Goal: Information Seeking & Learning: Learn about a topic

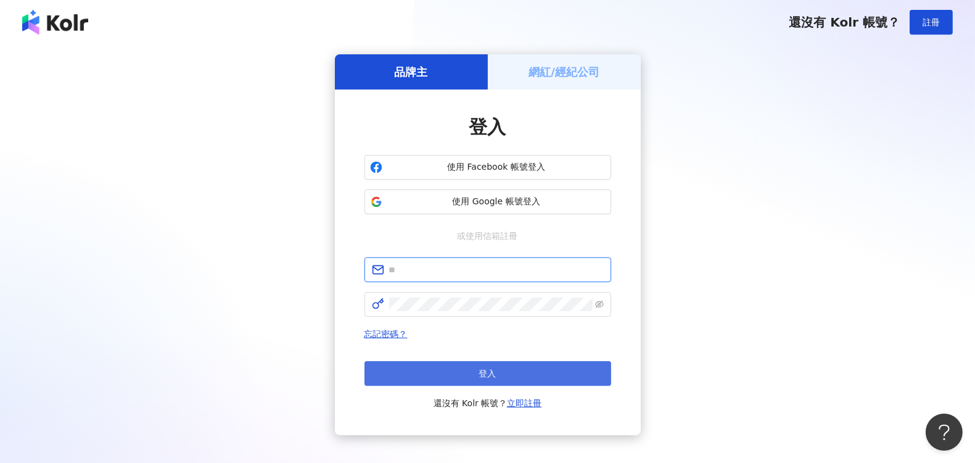
type input "**********"
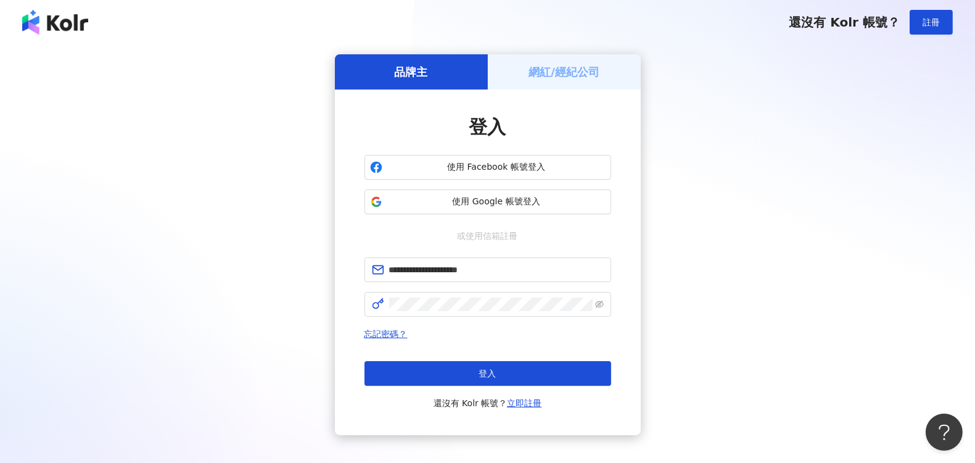
click at [464, 370] on button "登入" at bounding box center [487, 373] width 247 height 25
type input "**********"
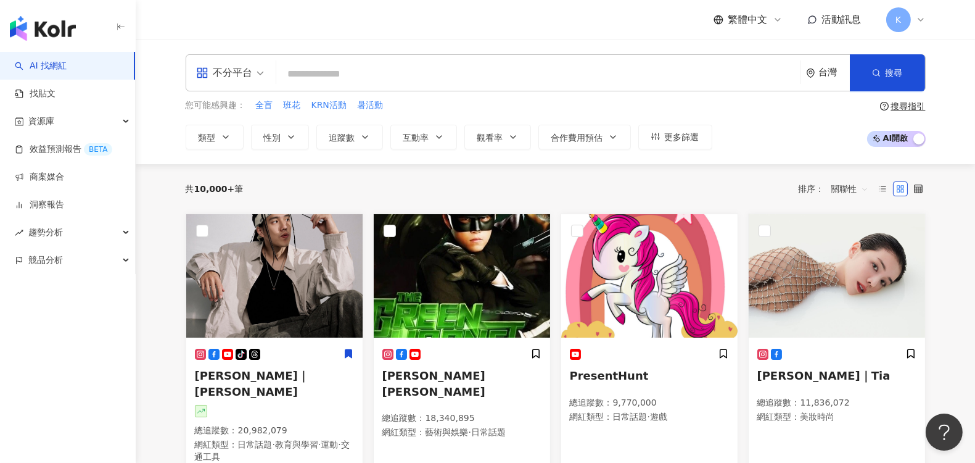
click at [319, 66] on input "search" at bounding box center [538, 73] width 514 height 23
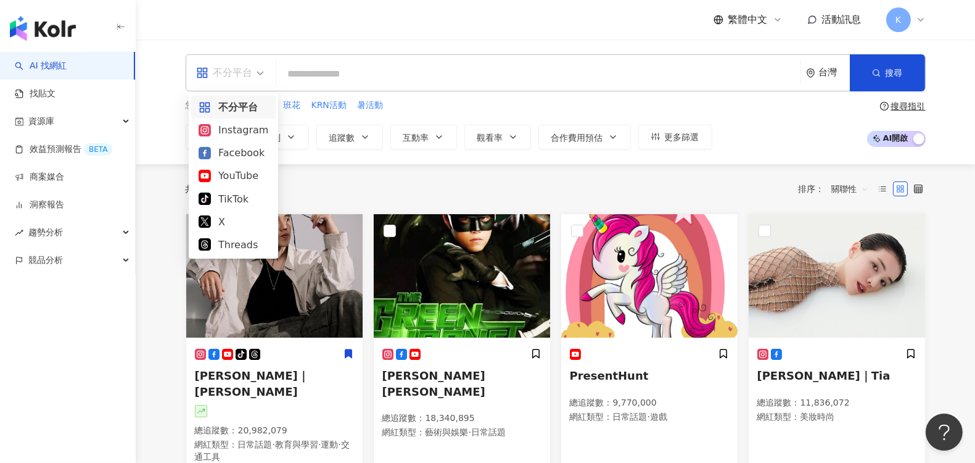
click at [262, 72] on span "不分平台" at bounding box center [230, 73] width 68 height 20
click at [234, 130] on div "Instagram" at bounding box center [234, 129] width 70 height 15
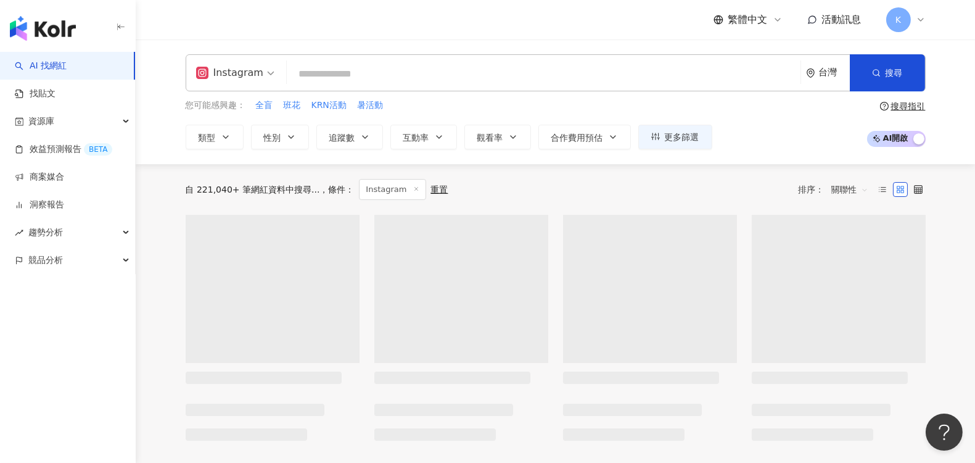
click at [292, 73] on input "search" at bounding box center [544, 73] width 504 height 23
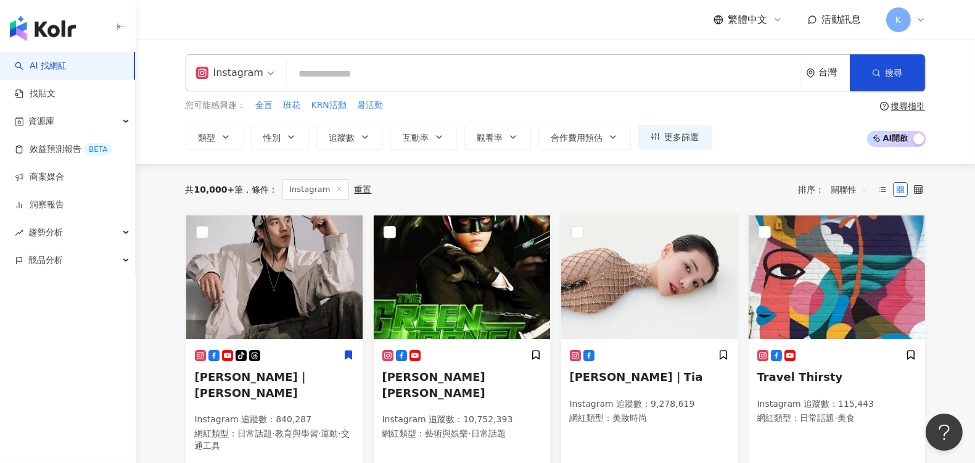
click at [307, 61] on div "Instagram 台灣 搜尋" at bounding box center [556, 72] width 740 height 37
click at [311, 78] on input "search" at bounding box center [544, 73] width 504 height 23
click at [237, 139] on button "類型" at bounding box center [215, 137] width 58 height 25
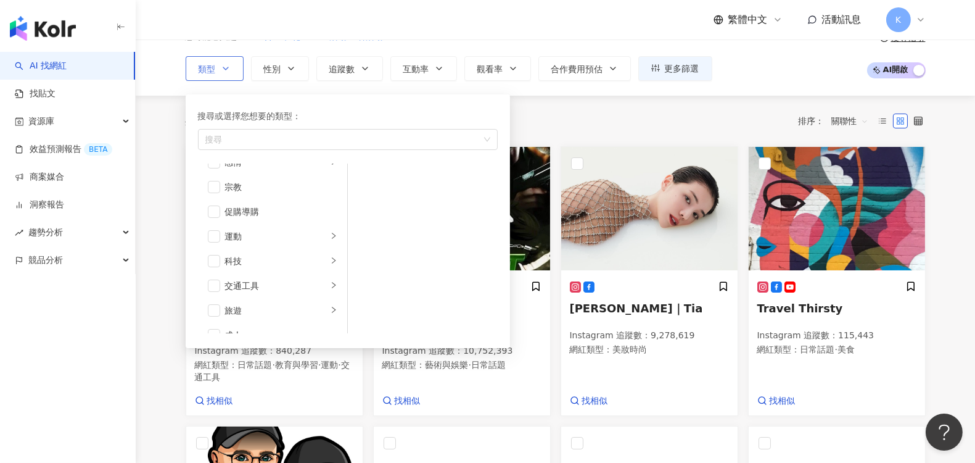
scroll to position [411, 0]
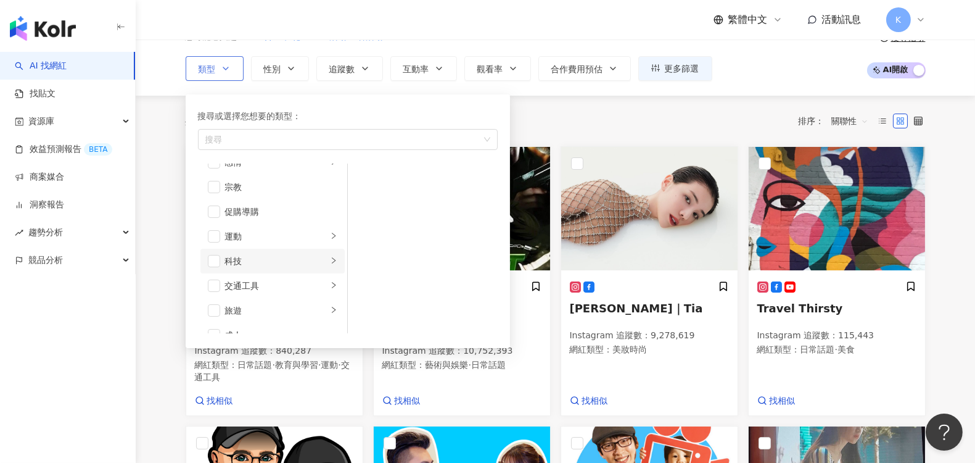
click at [204, 260] on li "科技" at bounding box center [272, 261] width 144 height 25
click at [364, 181] on span "button" at bounding box center [364, 178] width 12 height 12
click at [369, 204] on span "button" at bounding box center [364, 203] width 12 height 12
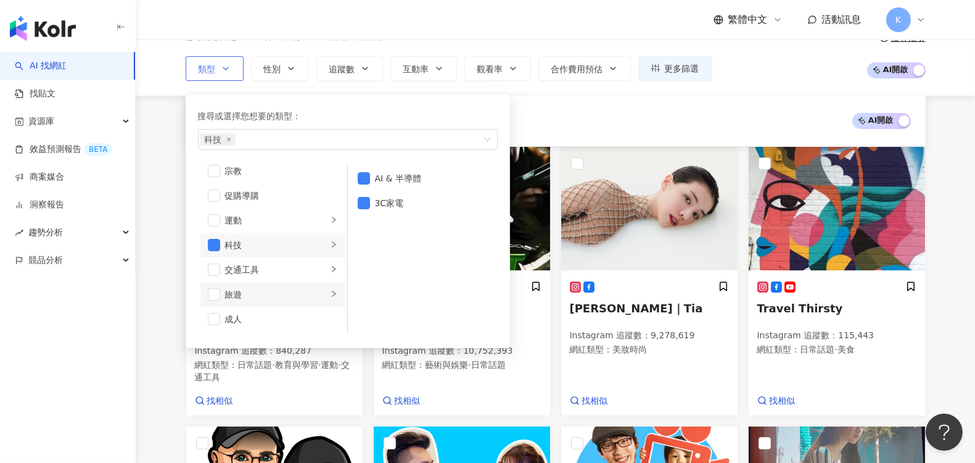
scroll to position [205, 0]
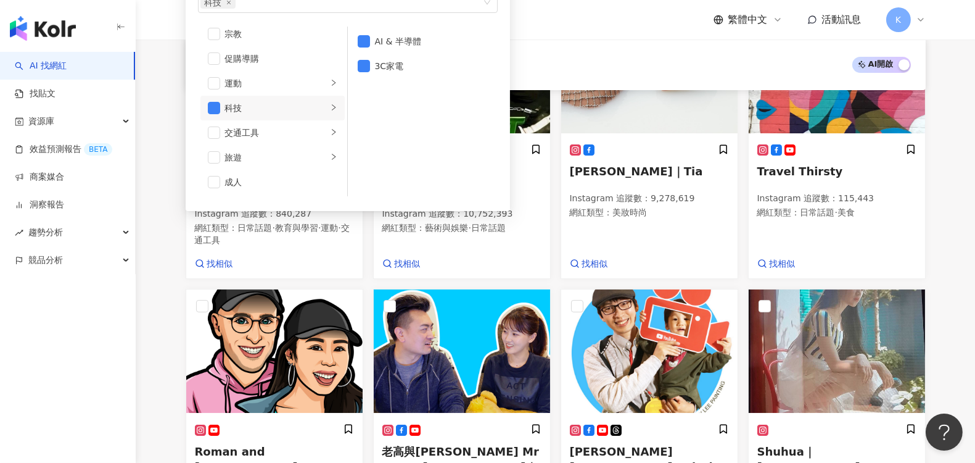
click at [269, 195] on div "搜尋或選擇您想要的類型： 科技 藝術與娛樂 美妝時尚 氣候和環境 日常話題 教育與學習 家庭 財經 美食 命理占卜 遊戲 法政社會 生活風格 影視娛樂 醫療與…" at bounding box center [348, 84] width 310 height 239
click at [252, 128] on div "法政社會" at bounding box center [276, 135] width 102 height 14
click at [253, 104] on div "財經" at bounding box center [276, 105] width 102 height 14
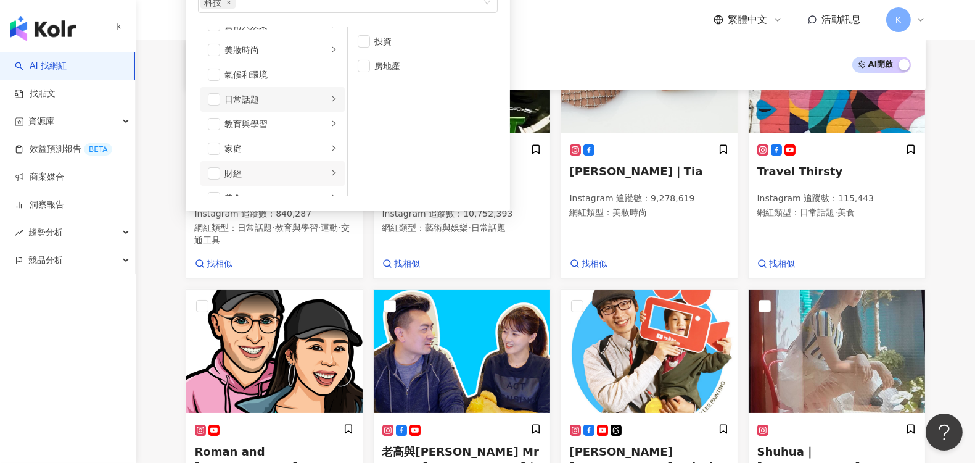
scroll to position [16, 0]
click at [256, 142] on div "家庭" at bounding box center [276, 149] width 102 height 14
click at [268, 121] on div "教育與學習" at bounding box center [276, 124] width 102 height 14
click at [262, 102] on div "日常話題" at bounding box center [276, 100] width 102 height 14
click at [274, 72] on div "氣候和環境" at bounding box center [281, 75] width 112 height 14
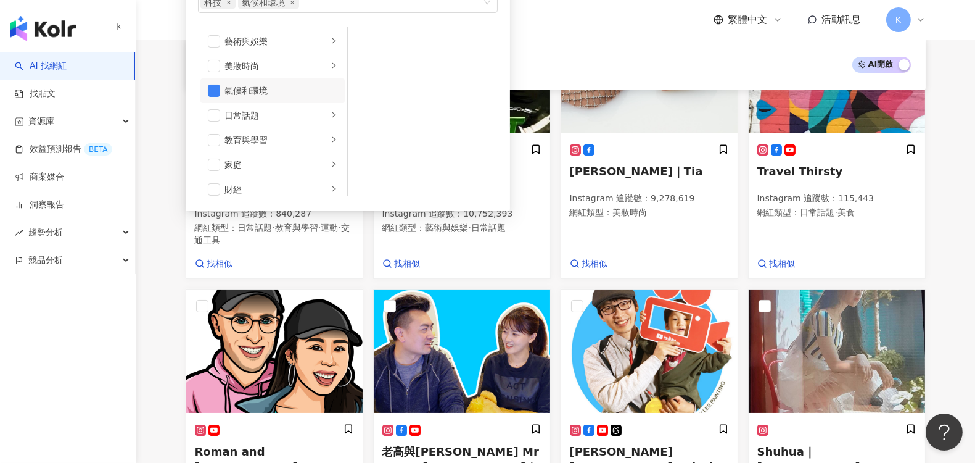
scroll to position [0, 0]
click at [289, 68] on div "美妝時尚" at bounding box center [276, 66] width 102 height 14
click at [303, 43] on div "藝術與娛樂" at bounding box center [276, 42] width 102 height 14
click at [360, 41] on span "button" at bounding box center [364, 41] width 12 height 12
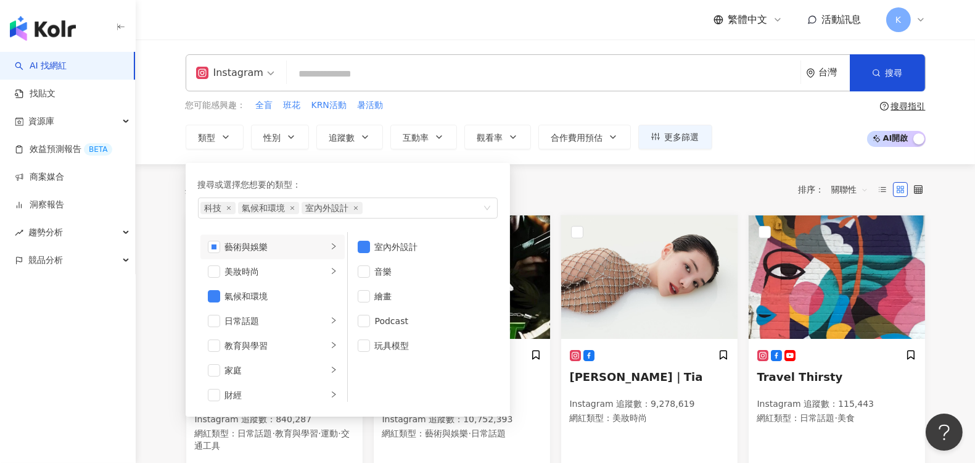
click at [521, 60] on div "Instagram 台灣 搜尋" at bounding box center [556, 72] width 740 height 37
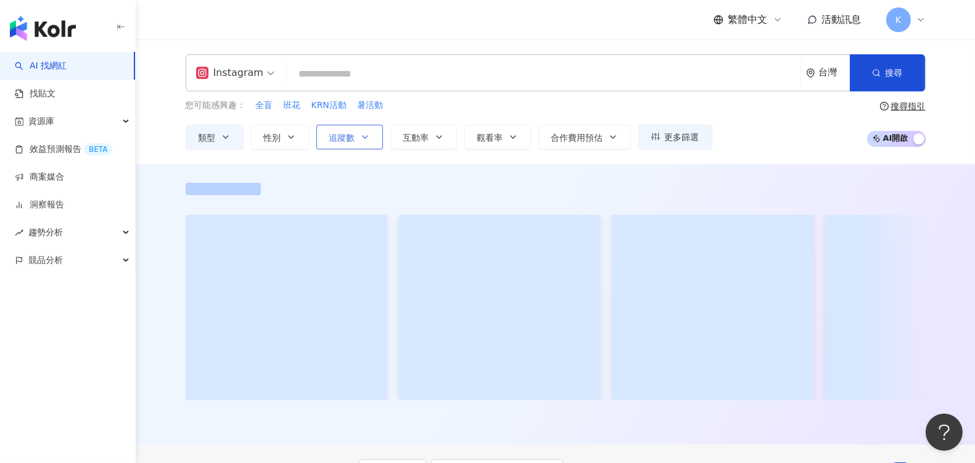
click at [372, 131] on button "追蹤數" at bounding box center [349, 137] width 67 height 25
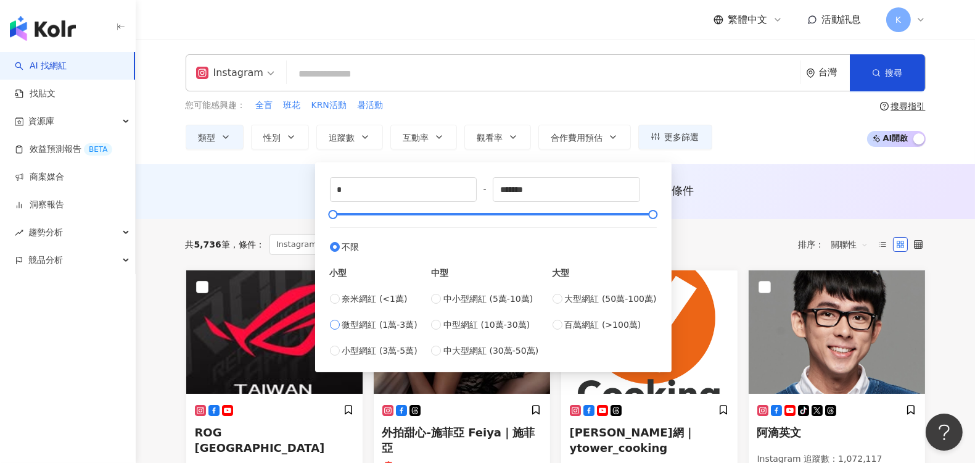
click at [366, 326] on span "微型網紅 (1萬-3萬)" at bounding box center [379, 325] width 75 height 14
type input "*****"
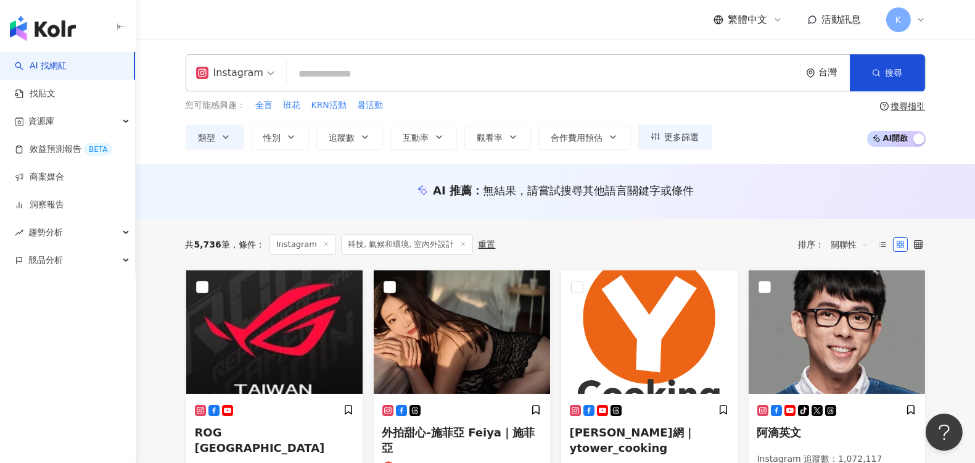
click at [590, 54] on div "Instagram 台灣 搜尋" at bounding box center [556, 72] width 740 height 37
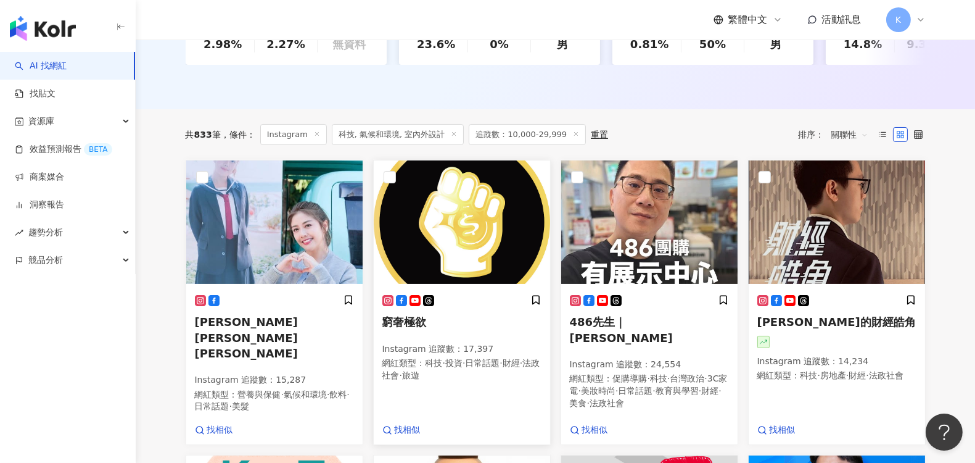
scroll to position [342, 0]
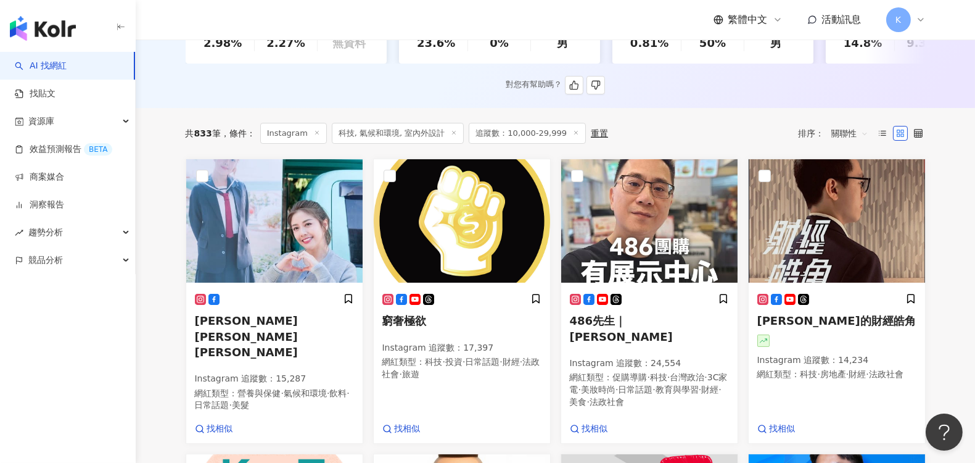
click at [920, 94] on div "對您有幫助嗎？" at bounding box center [556, 85] width 740 height 19
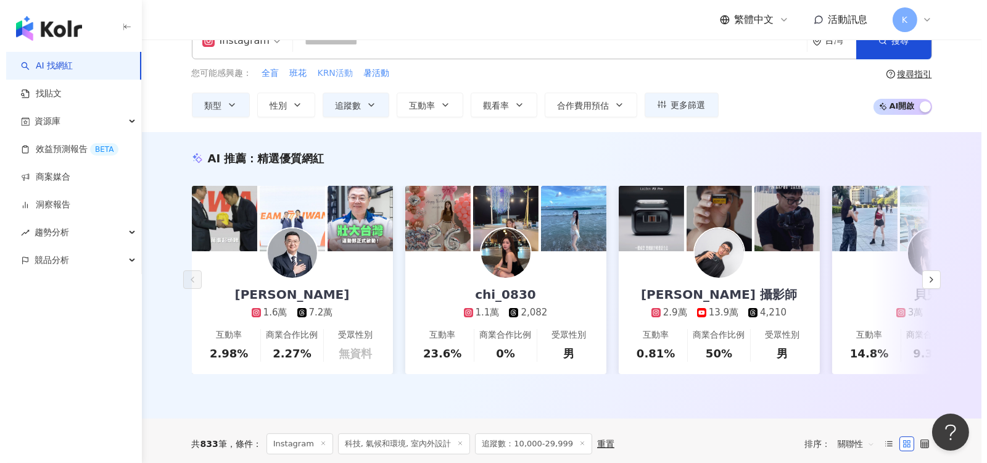
scroll to position [0, 0]
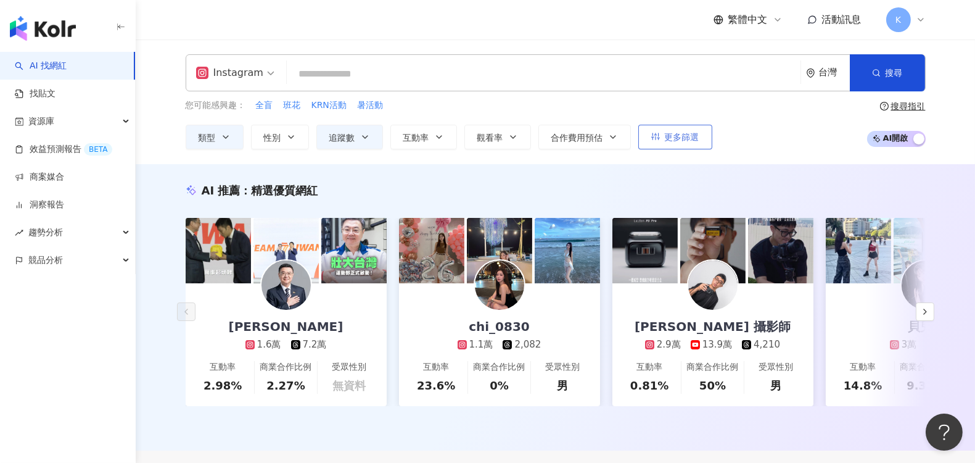
click at [657, 134] on button "更多篩選" at bounding box center [675, 137] width 74 height 25
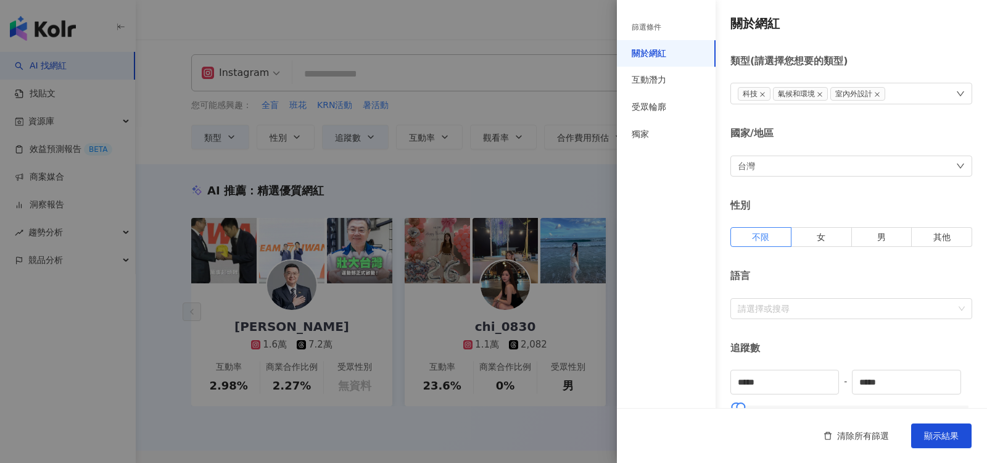
click at [783, 163] on div "台灣" at bounding box center [851, 165] width 242 height 21
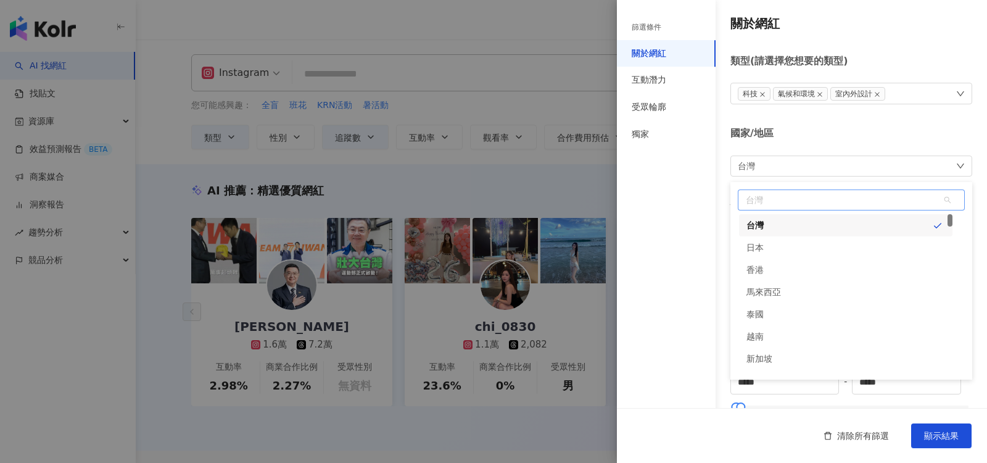
click at [762, 224] on div "台灣" at bounding box center [754, 225] width 17 height 22
click at [784, 207] on span "台灣" at bounding box center [851, 200] width 226 height 20
type input "*"
click at [766, 202] on input "**" at bounding box center [851, 200] width 224 height 20
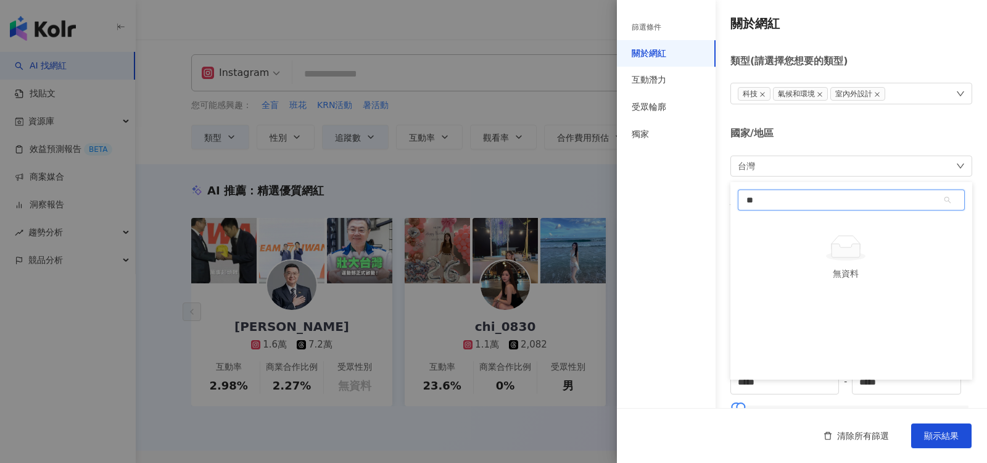
type input "*"
type input "**"
click at [665, 177] on div "篩選條件 關於網紅 互動潛力 受眾輪廓 獨家" at bounding box center [666, 239] width 99 height 448
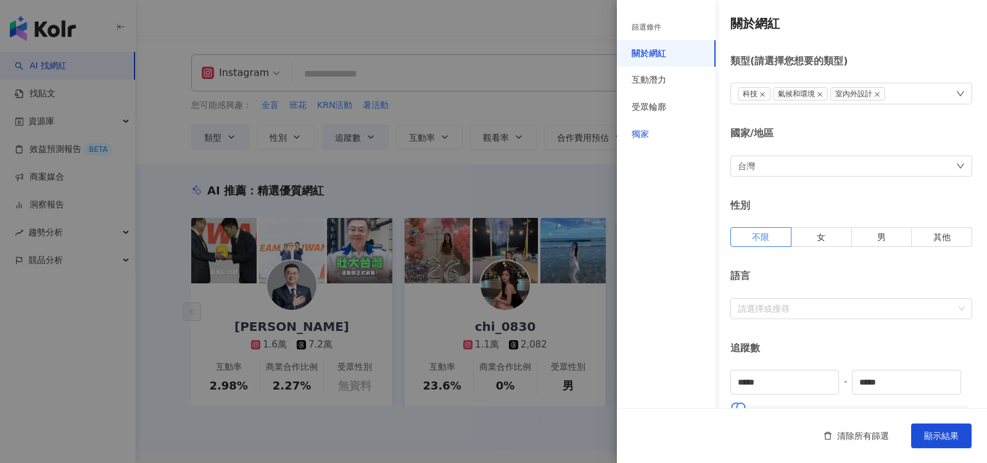
click at [640, 129] on div "獨家" at bounding box center [639, 134] width 17 height 12
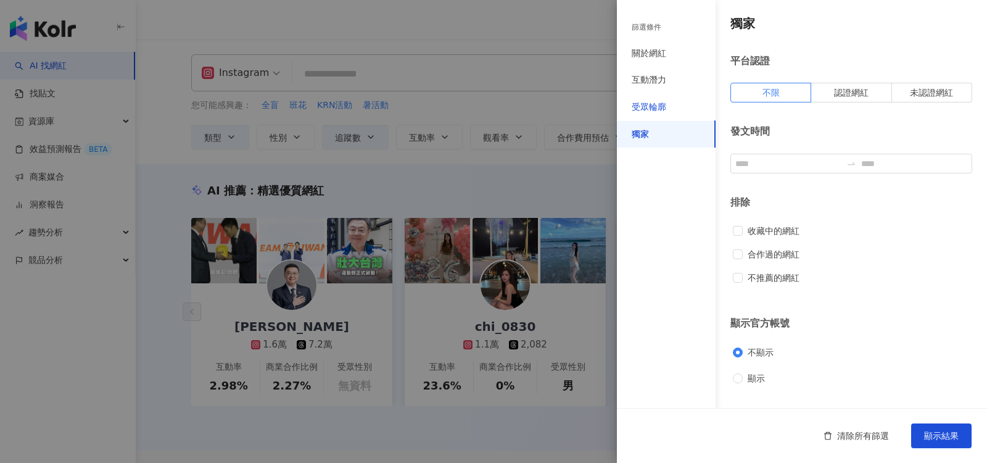
click at [653, 112] on div "受眾輪廓" at bounding box center [648, 107] width 35 height 12
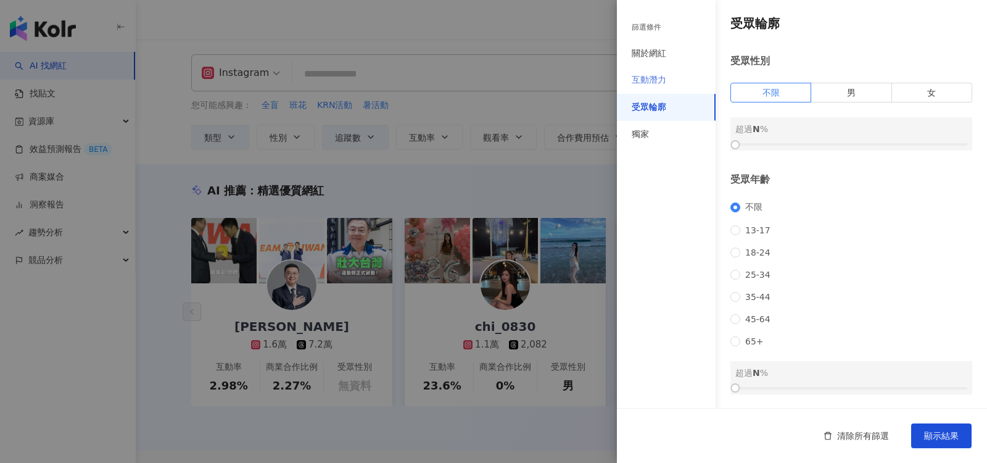
click at [657, 86] on div "互動潛力" at bounding box center [666, 80] width 99 height 27
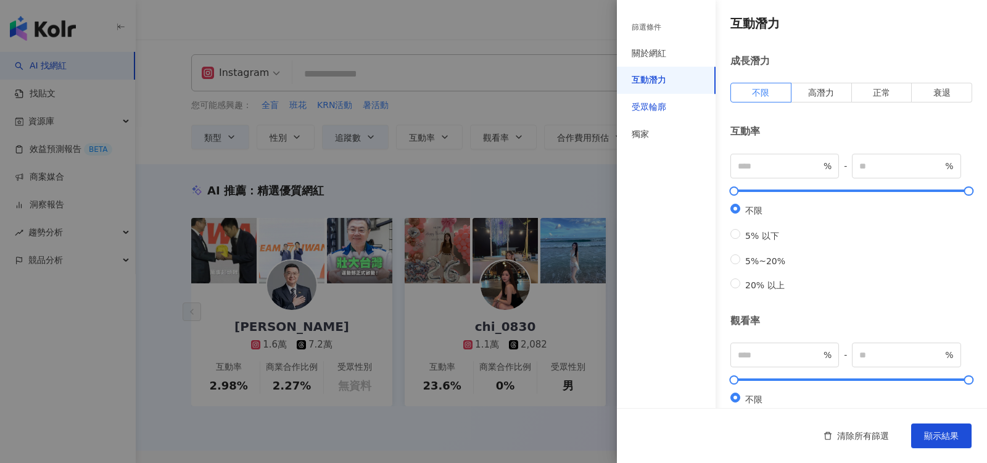
click at [645, 102] on div "受眾輪廓" at bounding box center [648, 107] width 35 height 12
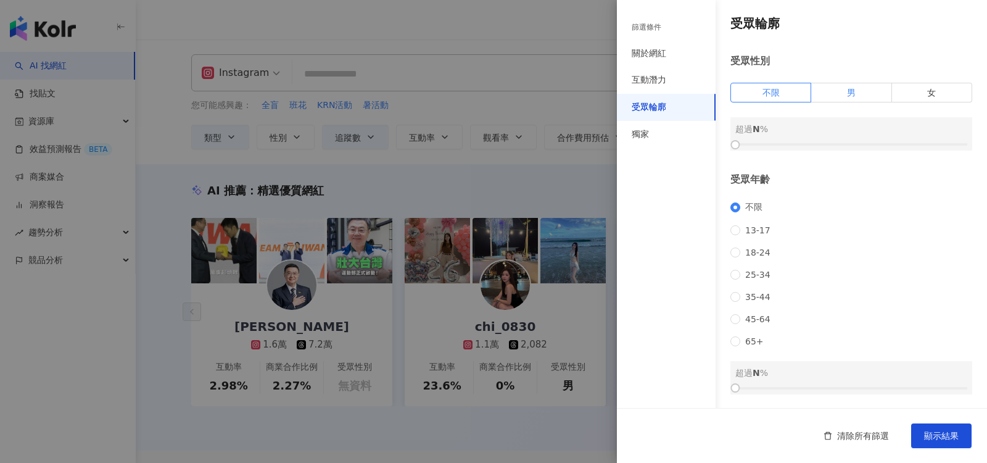
click at [851, 93] on label "男" at bounding box center [851, 93] width 80 height 20
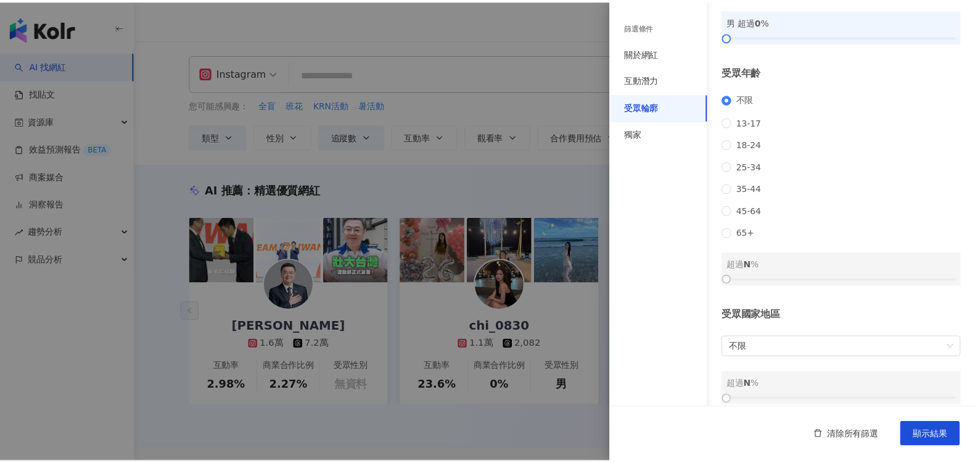
scroll to position [136, 0]
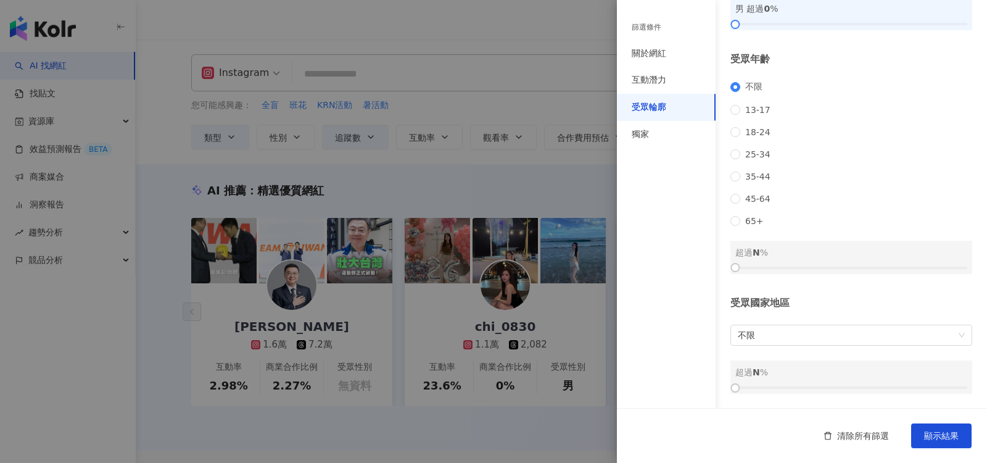
click at [523, 30] on div at bounding box center [493, 231] width 987 height 463
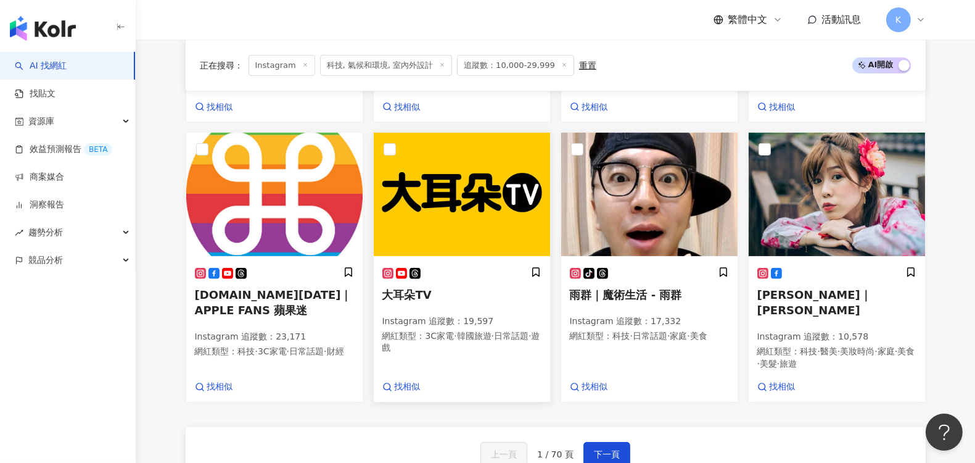
scroll to position [959, 0]
click at [603, 449] on span "下一頁" at bounding box center [607, 454] width 26 height 10
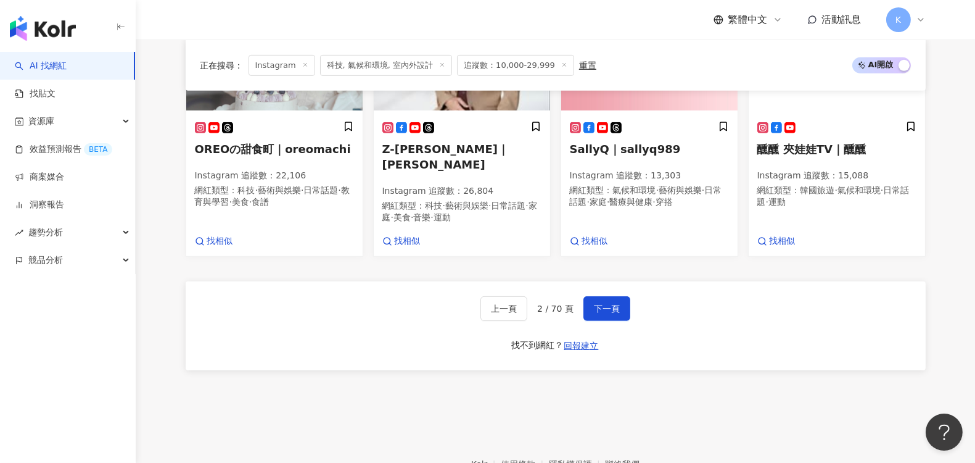
scroll to position [1084, 0]
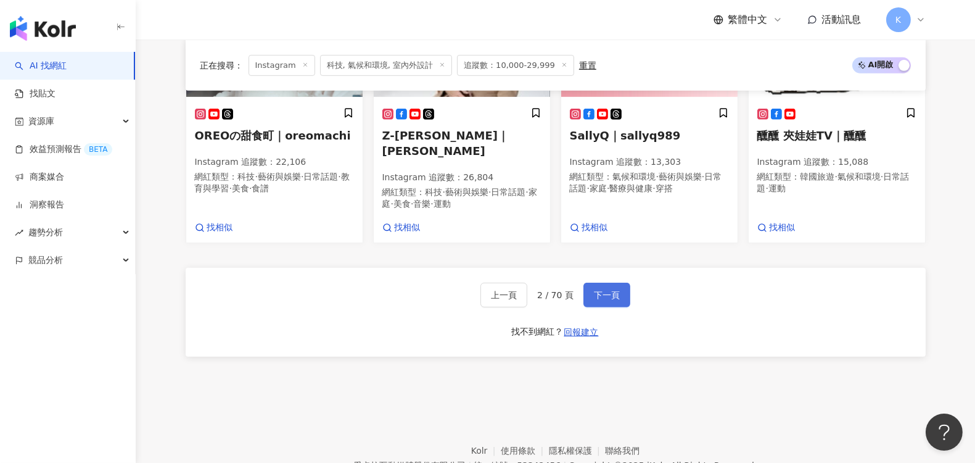
click at [612, 282] on button "下一頁" at bounding box center [606, 294] width 47 height 25
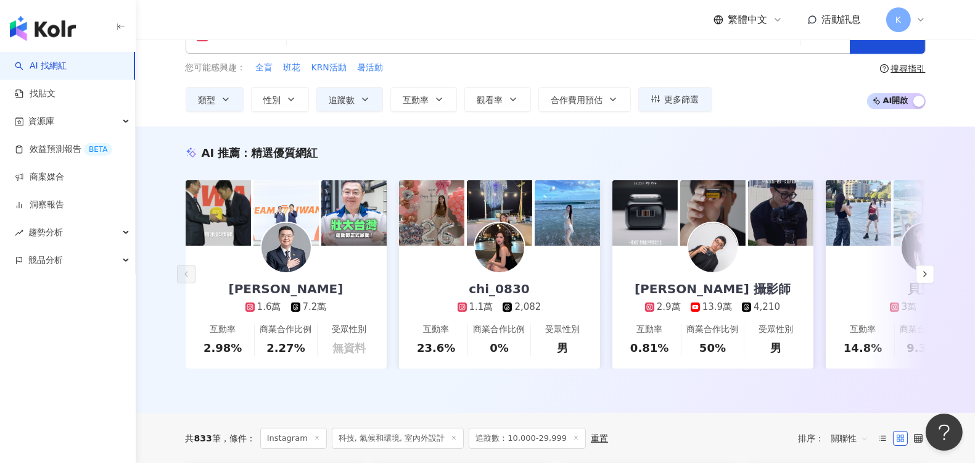
scroll to position [12, 0]
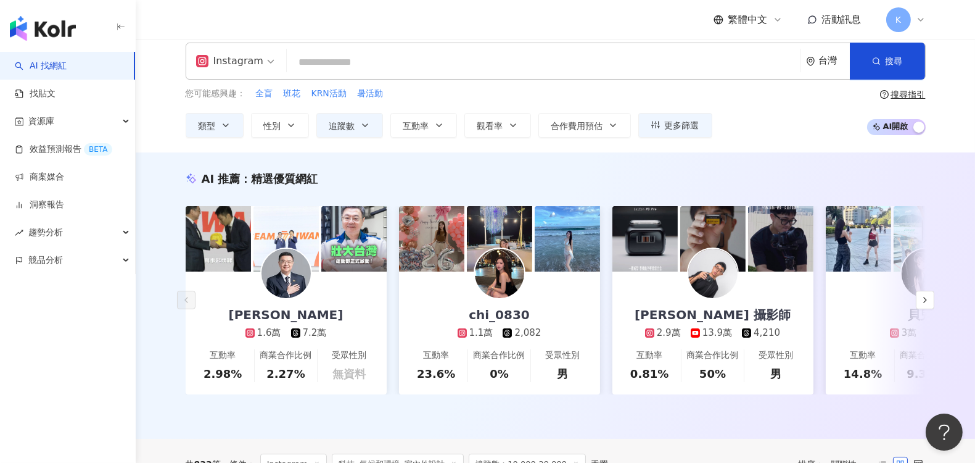
click at [319, 62] on input "search" at bounding box center [544, 62] width 504 height 23
click at [56, 88] on link "找貼文" at bounding box center [35, 94] width 41 height 12
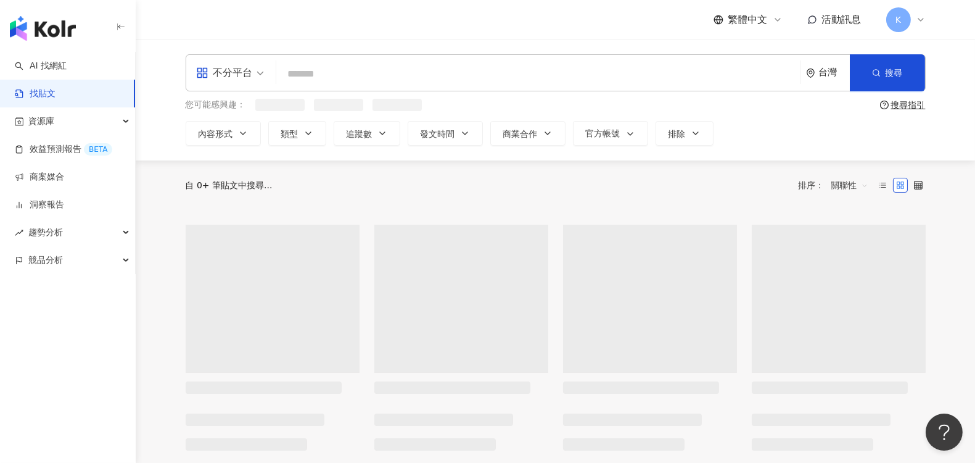
click at [321, 68] on input "search" at bounding box center [538, 73] width 514 height 27
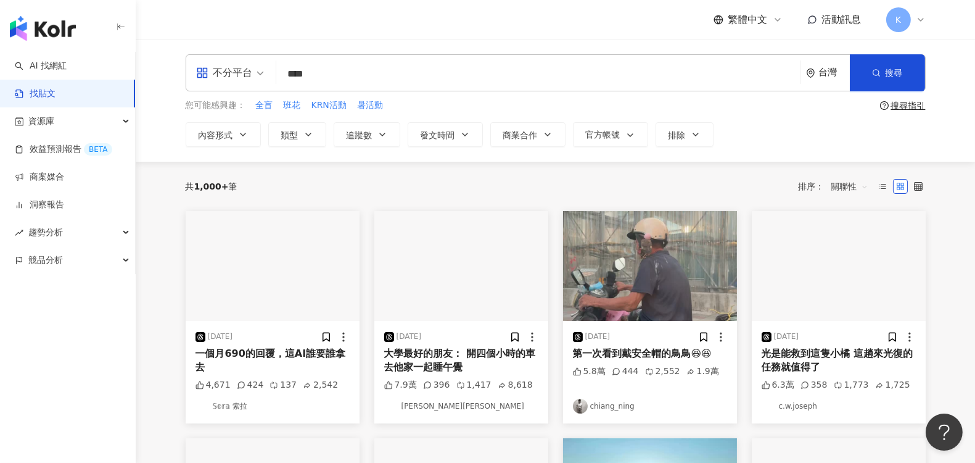
type input "****"
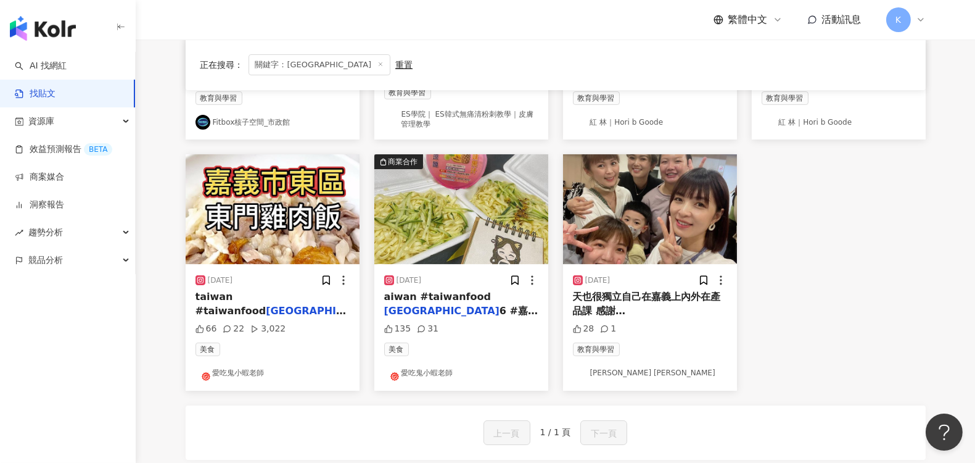
scroll to position [342, 0]
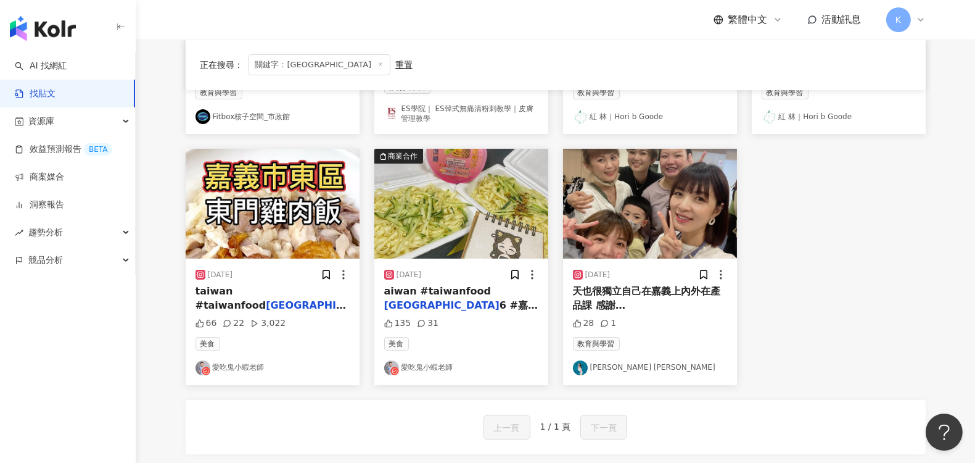
click at [594, 360] on link "Eva Lin" at bounding box center [650, 367] width 154 height 15
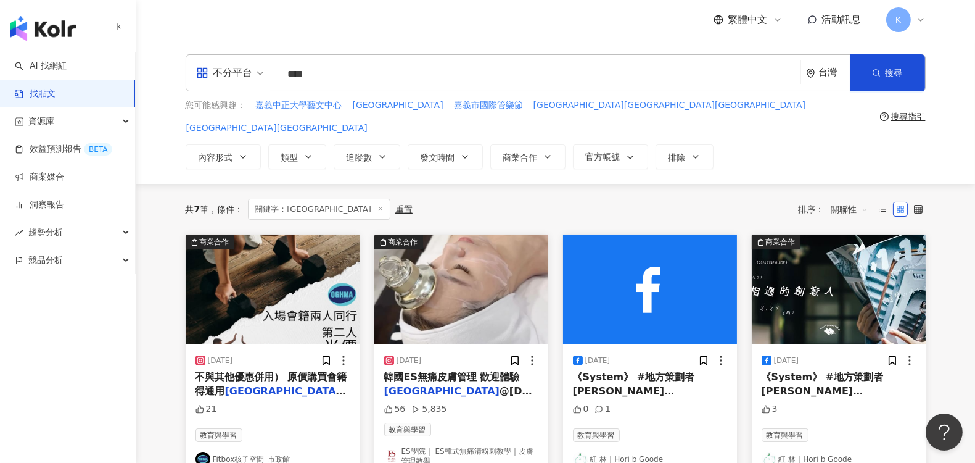
scroll to position [0, 0]
click at [38, 100] on link "找貼文" at bounding box center [35, 94] width 41 height 12
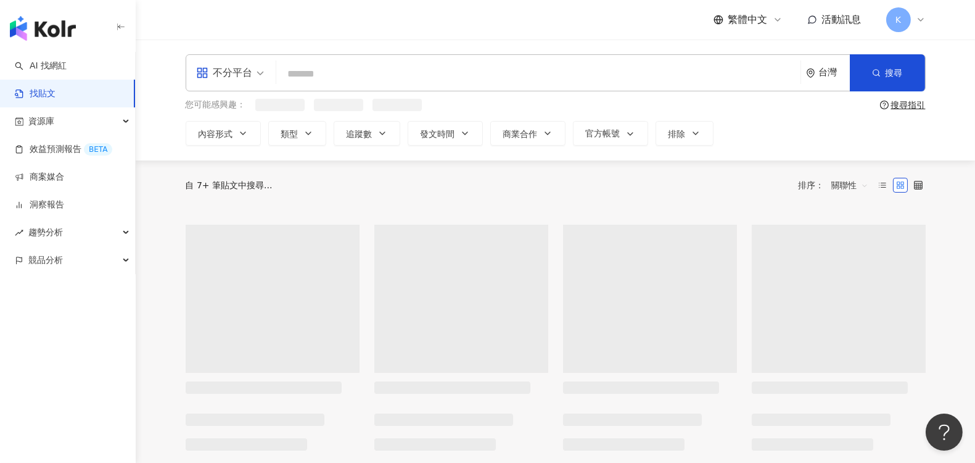
drag, startPoint x: 335, startPoint y: 73, endPoint x: 247, endPoint y: 70, distance: 87.6
click at [247, 70] on div "不分平台 台灣 搜尋" at bounding box center [556, 72] width 740 height 37
click at [316, 78] on input "search" at bounding box center [538, 73] width 514 height 27
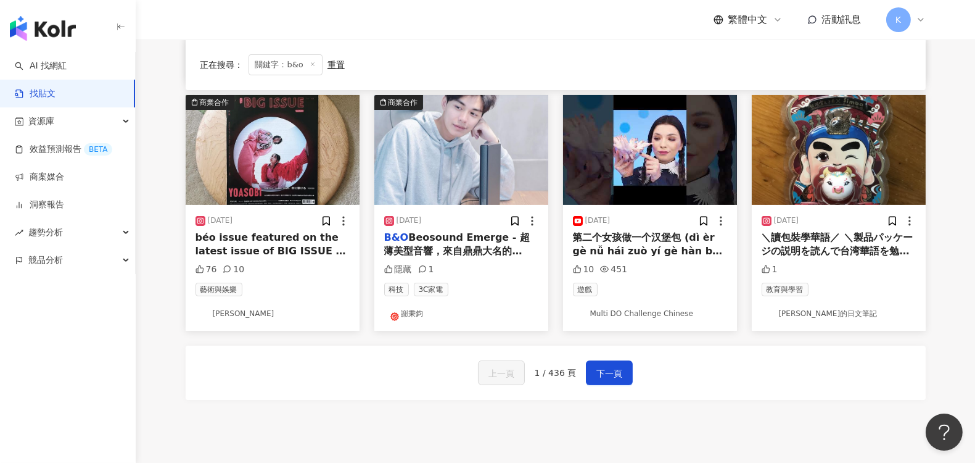
scroll to position [617, 0]
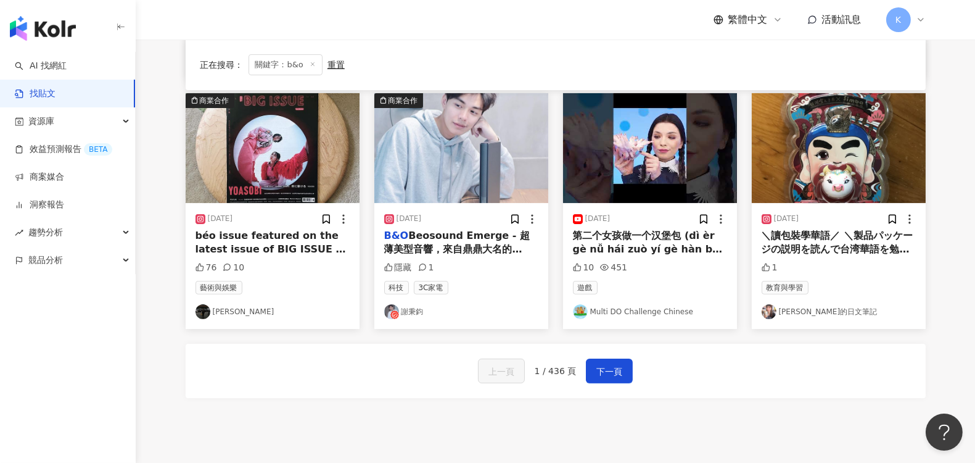
click at [458, 243] on span "Beosound Emerge - 超薄美型音響，來自鼎鼎大名的" at bounding box center [457, 241] width 146 height 25
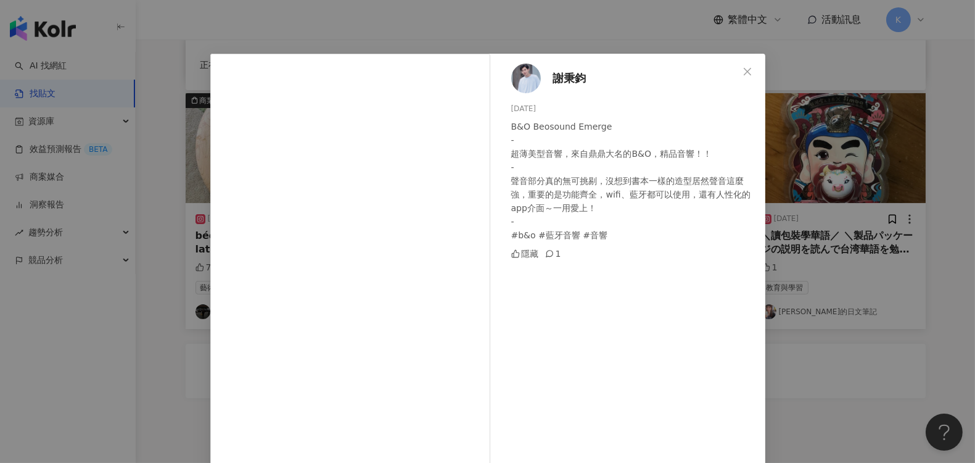
scroll to position [7, 0]
click at [740, 77] on button "Close" at bounding box center [747, 72] width 25 height 25
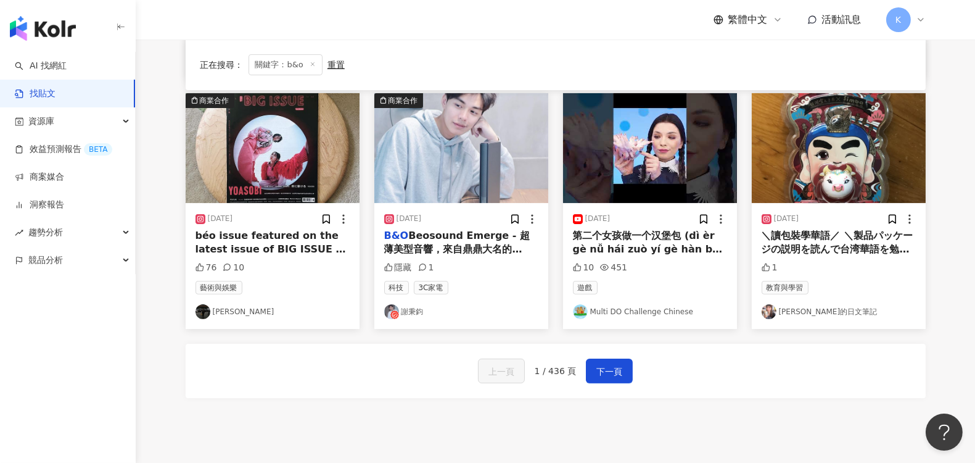
click at [413, 239] on span "Beosound Emerge - 超薄美型音響，來自鼎鼎大名的" at bounding box center [457, 241] width 146 height 25
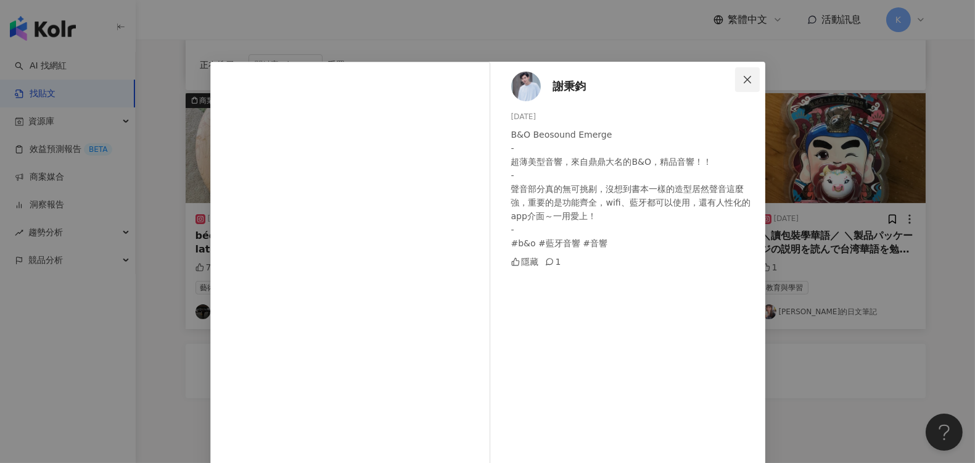
click at [743, 76] on icon "close" at bounding box center [748, 80] width 10 height 10
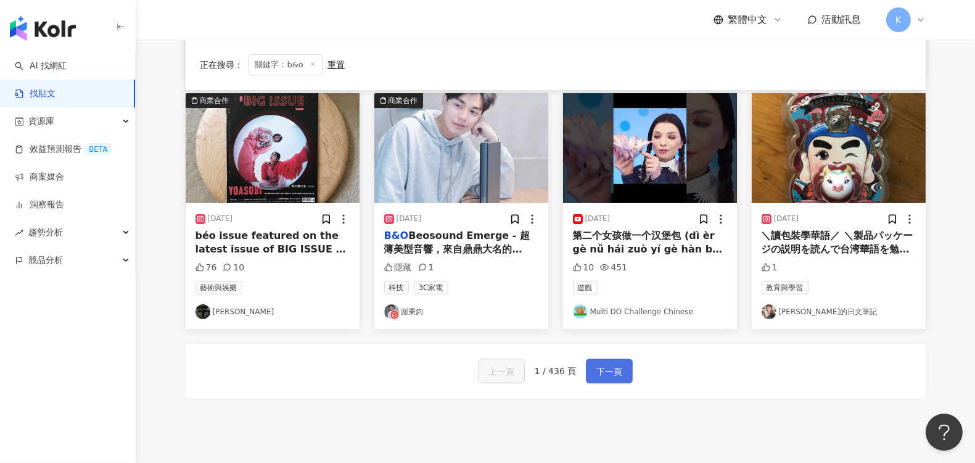
click at [616, 368] on span "下一頁" at bounding box center [609, 371] width 26 height 15
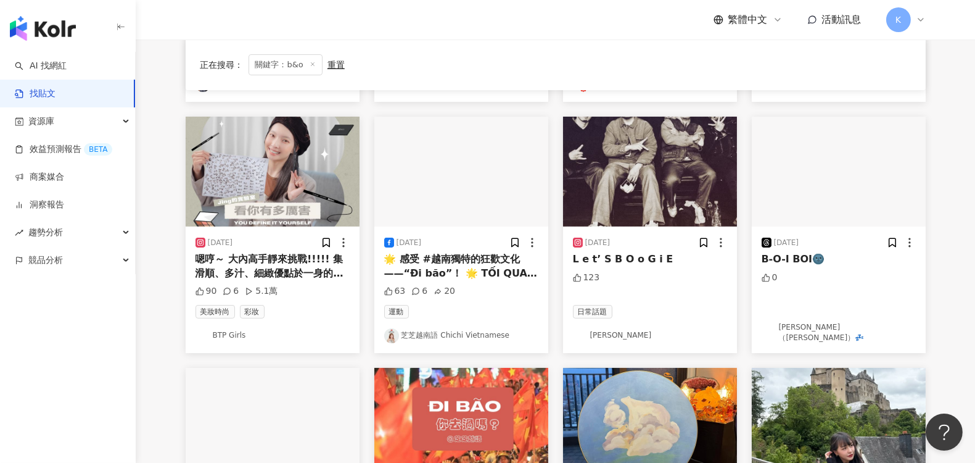
scroll to position [342, 0]
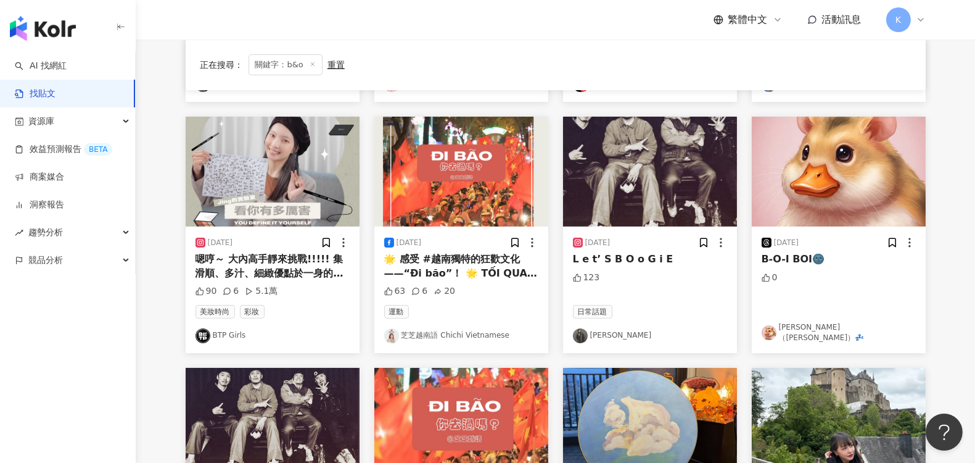
click at [263, 270] on span "嗯哼～ 大內高手靜來挑戰!!!!! 集滑順、多汁、細緻優點於一身的眼線筆，只在B.O.I. 🖤 即將邁入2024 祝所有女孩粉們!! 新的一年都能擁有好運氣 …" at bounding box center [272, 321] width 154 height 136
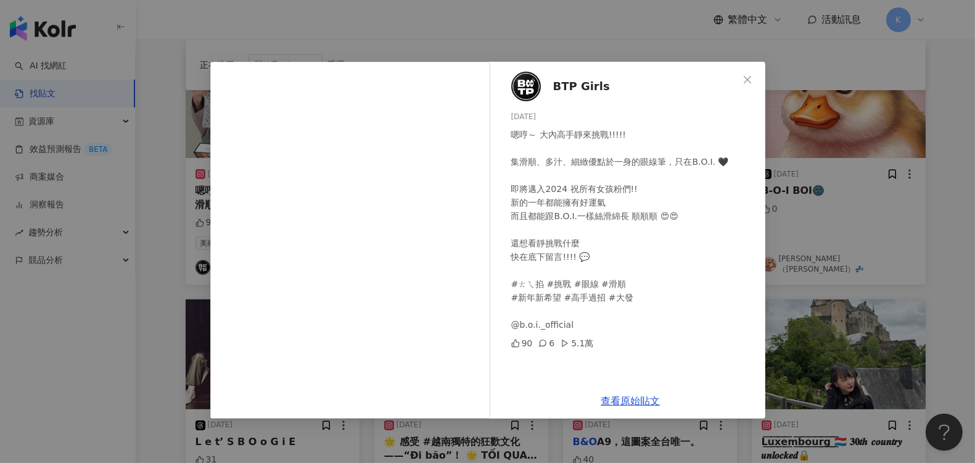
scroll to position [411, 0]
click at [750, 82] on icon "close" at bounding box center [747, 78] width 7 height 7
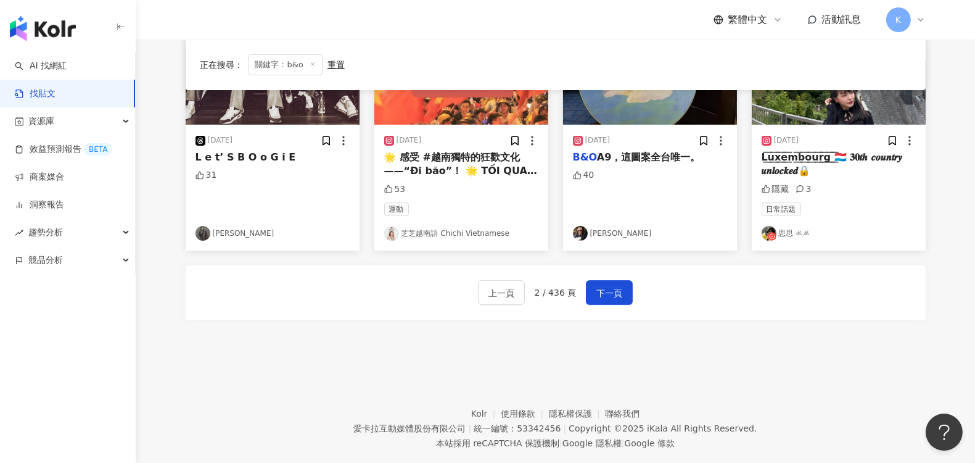
scroll to position [717, 0]
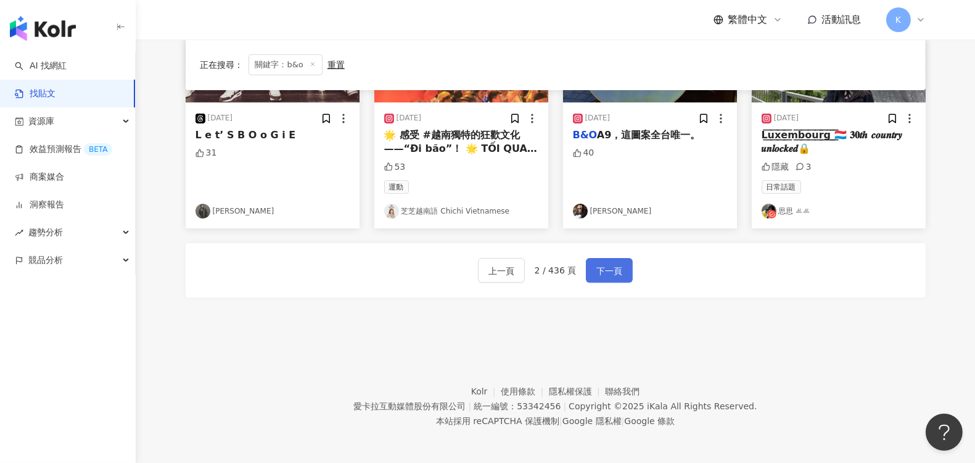
click at [616, 269] on span "下一頁" at bounding box center [609, 270] width 26 height 15
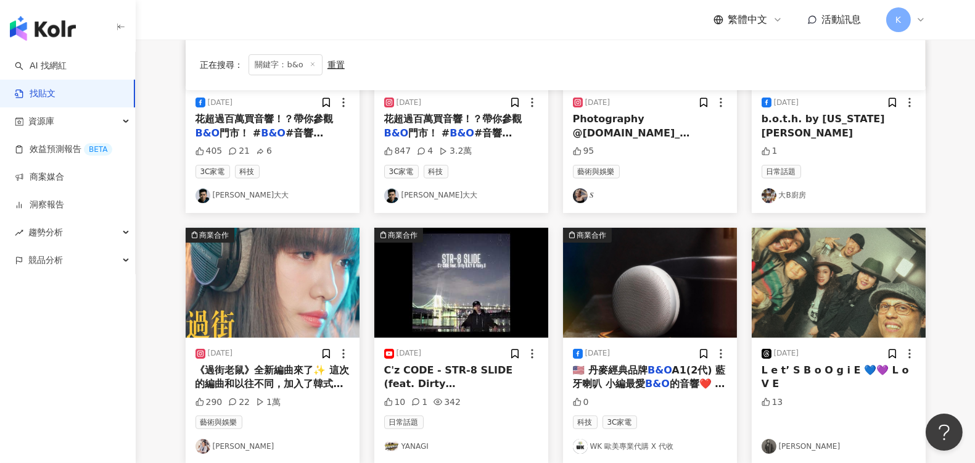
scroll to position [443, 0]
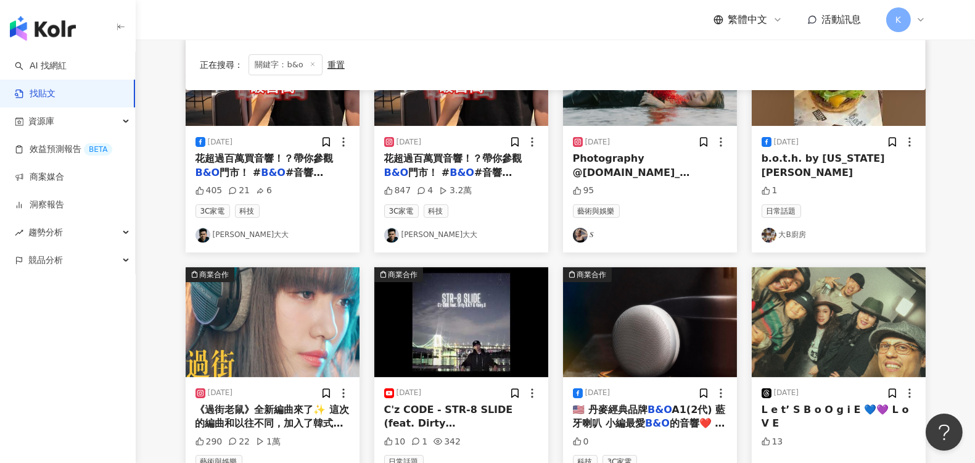
click at [667, 408] on span "A1(2代) 藍牙喇叭 小編最愛" at bounding box center [649, 415] width 153 height 25
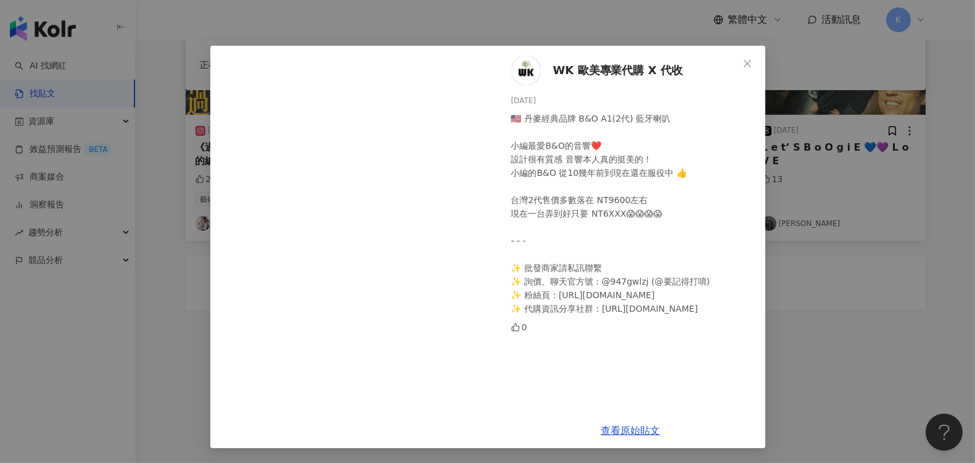
scroll to position [717, 0]
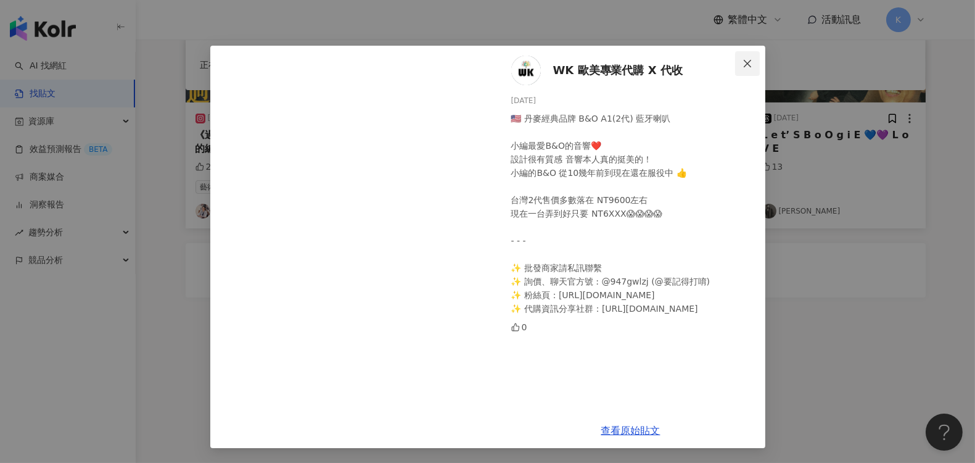
click at [743, 65] on icon "close" at bounding box center [748, 64] width 10 height 10
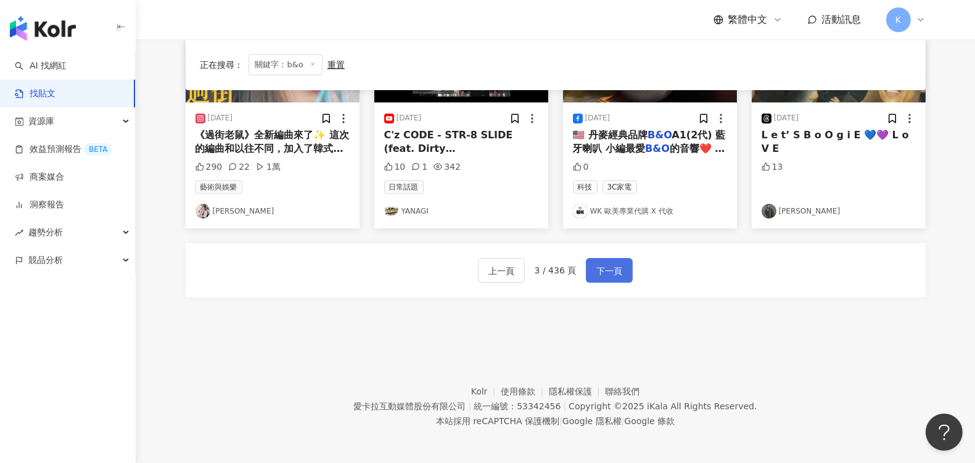
click at [612, 273] on span "下一頁" at bounding box center [609, 270] width 26 height 15
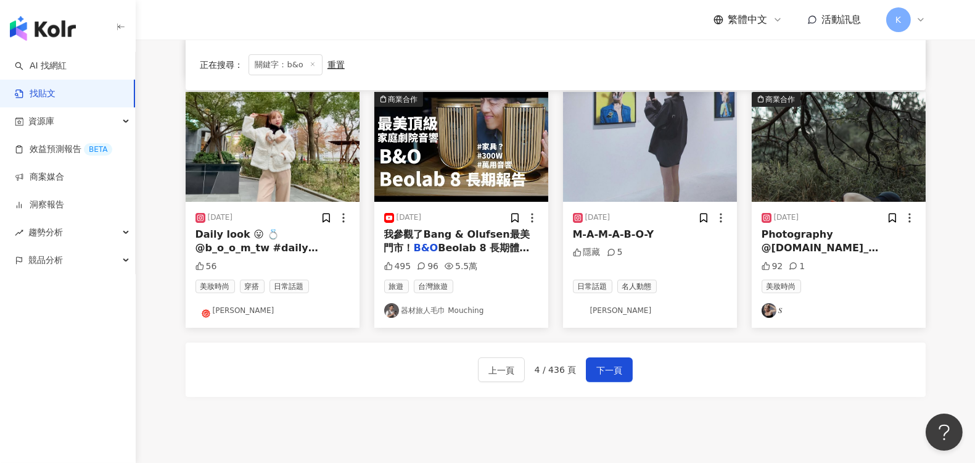
scroll to position [580, 0]
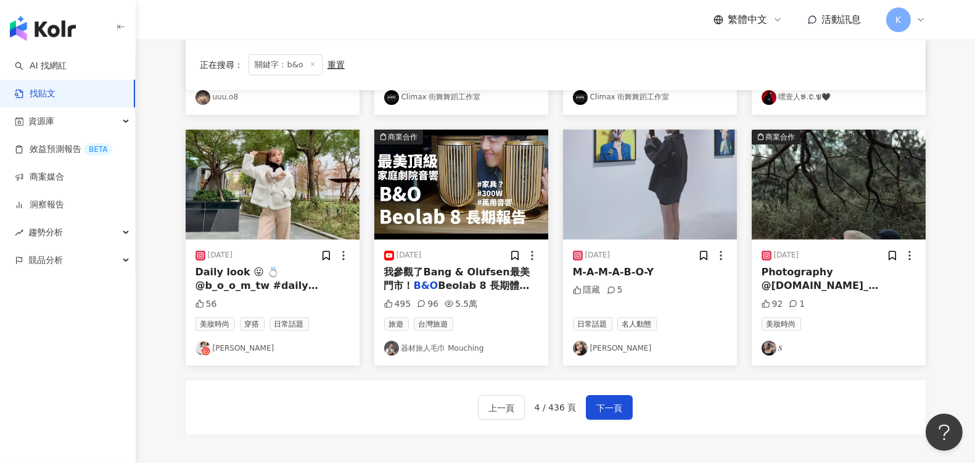
click at [464, 347] on link "器材旅人毛巾 Mouching" at bounding box center [461, 347] width 154 height 15
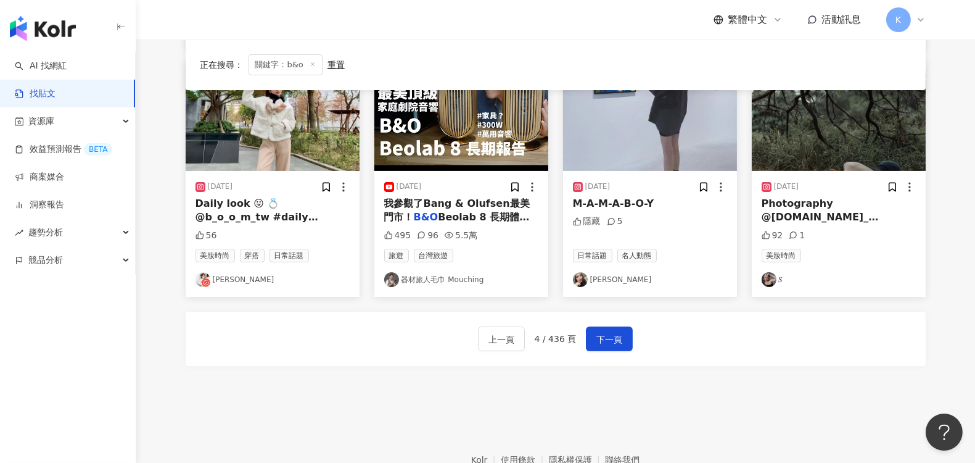
scroll to position [717, 0]
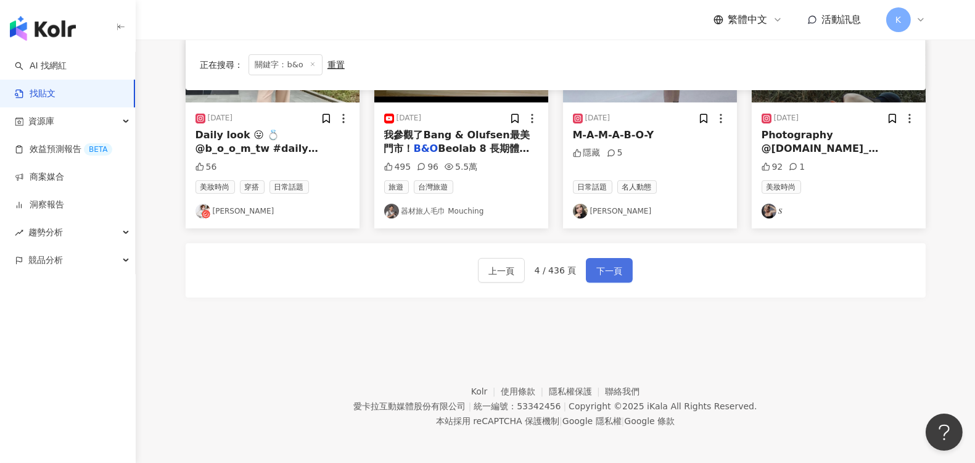
click at [612, 263] on span "下一頁" at bounding box center [609, 270] width 26 height 15
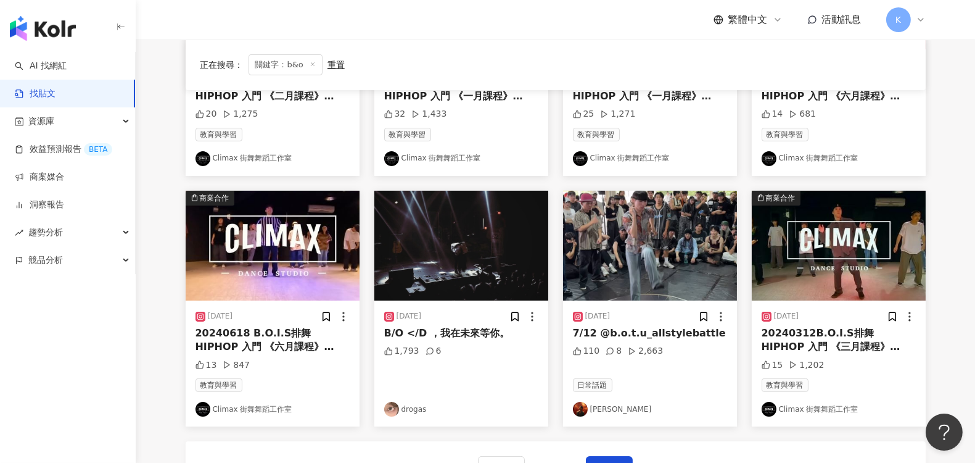
scroll to position [685, 0]
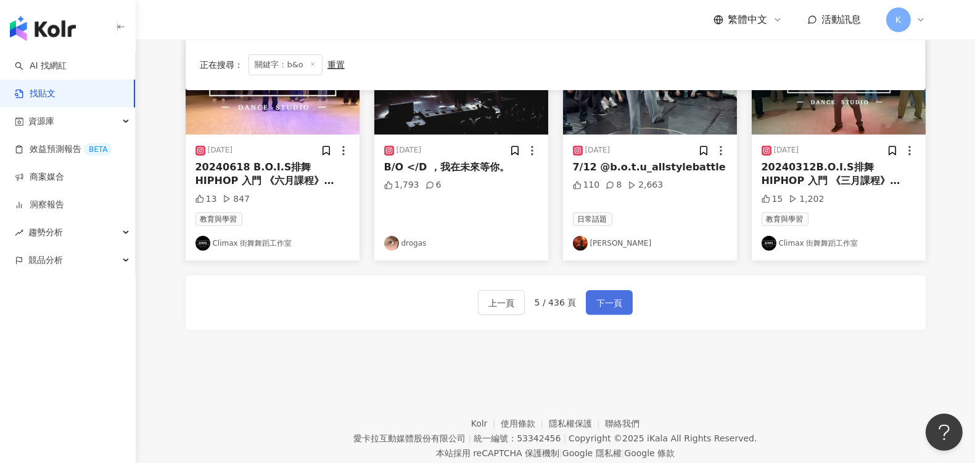
click at [616, 300] on span "下一頁" at bounding box center [609, 302] width 26 height 15
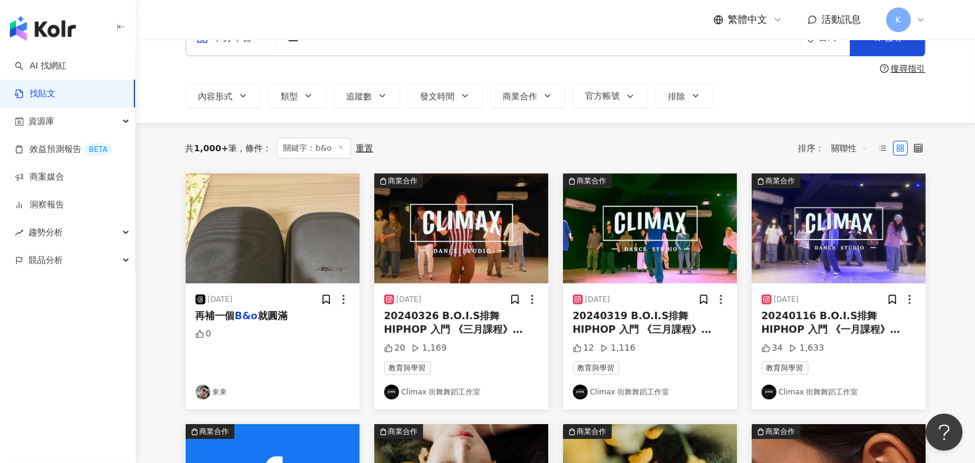
scroll to position [0, 0]
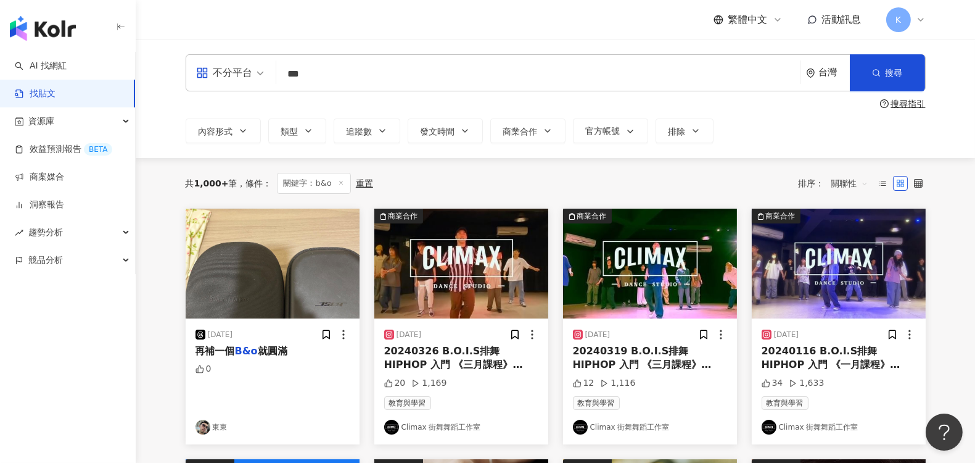
click at [241, 347] on mark "B&o" at bounding box center [246, 351] width 23 height 12
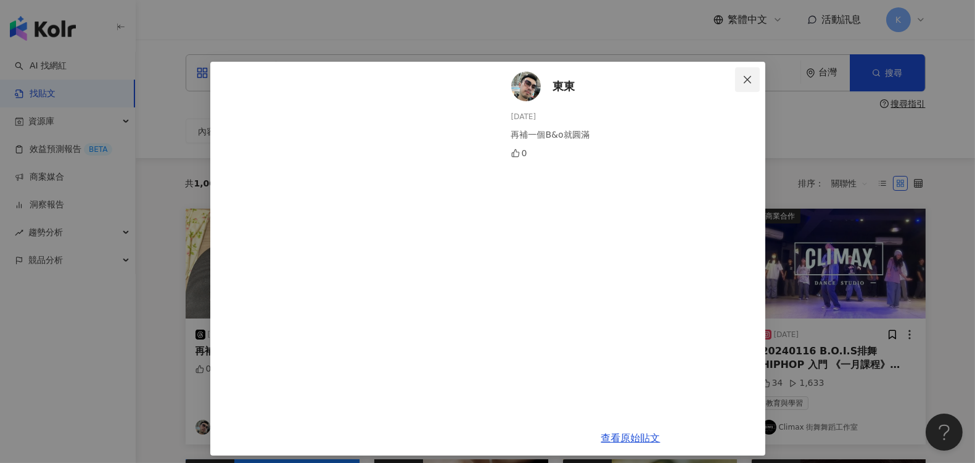
click at [745, 75] on icon "close" at bounding box center [748, 80] width 10 height 10
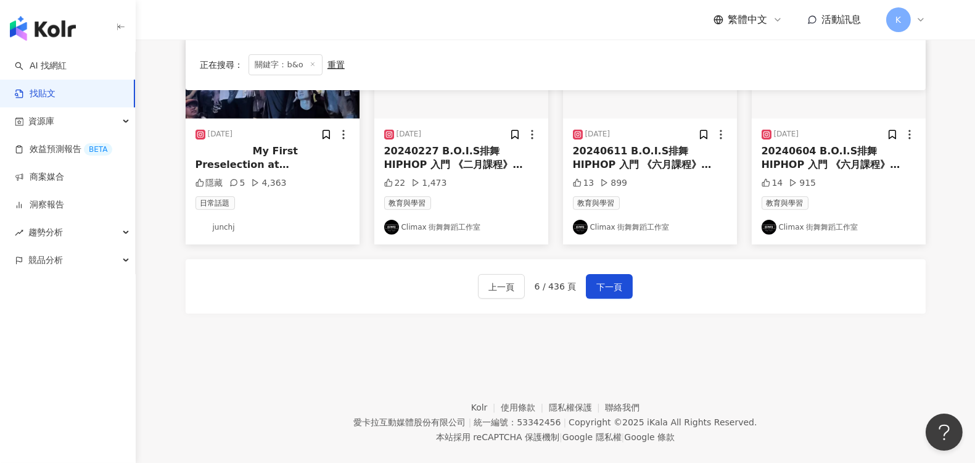
scroll to position [717, 0]
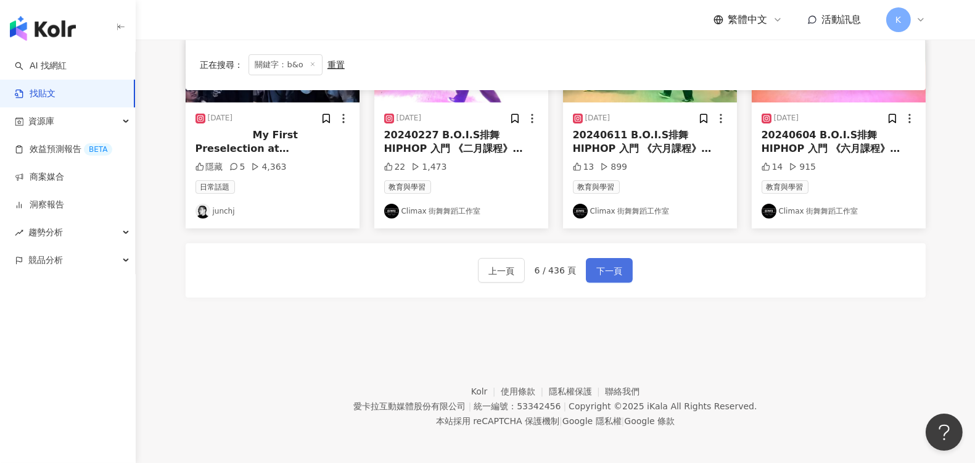
click at [613, 266] on span "下一頁" at bounding box center [609, 270] width 26 height 15
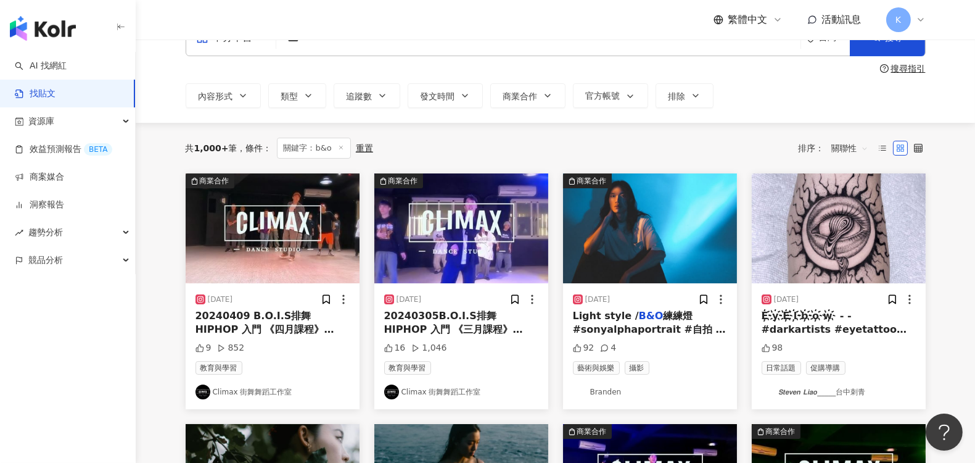
scroll to position [32, 0]
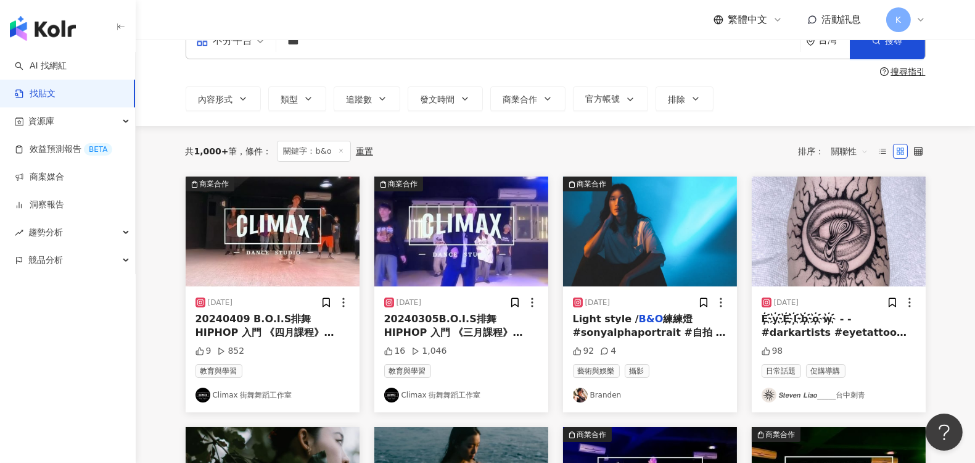
click at [651, 323] on span "練練燈 #sonyalphaportrait #自拍 #人像攝影 #a7iv" at bounding box center [649, 332] width 153 height 39
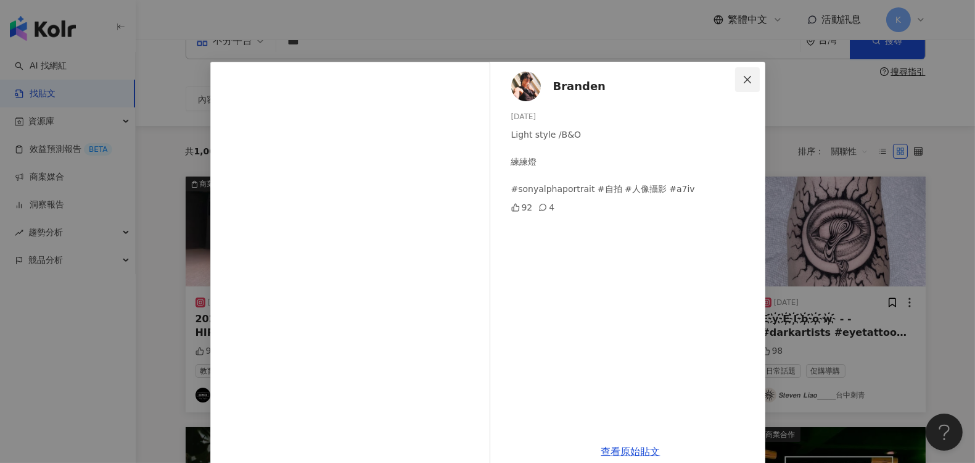
click at [746, 78] on icon "close" at bounding box center [748, 80] width 10 height 10
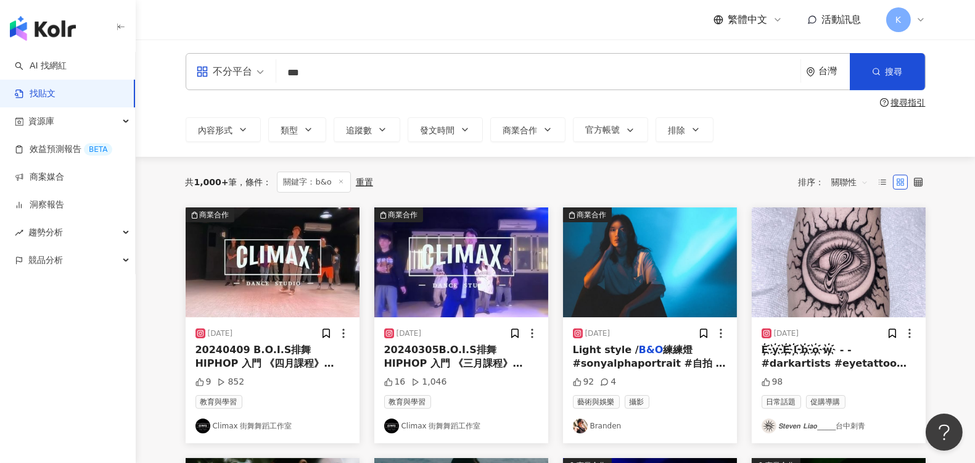
scroll to position [0, 0]
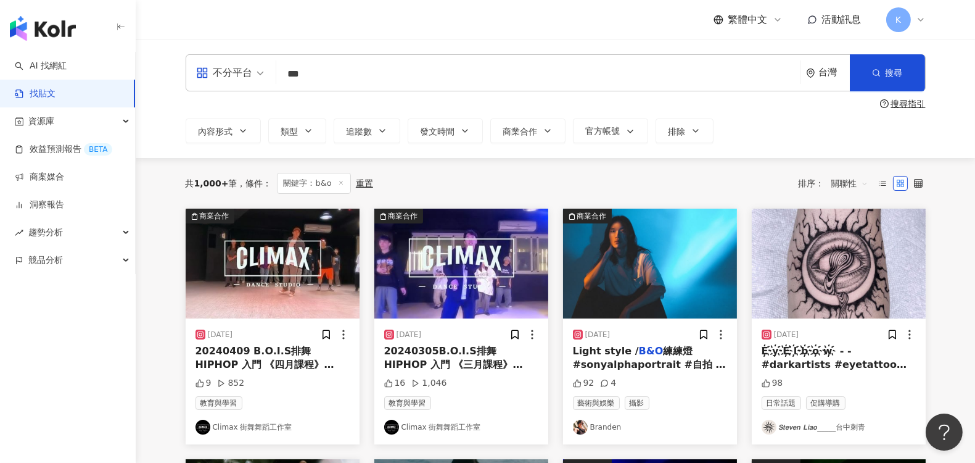
drag, startPoint x: 327, startPoint y: 72, endPoint x: 233, endPoint y: 72, distance: 93.7
click at [233, 72] on div "不分平台 b&o *** 台灣 搜尋 searchOperator 插入語法 完全符合 "" 聯集 OR 交集 AND 排除 - 群組 {}" at bounding box center [556, 72] width 740 height 37
type input "*"
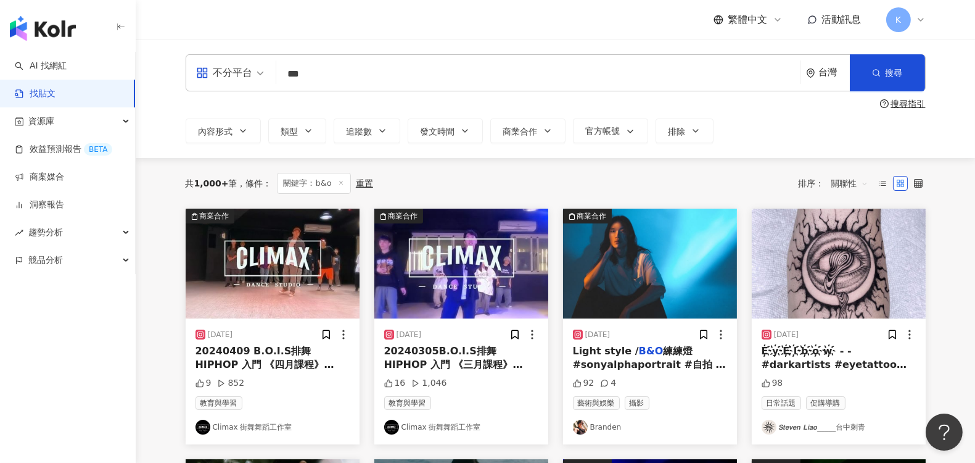
type input "***"
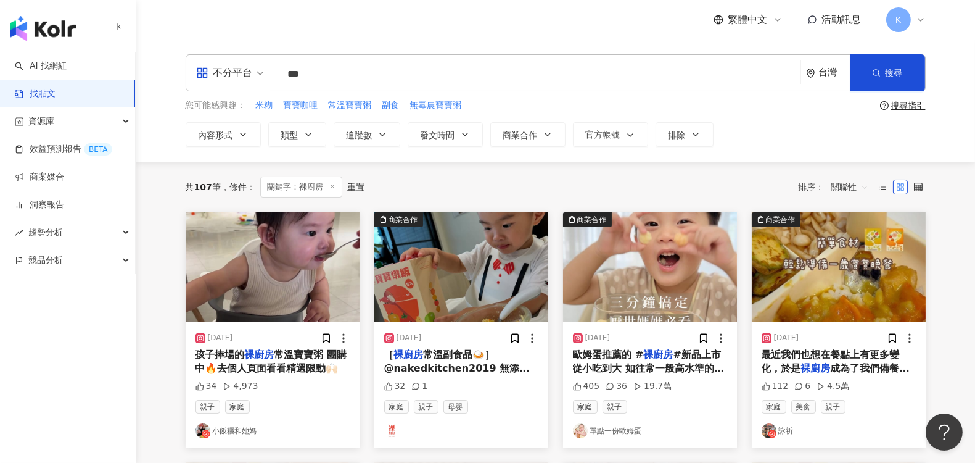
click at [856, 185] on span "關聯性" at bounding box center [849, 187] width 37 height 20
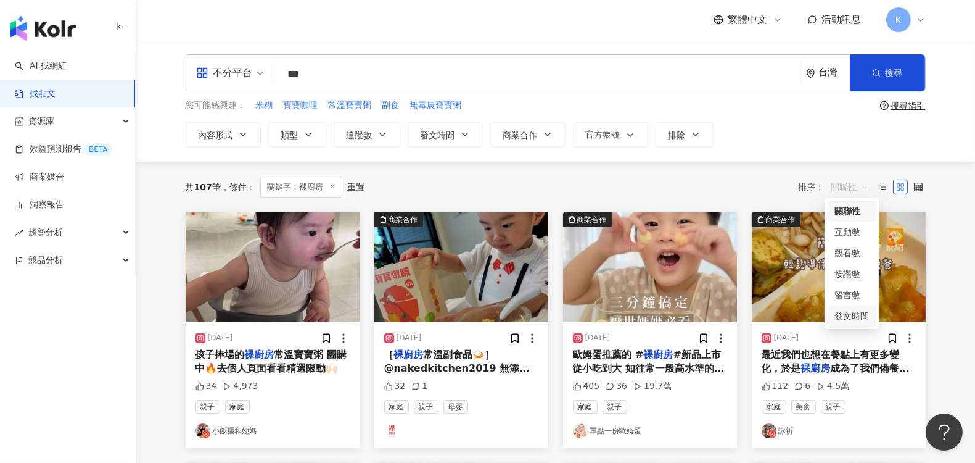
click at [855, 317] on div "發文時間" at bounding box center [851, 316] width 35 height 14
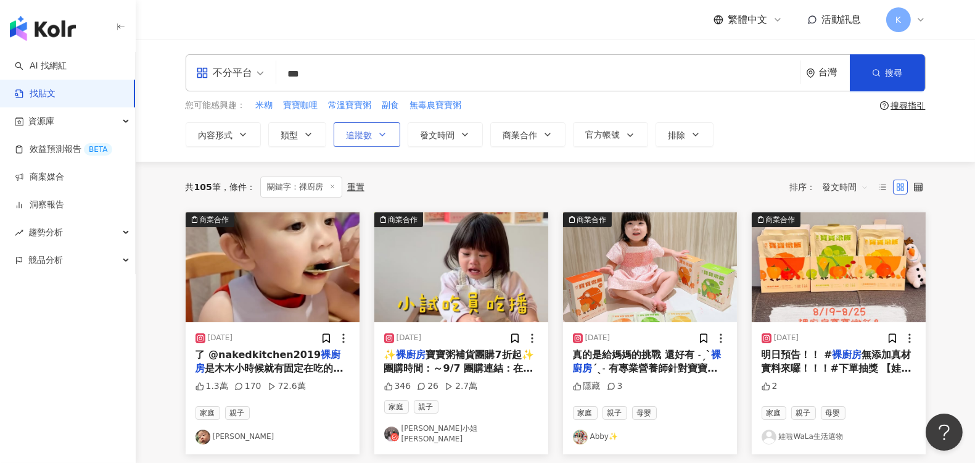
click at [367, 133] on span "追蹤數" at bounding box center [360, 135] width 26 height 10
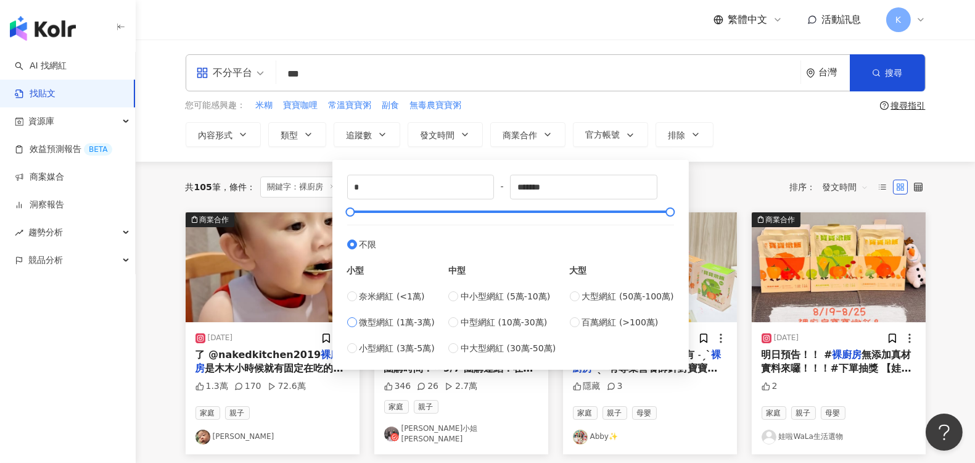
type input "*****"
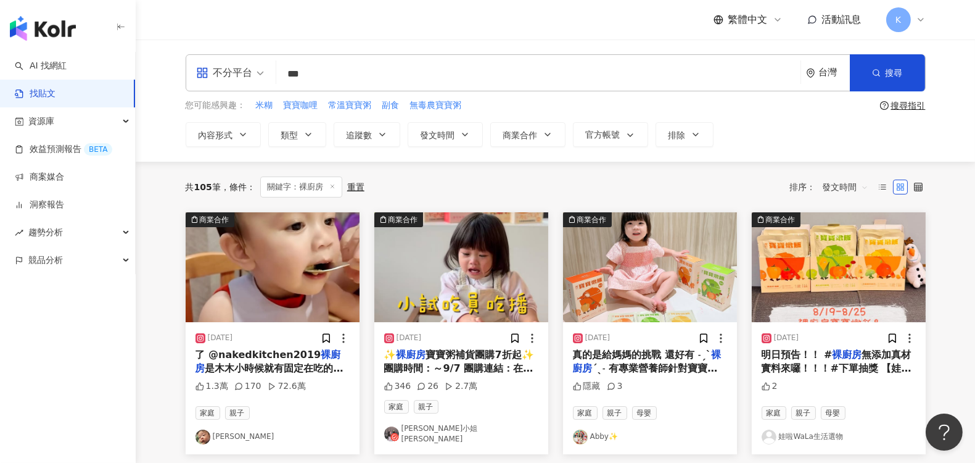
click at [741, 147] on div "不分平台 *** 台灣 搜尋 searchOperator 插入語法 完全符合 "" 聯集 OR 交集 AND 排除 - 群組 {} 您可能感興趣： 米糊 寶…" at bounding box center [555, 100] width 839 height 122
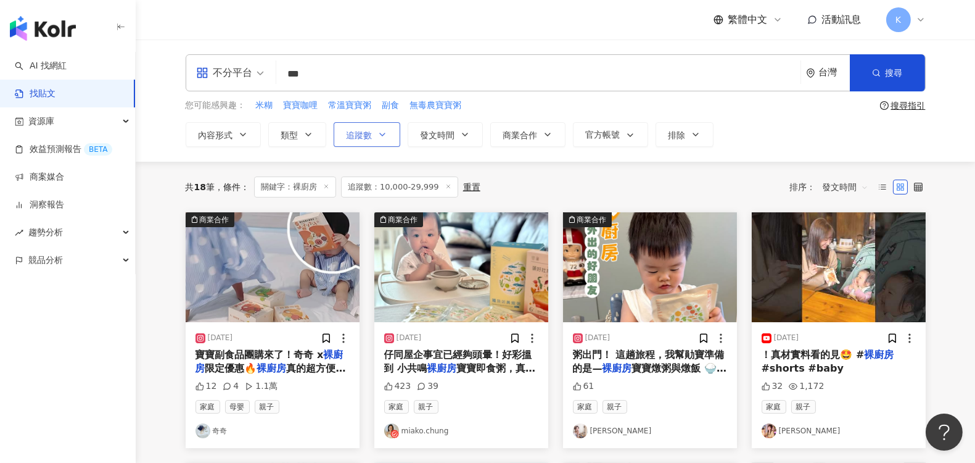
click at [381, 136] on icon "button" at bounding box center [382, 135] width 10 height 10
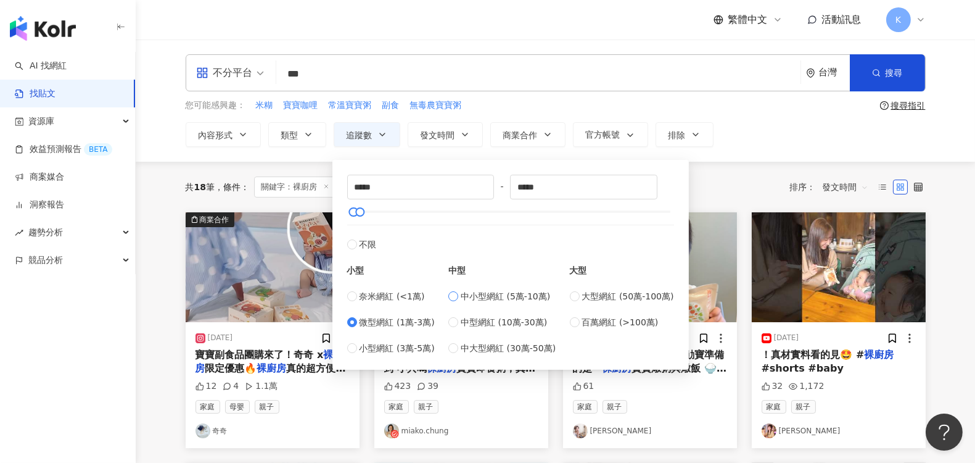
type input "*****"
click at [751, 133] on div "內容形式 類型 追蹤數 發文時間 商業合作 官方帳號 排除 ***** - ***** 不限 小型 奈米網紅 (<1萬) 微型網紅 (1萬-3萬) 小型網紅 …" at bounding box center [556, 134] width 740 height 25
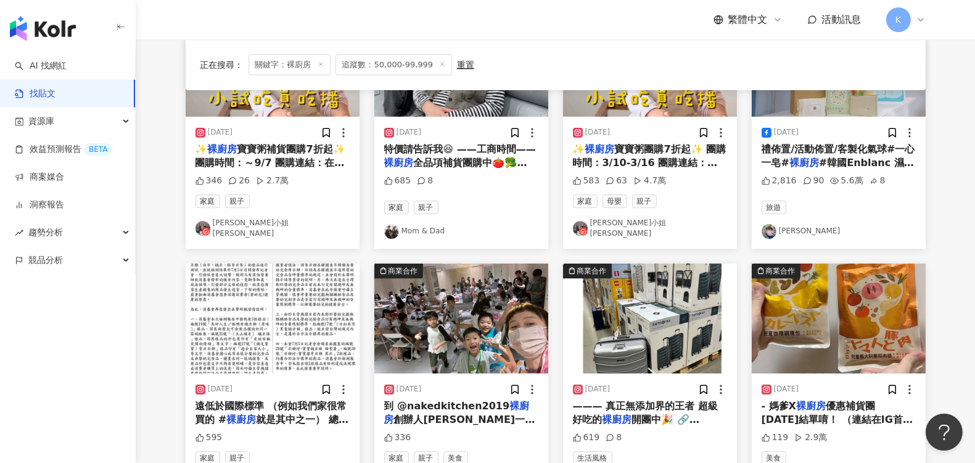
scroll to position [274, 0]
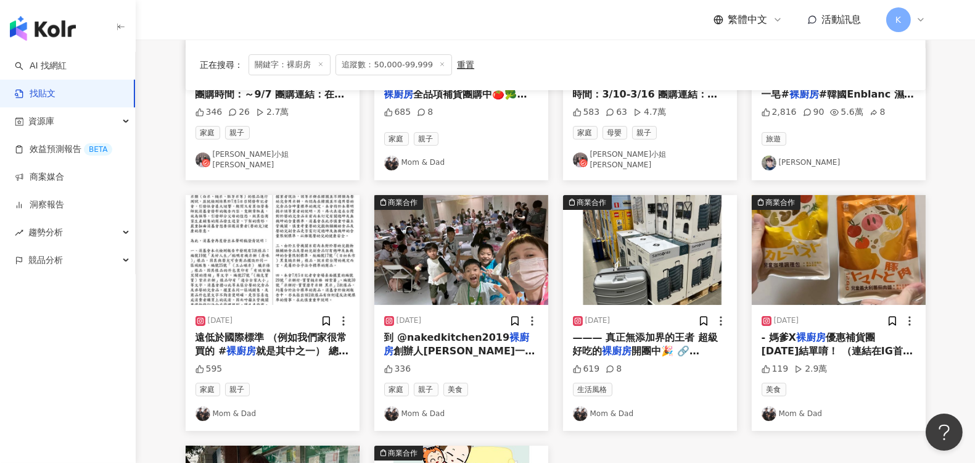
click at [466, 345] on span "創辦人Shannon一起 教導3" at bounding box center [459, 357] width 151 height 25
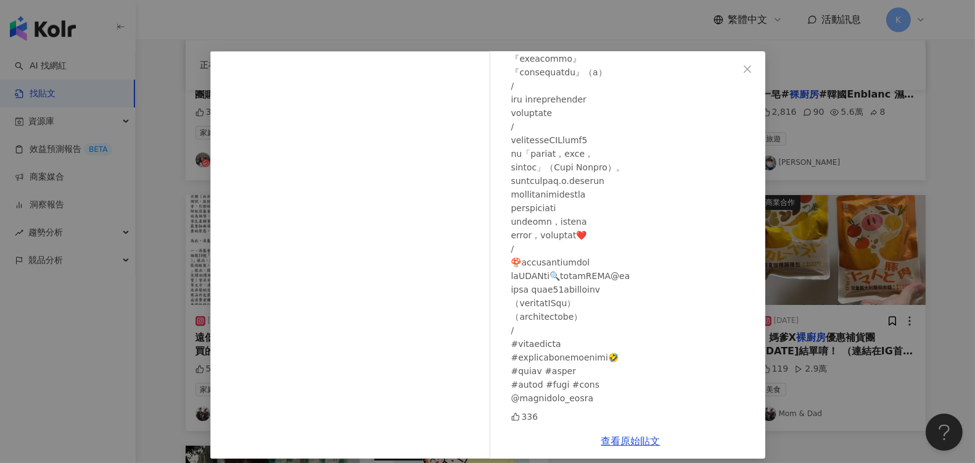
scroll to position [20, 0]
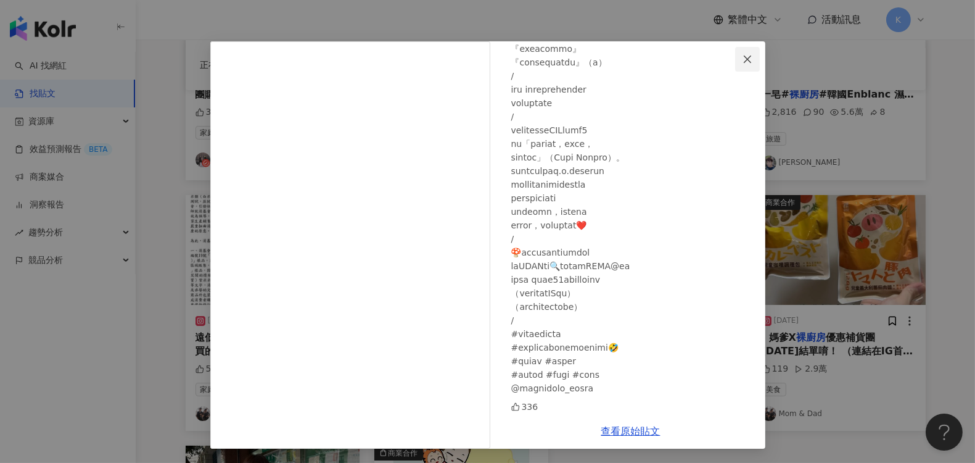
click at [743, 60] on icon "close" at bounding box center [748, 59] width 10 height 10
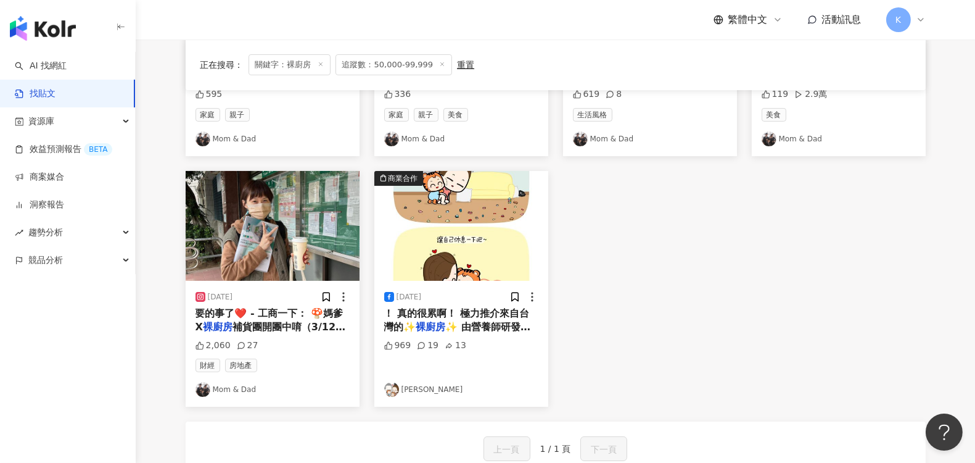
scroll to position [548, 0]
click at [282, 310] on span "要的事了❤️ - 工商一下： 🍄媽爹X" at bounding box center [268, 320] width 147 height 25
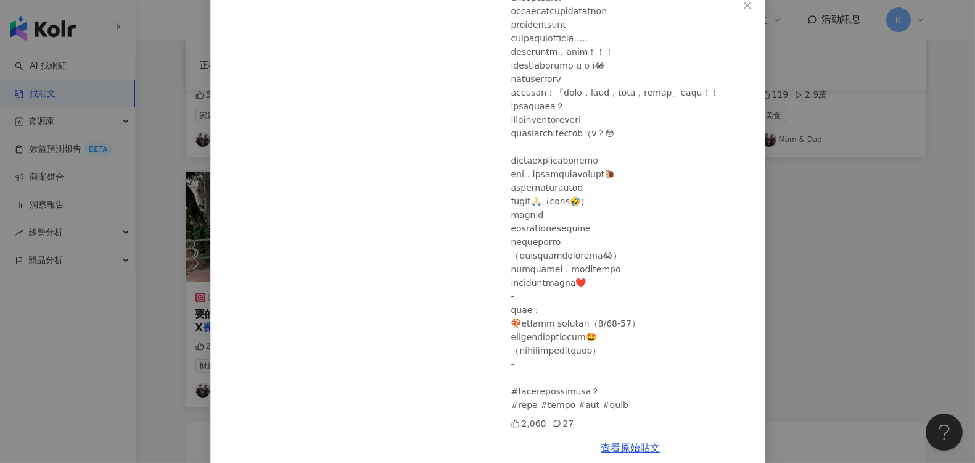
scroll to position [91, 0]
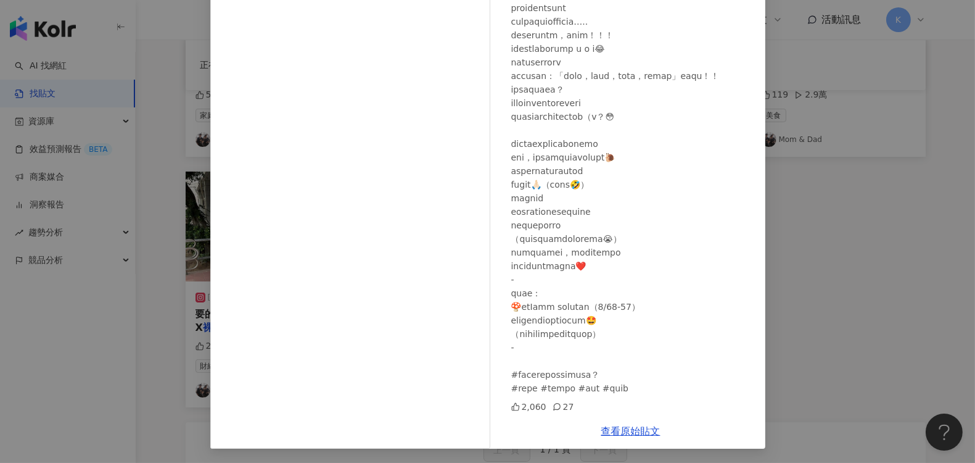
click at [655, 293] on div at bounding box center [633, 83] width 244 height 624
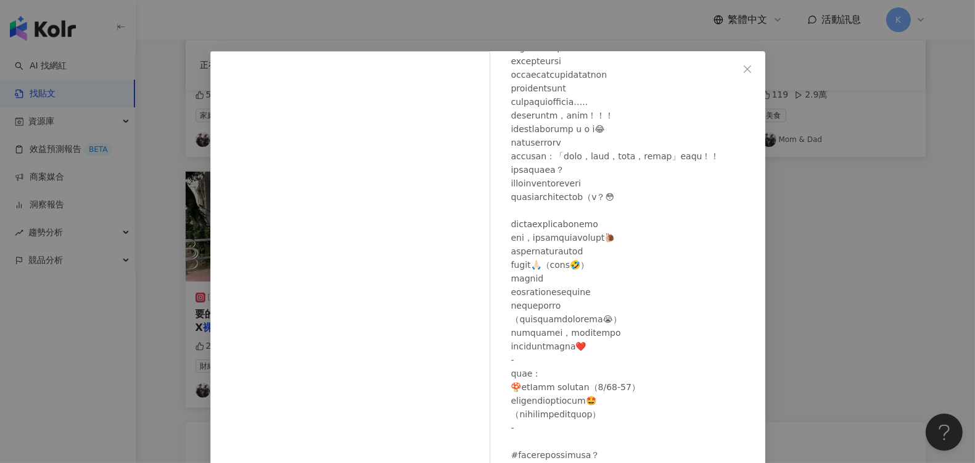
scroll to position [0, 0]
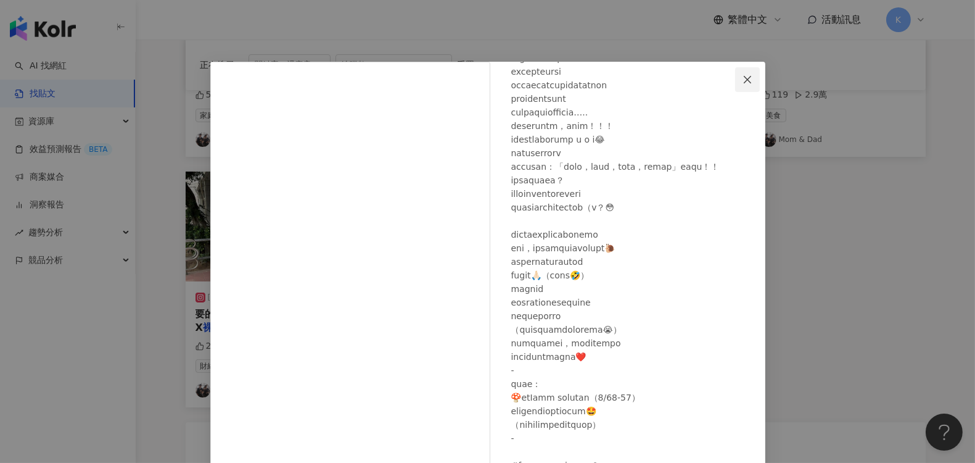
click at [743, 76] on icon "close" at bounding box center [748, 80] width 10 height 10
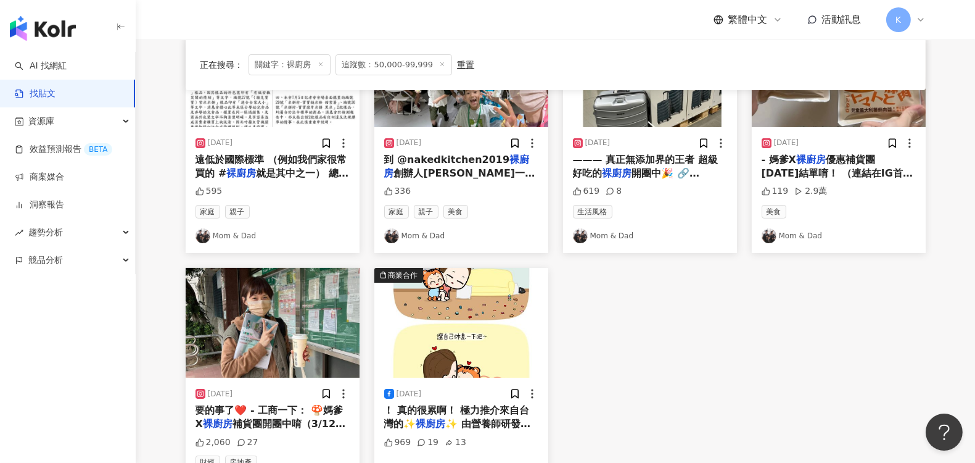
scroll to position [479, 0]
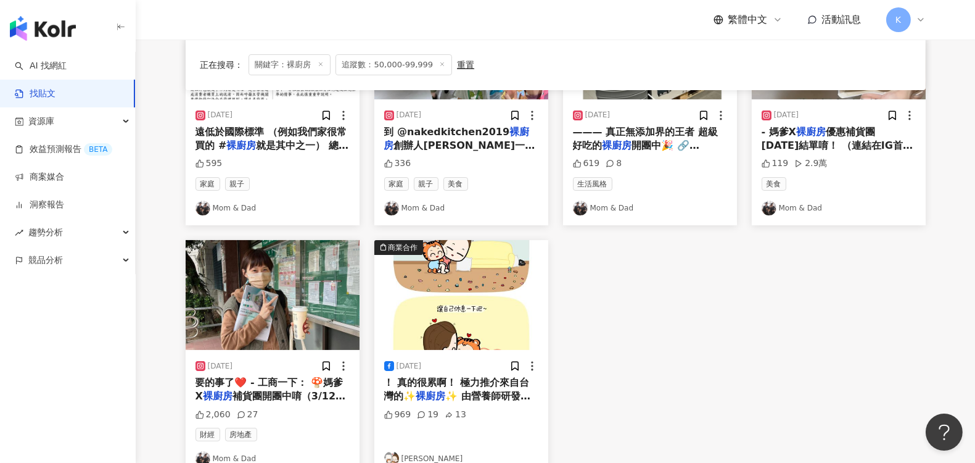
click at [260, 376] on span "要的事了❤️ - 工商一下： 🍄媽爹X" at bounding box center [268, 388] width 147 height 25
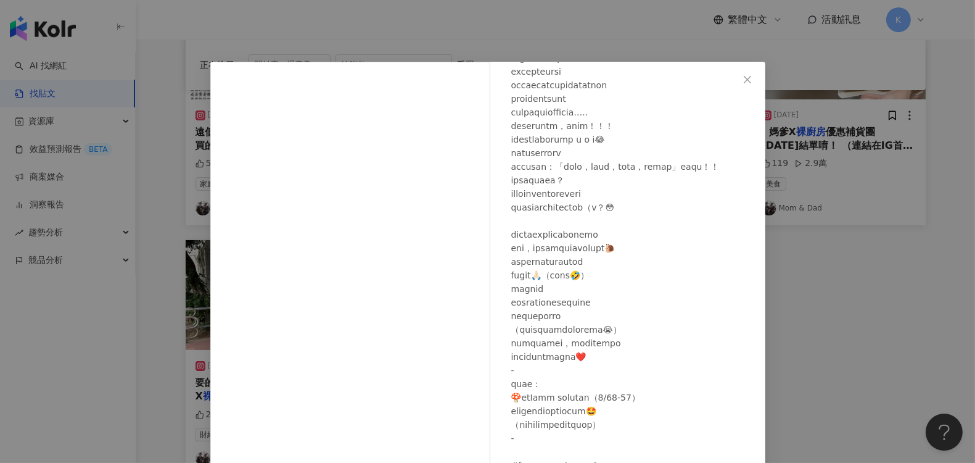
scroll to position [279, 0]
click at [741, 70] on button "Close" at bounding box center [747, 79] width 25 height 25
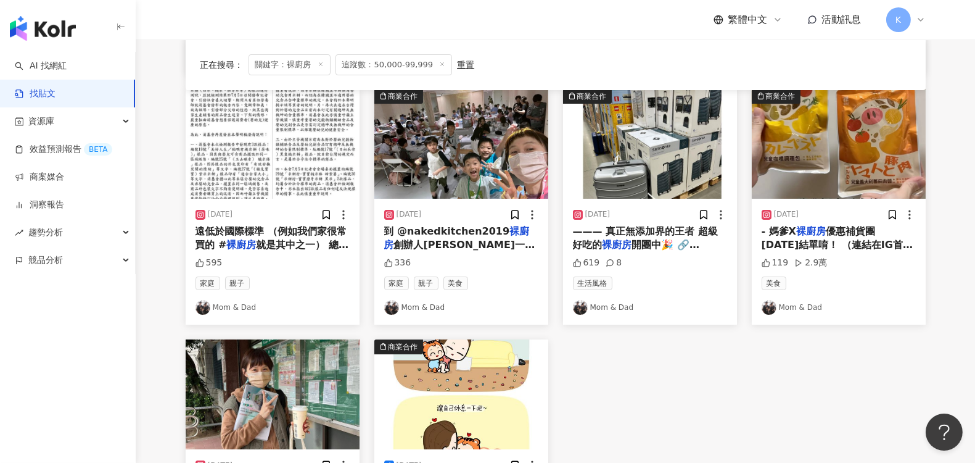
scroll to position [342, 0]
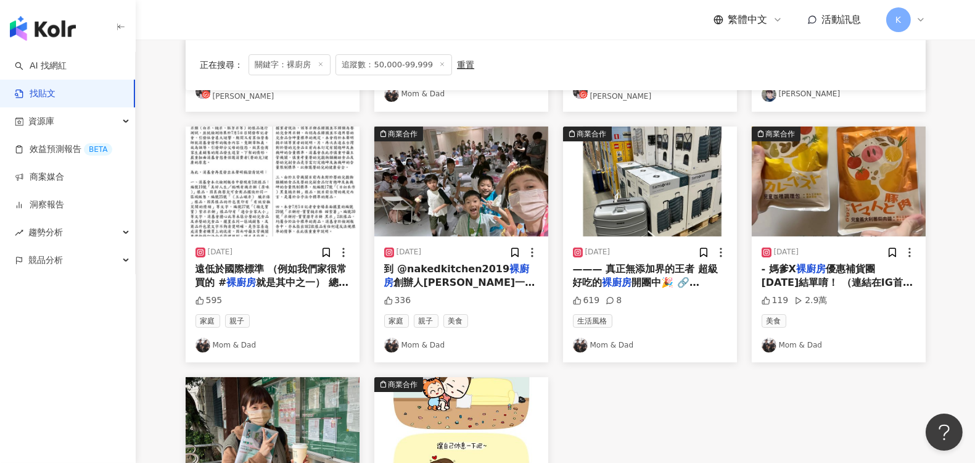
click at [414, 339] on link "Mom & Dad" at bounding box center [461, 344] width 154 height 15
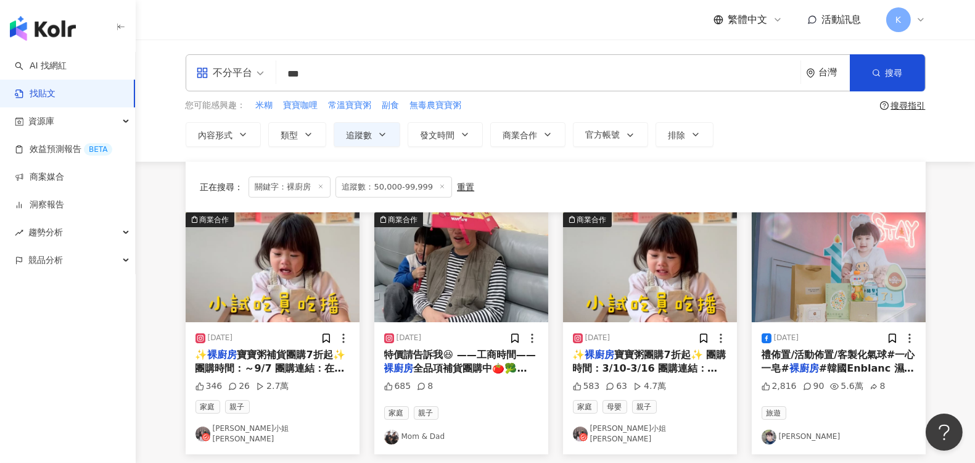
scroll to position [0, 0]
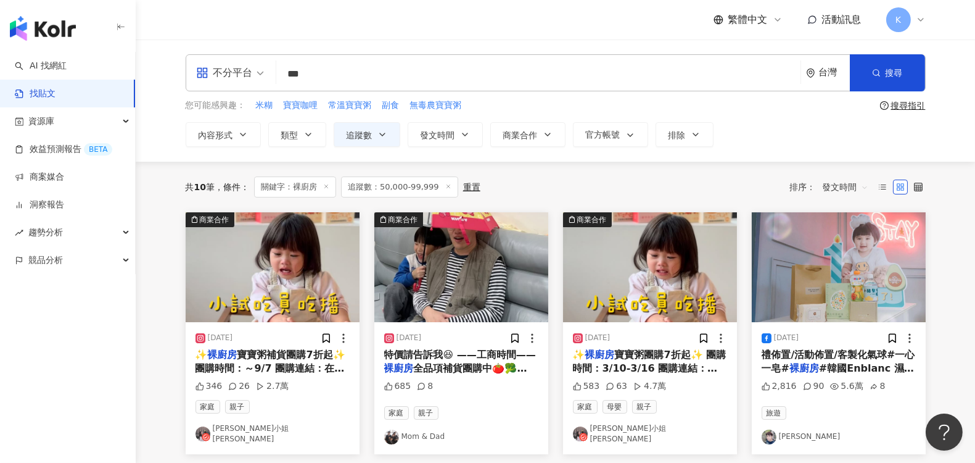
click at [837, 186] on span "發文時間" at bounding box center [846, 187] width 46 height 20
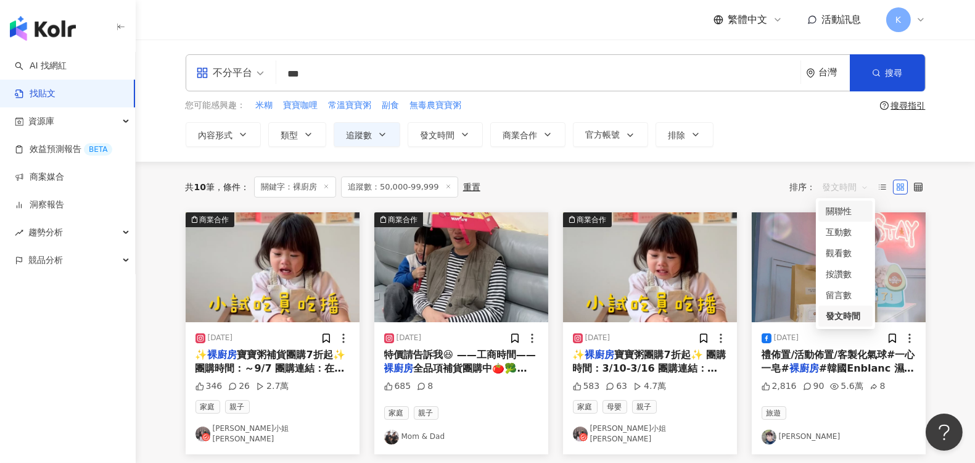
click at [849, 211] on div "關聯性" at bounding box center [845, 211] width 39 height 14
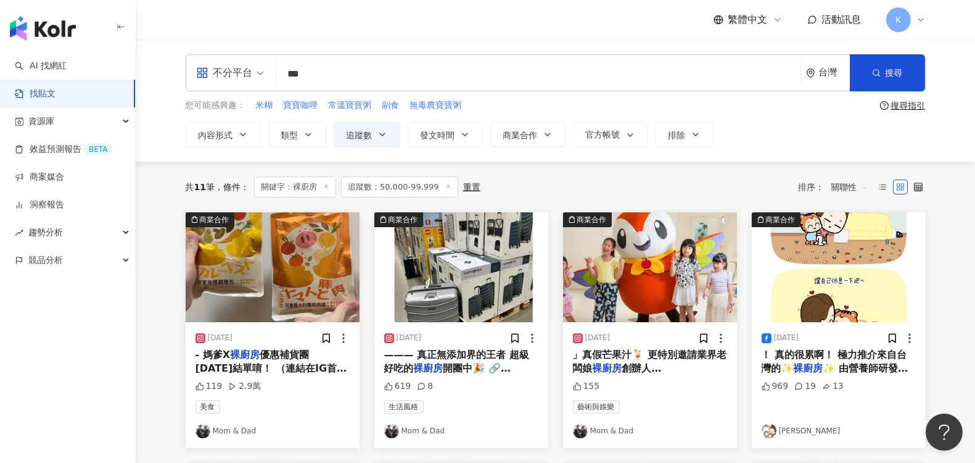
click at [835, 181] on span "關聯性" at bounding box center [849, 187] width 37 height 20
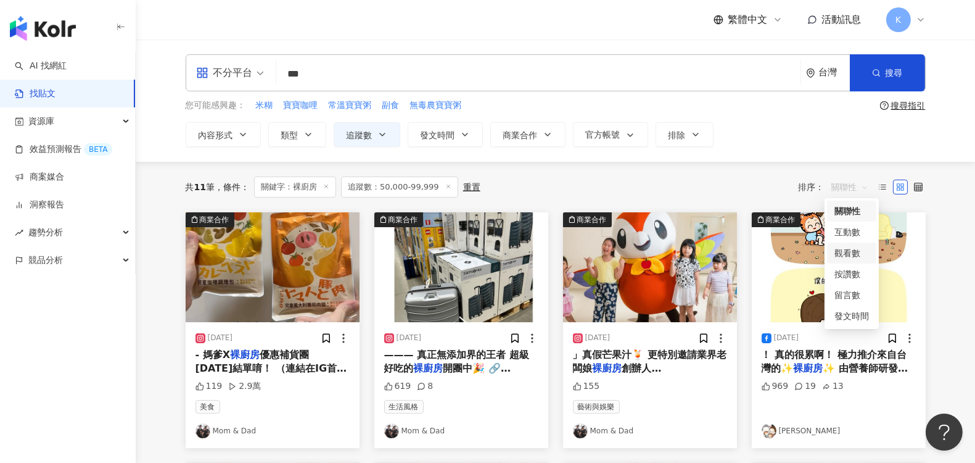
click at [855, 249] on div "觀看數" at bounding box center [851, 253] width 35 height 14
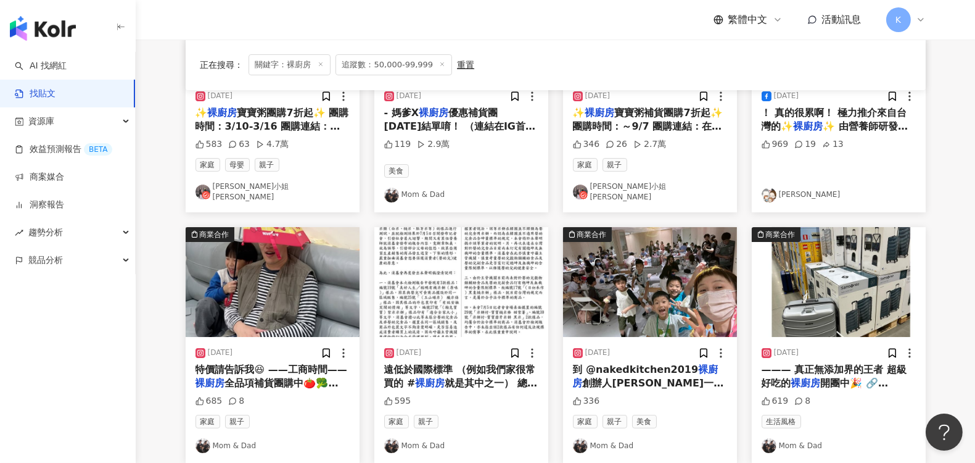
scroll to position [274, 0]
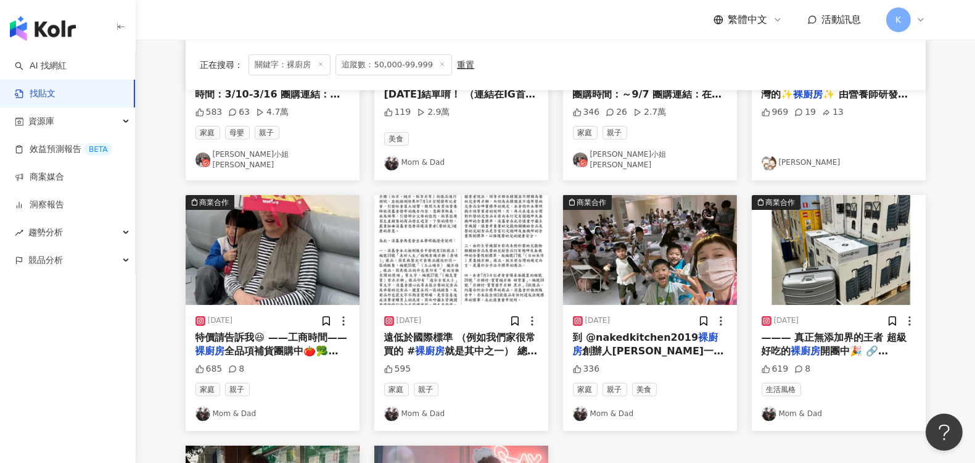
click at [936, 133] on div "正在搜尋 ： 關鍵字：裸廚房 追蹤數：50,000-99,999 重置 排序： 觀看數 商業合作 2025/3/11 ✨ 裸廚房 寶寶粥團購7折起✨ 團購時間…" at bounding box center [555, 335] width 789 height 894
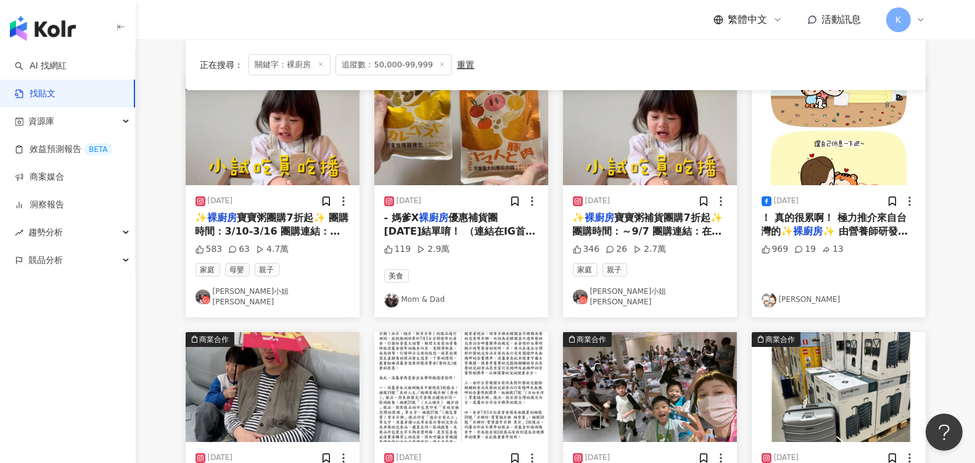
scroll to position [68, 0]
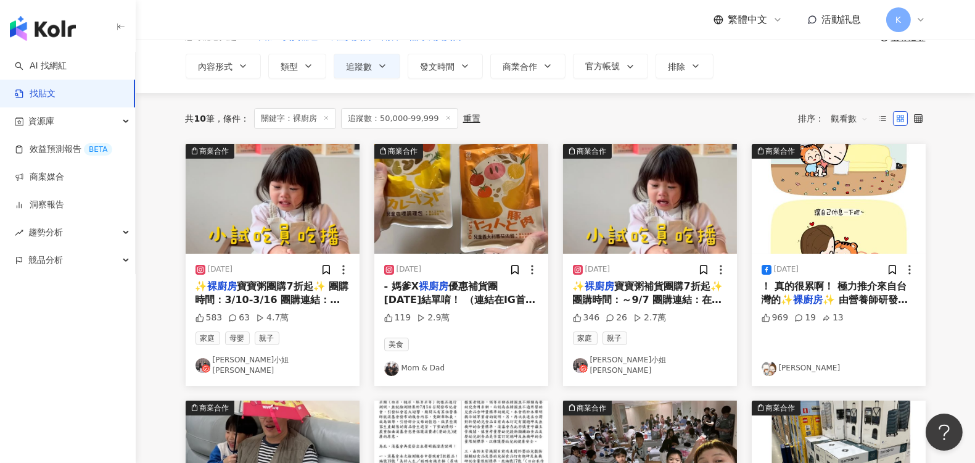
click at [857, 120] on span "觀看數" at bounding box center [849, 119] width 37 height 20
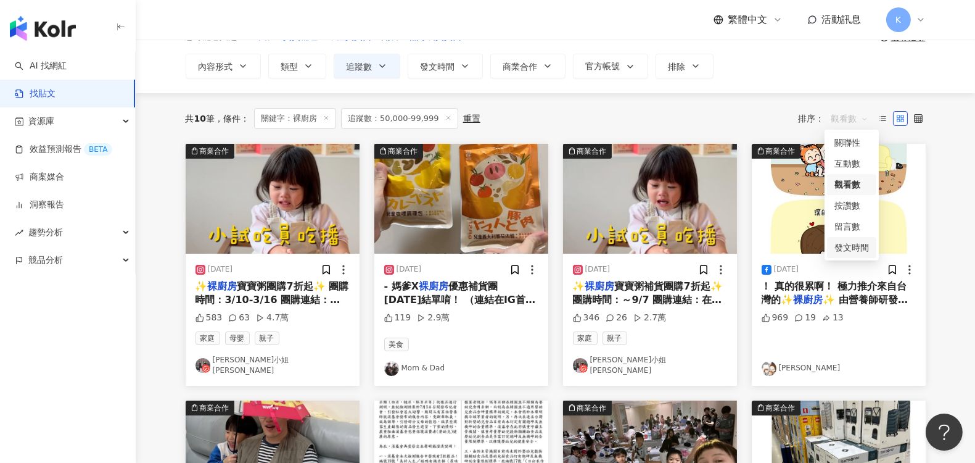
click at [845, 251] on div "發文時間" at bounding box center [851, 248] width 35 height 14
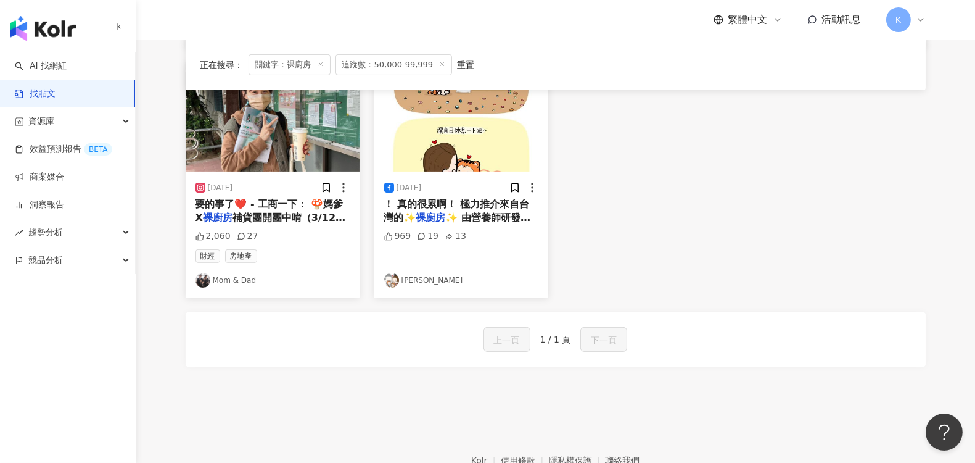
scroll to position [720, 0]
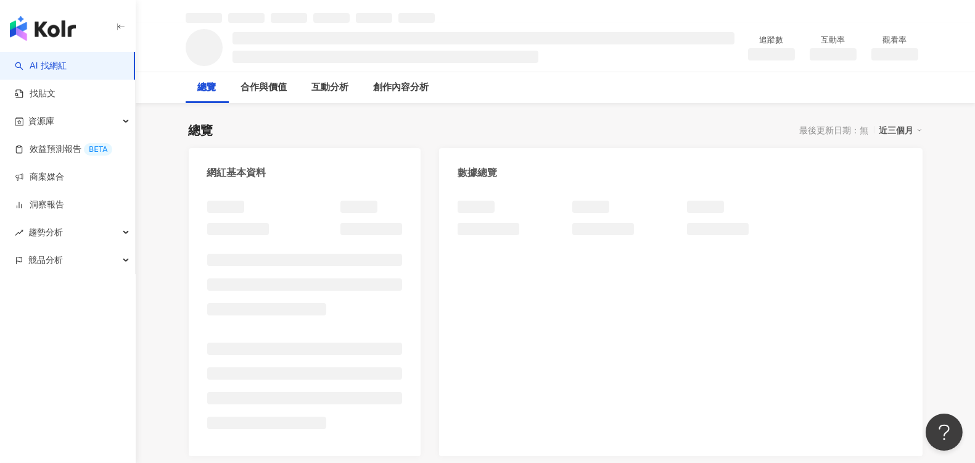
scroll to position [68, 0]
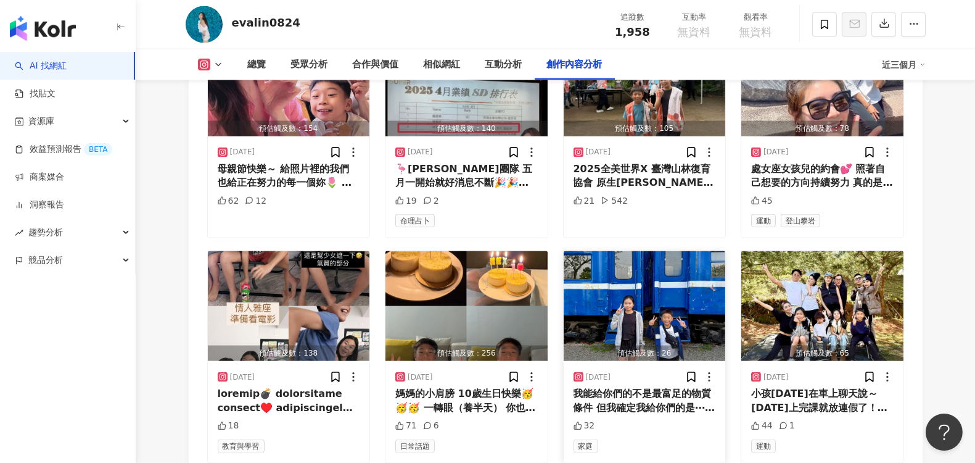
scroll to position [3824, 0]
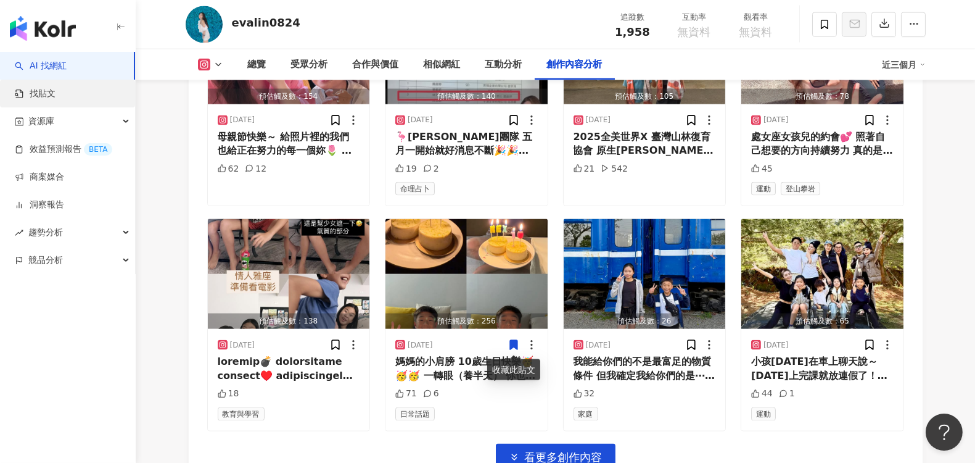
click at [47, 94] on link "找貼文" at bounding box center [35, 94] width 41 height 12
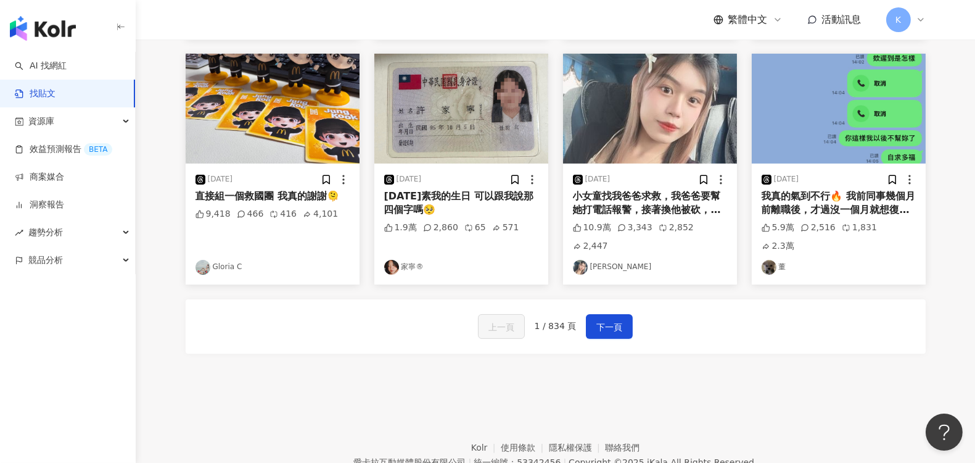
scroll to position [617, 0]
click at [601, 319] on span "下一頁" at bounding box center [609, 326] width 26 height 15
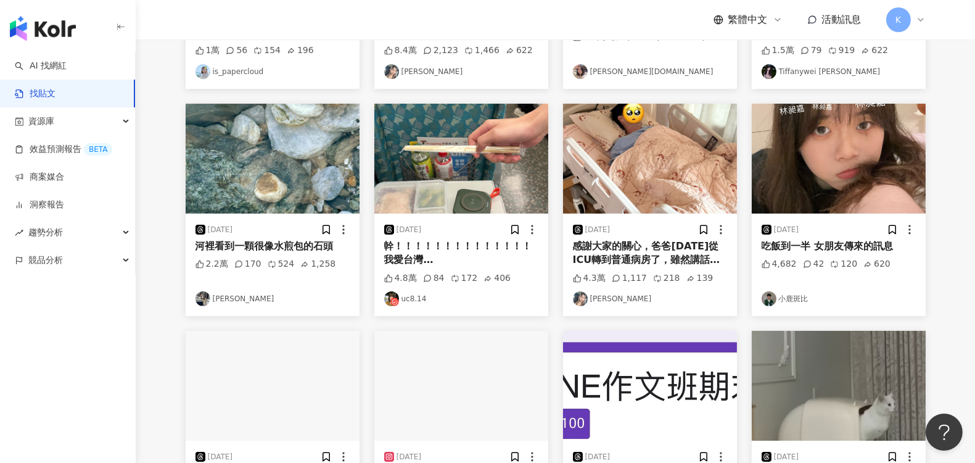
scroll to position [297, 0]
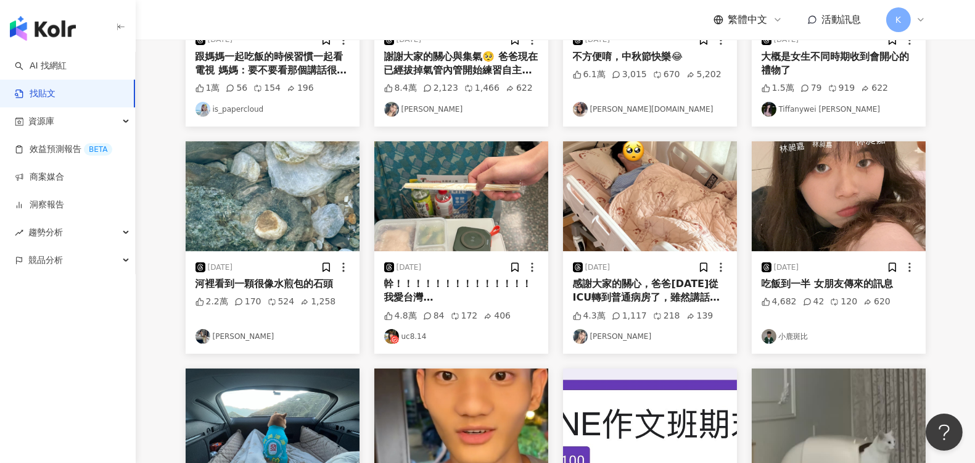
click at [422, 245] on img "button" at bounding box center [461, 196] width 174 height 110
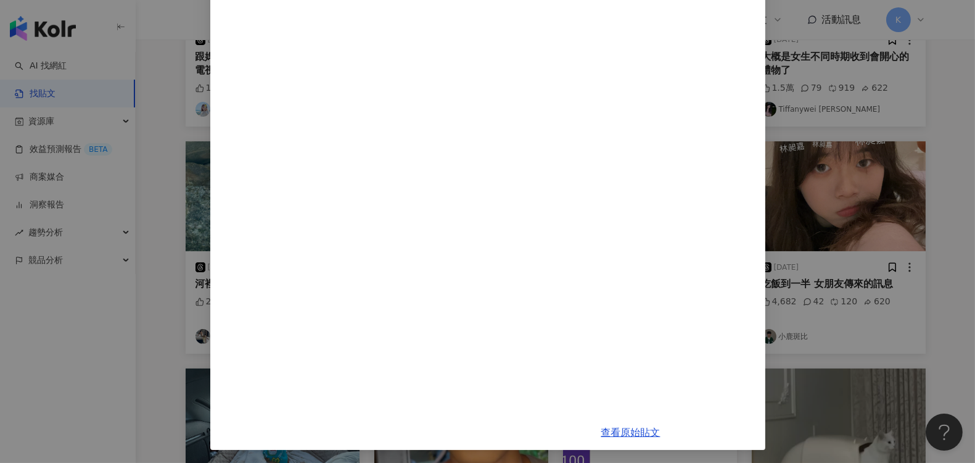
scroll to position [411, 0]
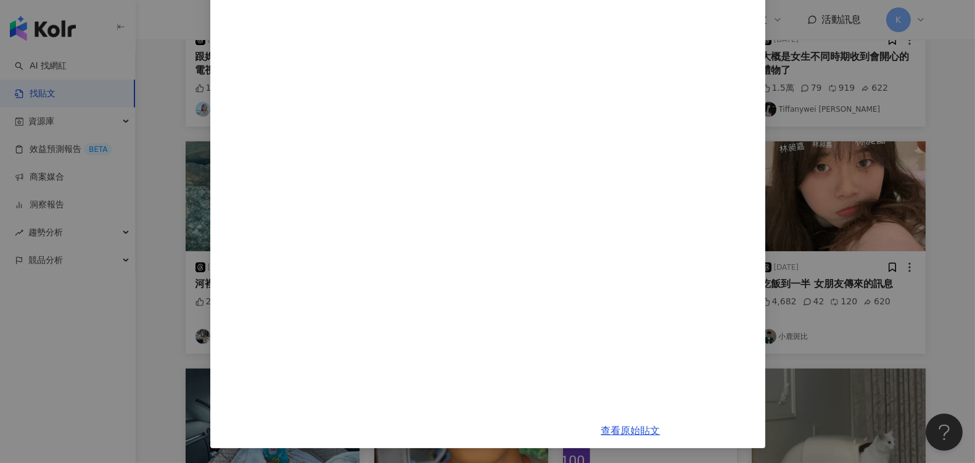
click at [550, 228] on div "uc8.14 [DATE] 幹！！！！！！！！！！！！！！我愛台灣人！！！！！！！！！！！ 4.8萬 84 172 406" at bounding box center [630, 32] width 269 height 762
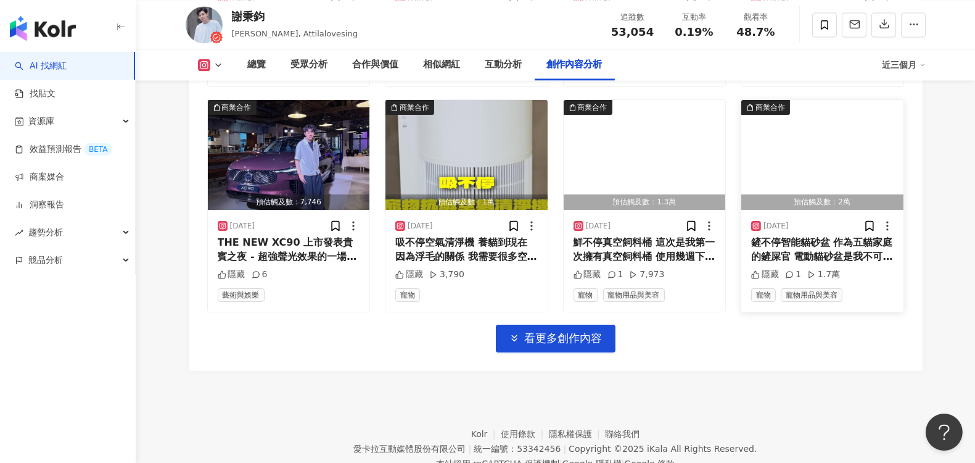
scroll to position [4391, 0]
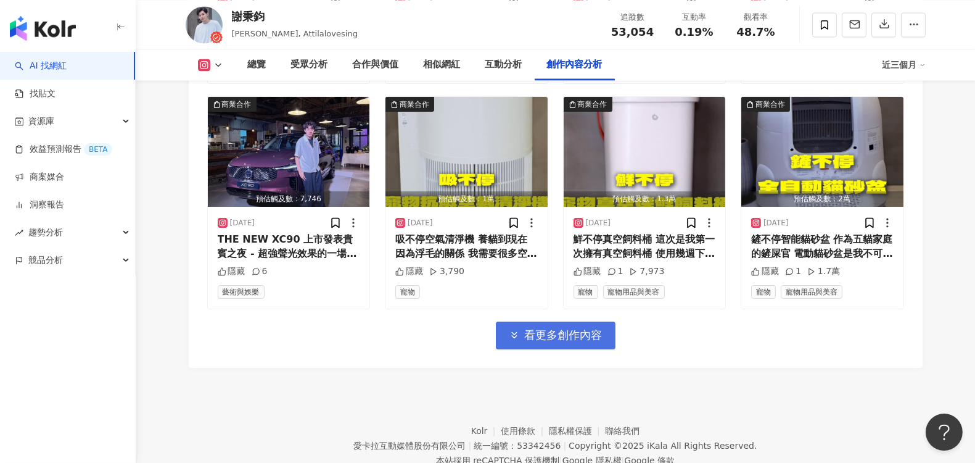
click at [541, 328] on span "看更多創作內容" at bounding box center [564, 335] width 78 height 14
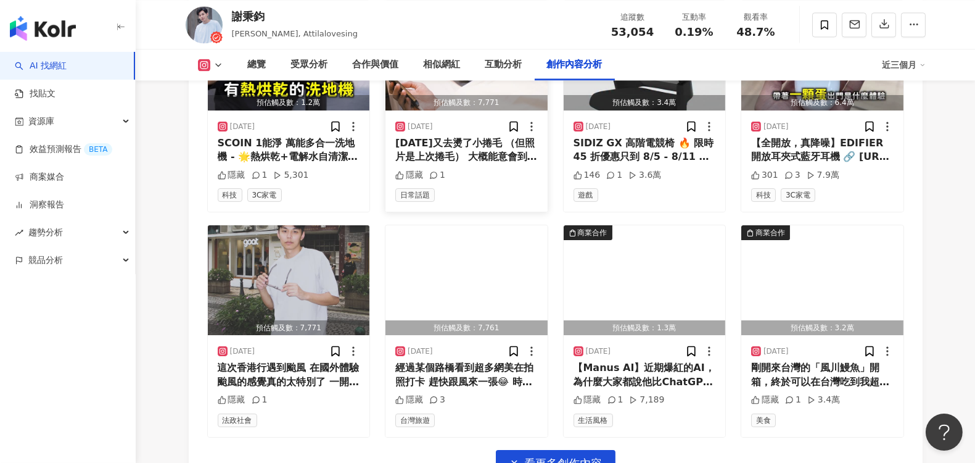
scroll to position [5008, 0]
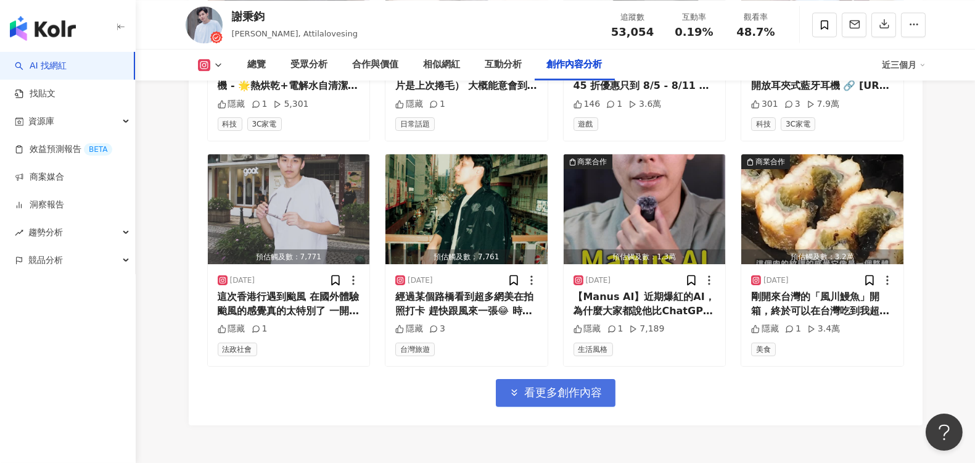
click at [575, 385] on span "看更多創作內容" at bounding box center [564, 392] width 78 height 14
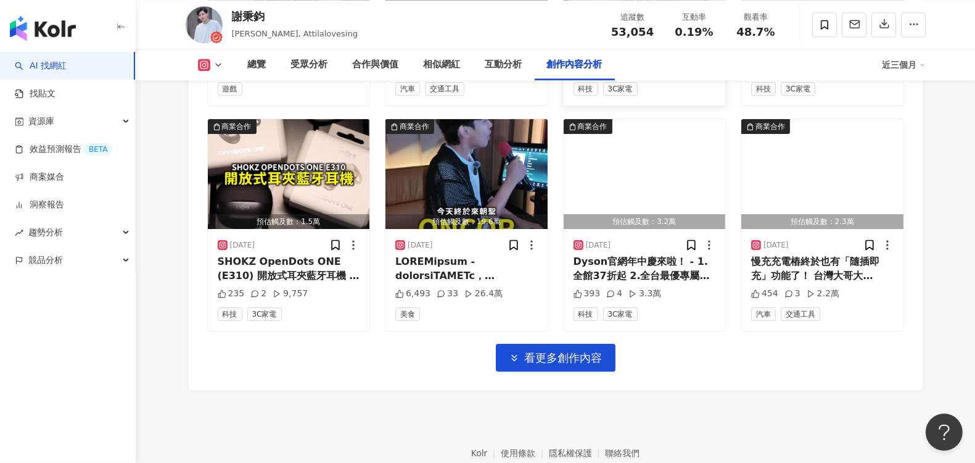
scroll to position [5741, 0]
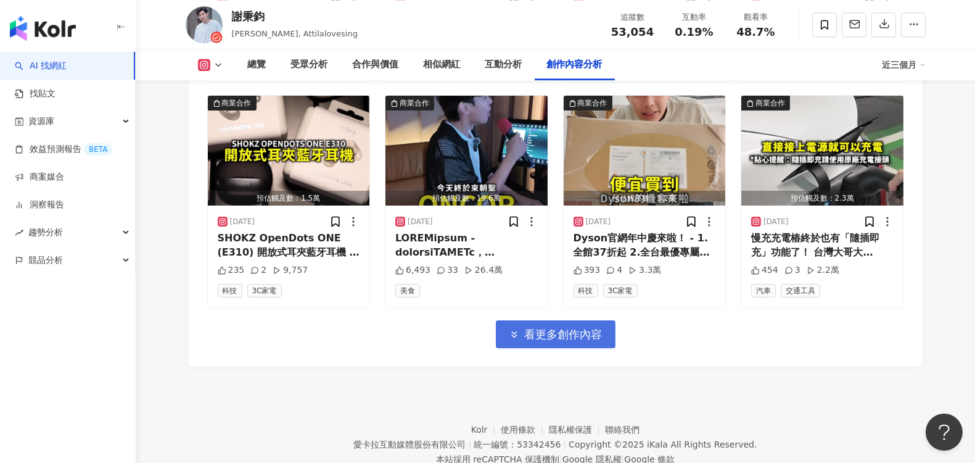
click at [557, 327] on span "看更多創作內容" at bounding box center [564, 334] width 78 height 14
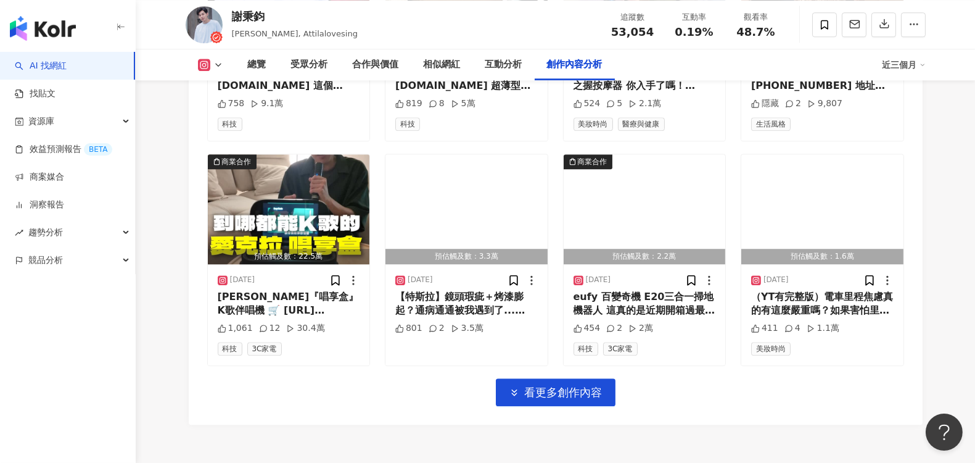
scroll to position [6358, 0]
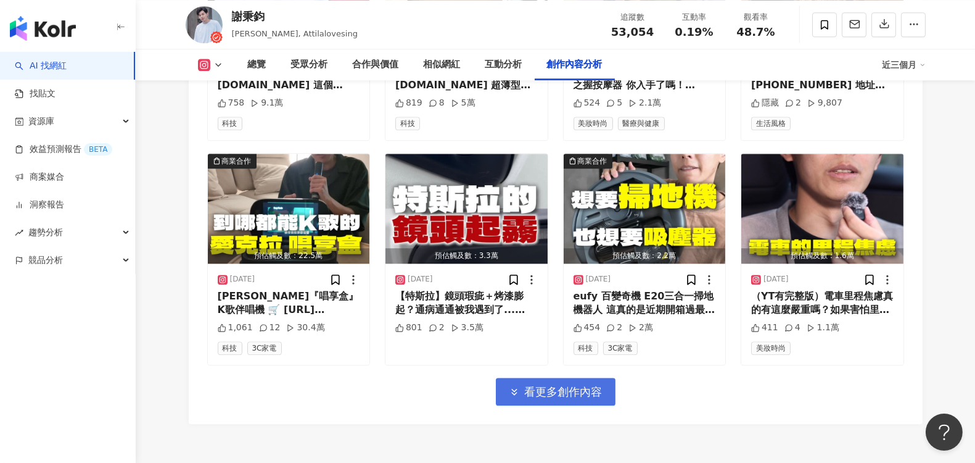
click at [586, 385] on span "看更多創作內容" at bounding box center [564, 392] width 78 height 14
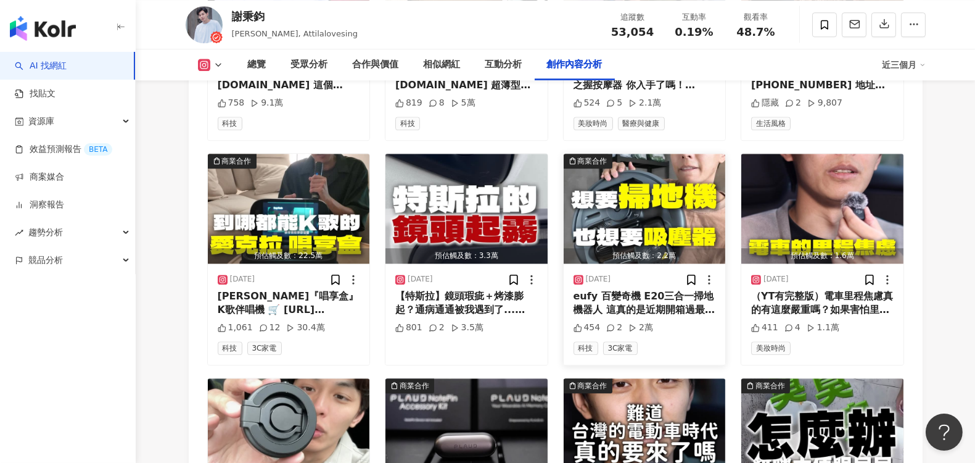
click at [660, 182] on img "button" at bounding box center [645, 209] width 162 height 110
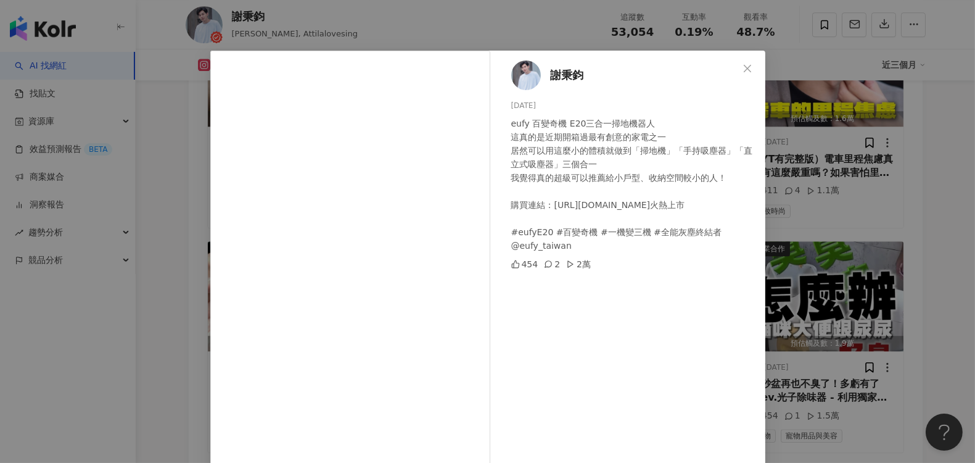
scroll to position [0, 0]
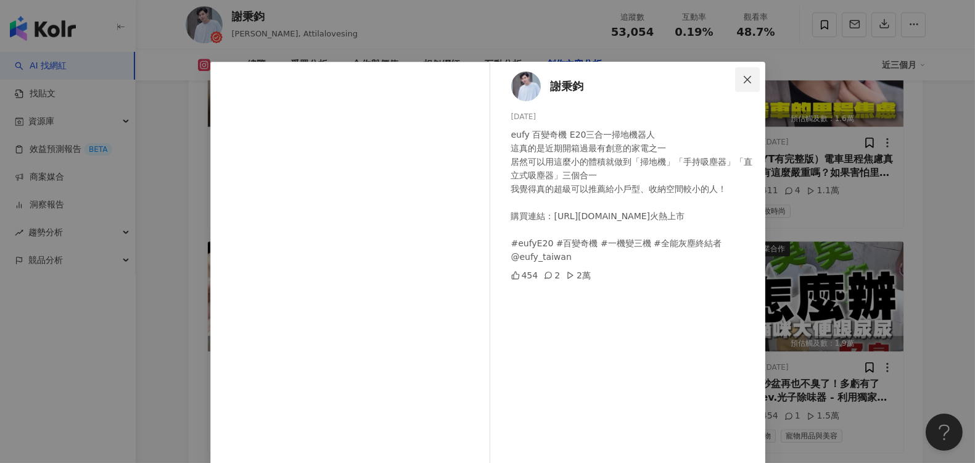
click at [746, 78] on icon "close" at bounding box center [748, 80] width 10 height 10
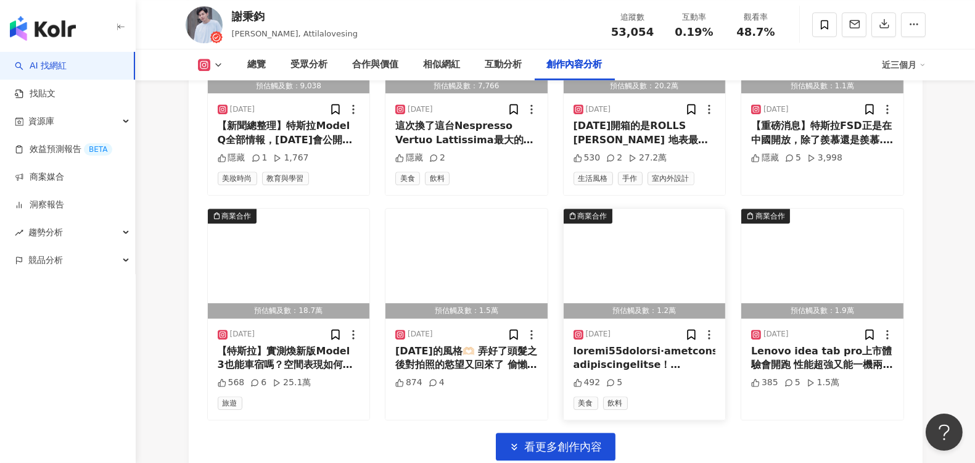
scroll to position [7043, 0]
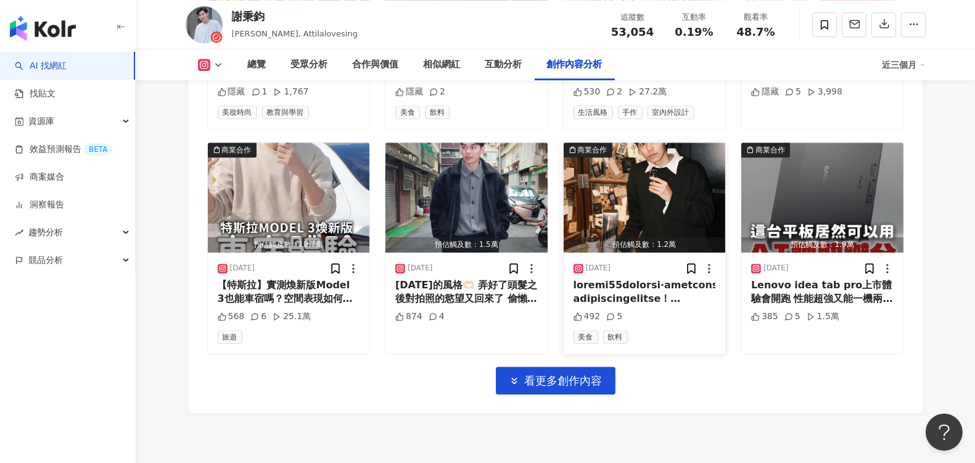
click at [662, 278] on div at bounding box center [645, 292] width 142 height 28
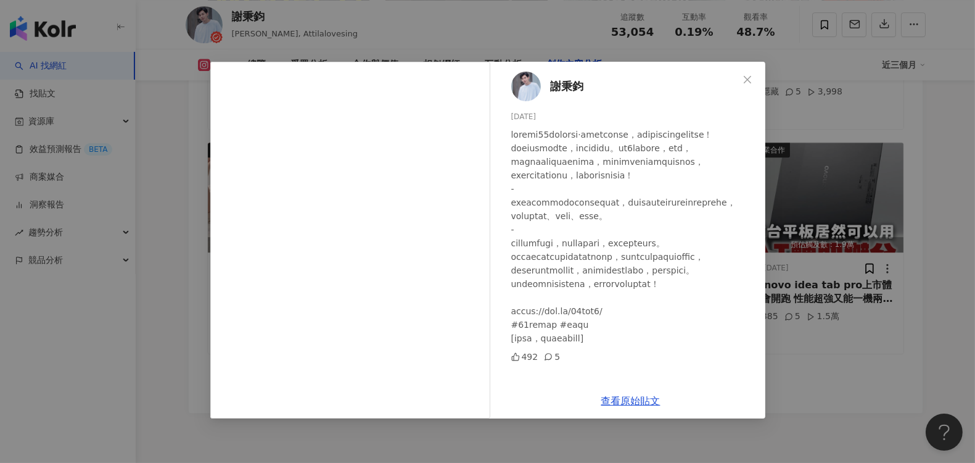
scroll to position [47, 0]
click at [754, 70] on button "Close" at bounding box center [747, 79] width 25 height 25
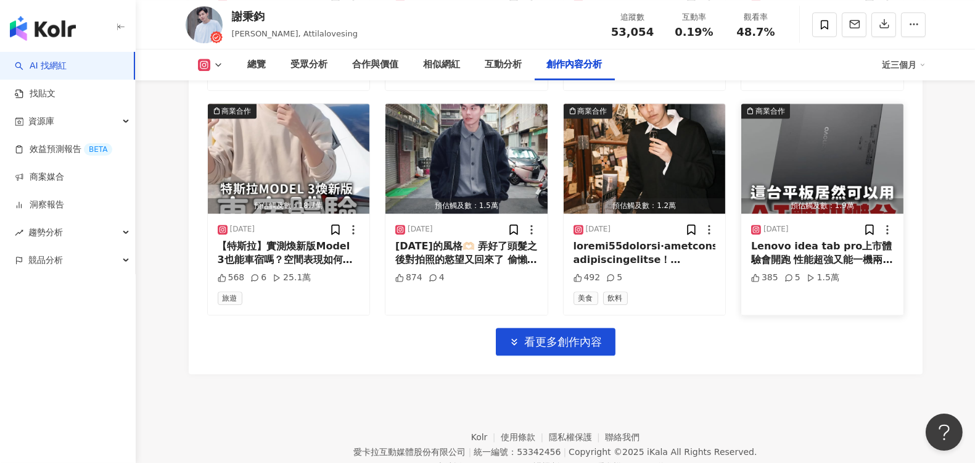
scroll to position [7083, 0]
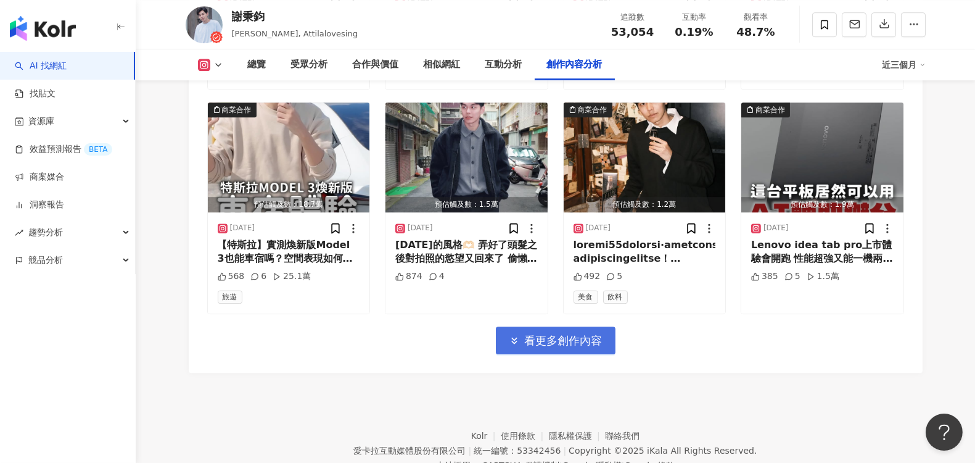
click at [524, 326] on button "看更多創作內容" at bounding box center [556, 340] width 120 height 28
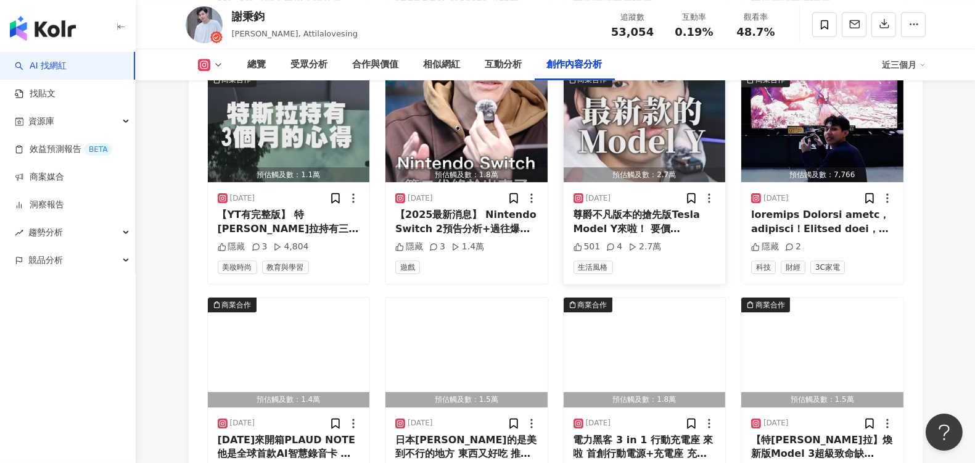
scroll to position [7699, 0]
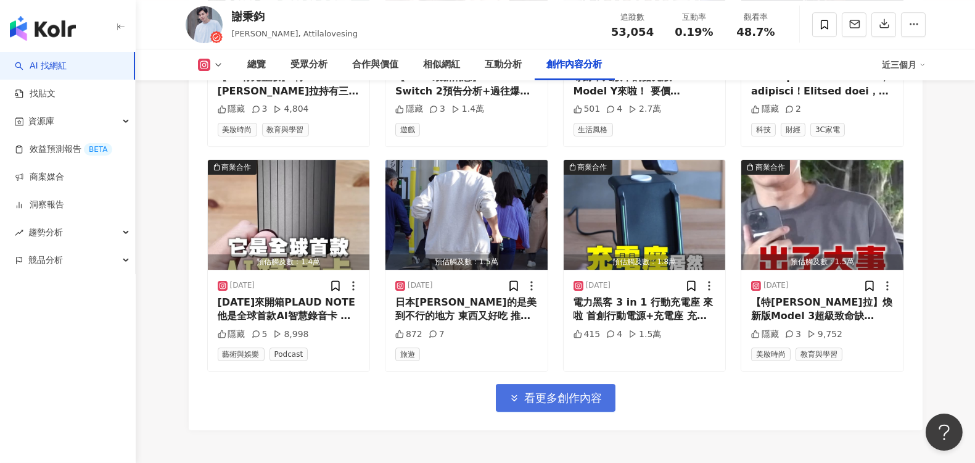
click at [594, 391] on span "看更多創作內容" at bounding box center [564, 398] width 78 height 14
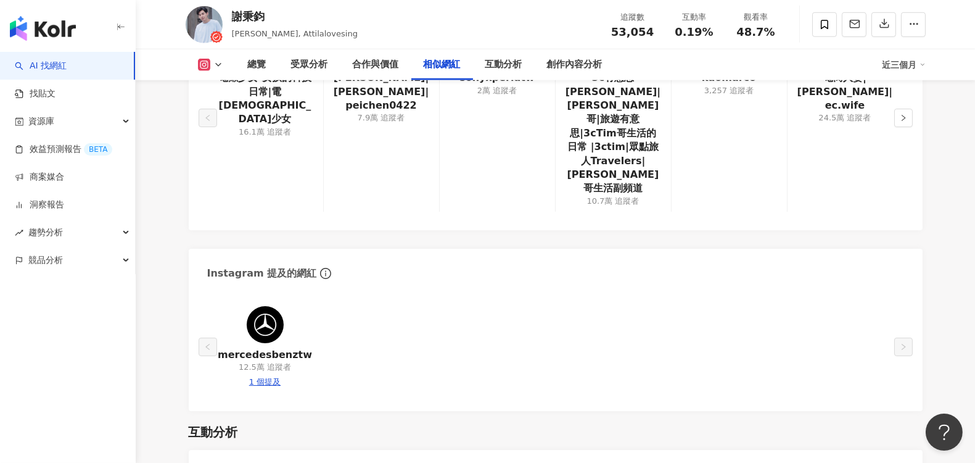
scroll to position [1915, 0]
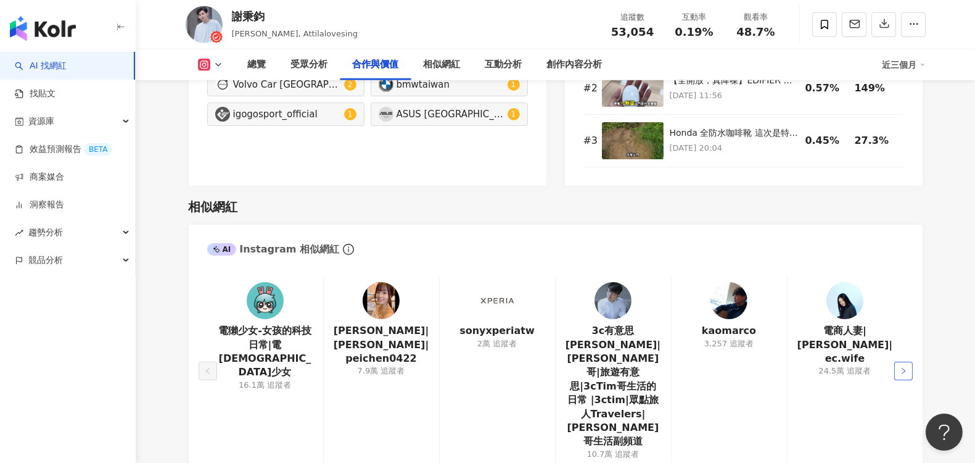
click at [910, 361] on button "button" at bounding box center [903, 370] width 19 height 19
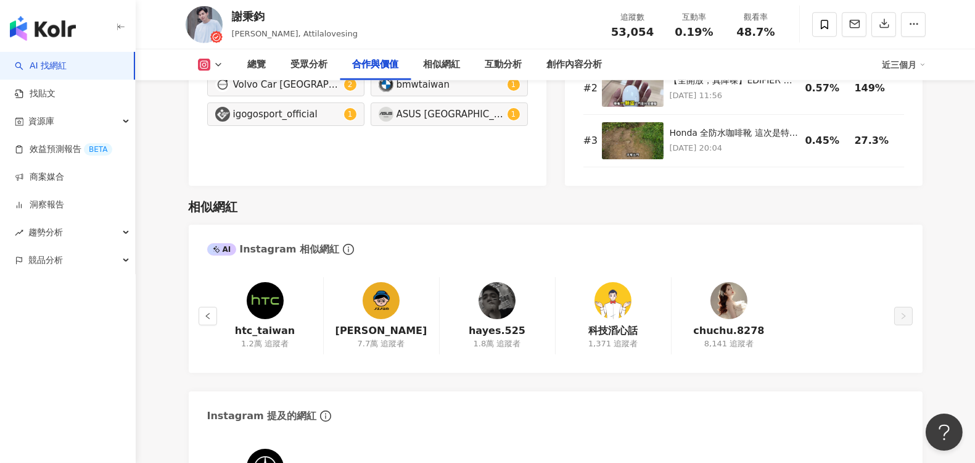
click at [390, 303] on img at bounding box center [381, 300] width 37 height 37
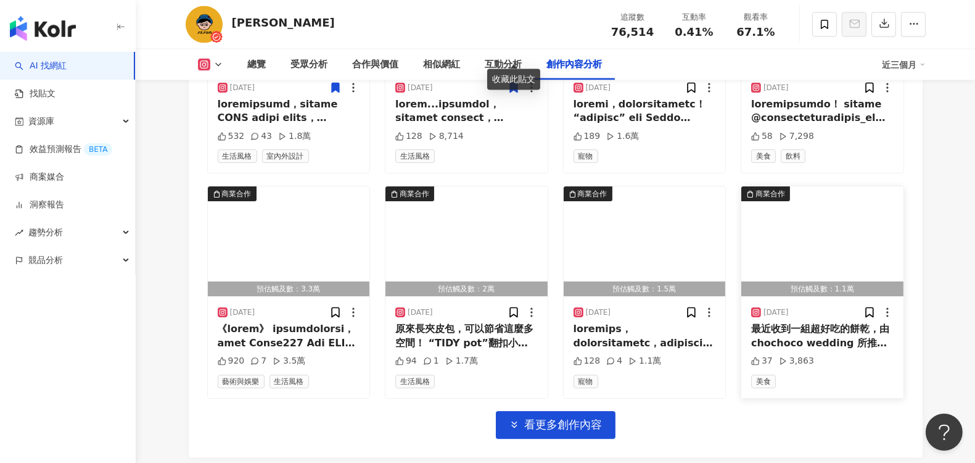
scroll to position [4317, 0]
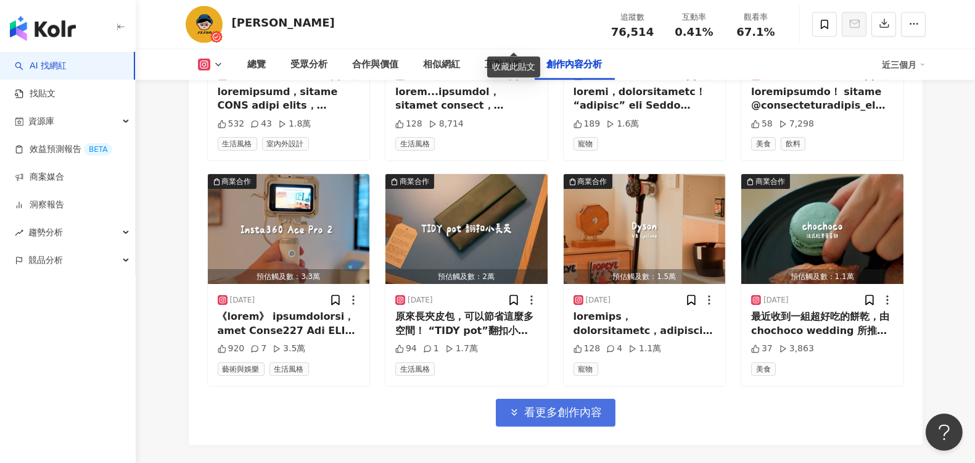
click at [586, 405] on span "看更多創作內容" at bounding box center [564, 412] width 78 height 14
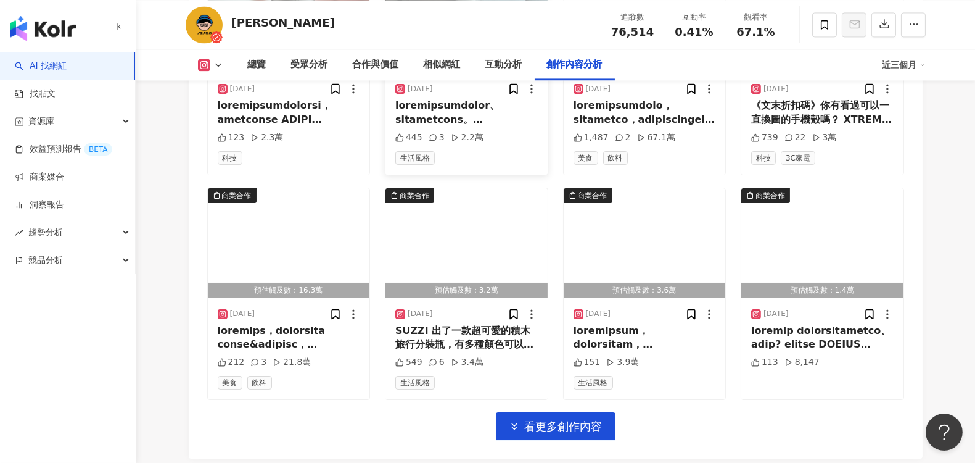
scroll to position [5002, 0]
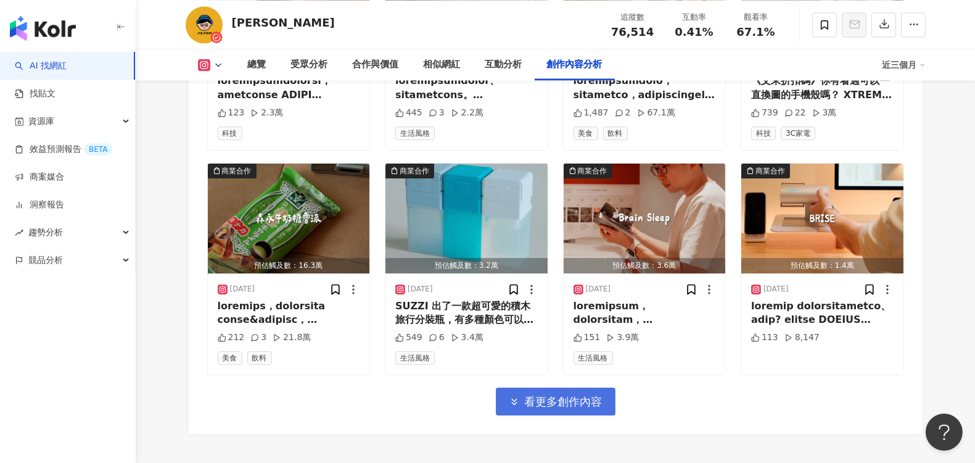
click at [581, 395] on span "看更多創作內容" at bounding box center [564, 402] width 78 height 14
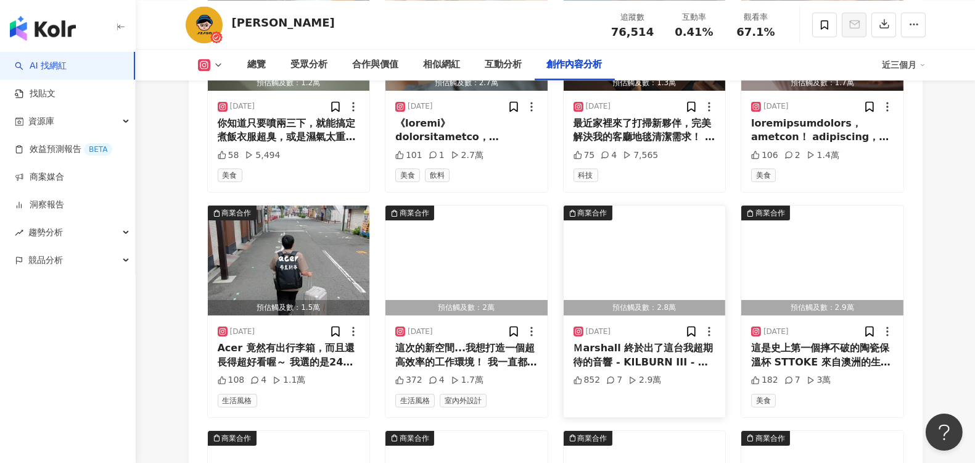
scroll to position [5413, 0]
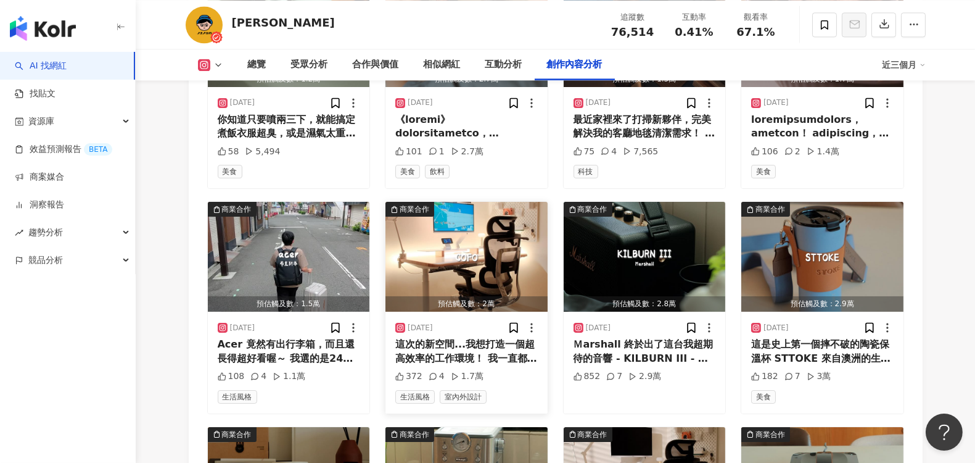
click at [452, 221] on img "button" at bounding box center [466, 257] width 162 height 110
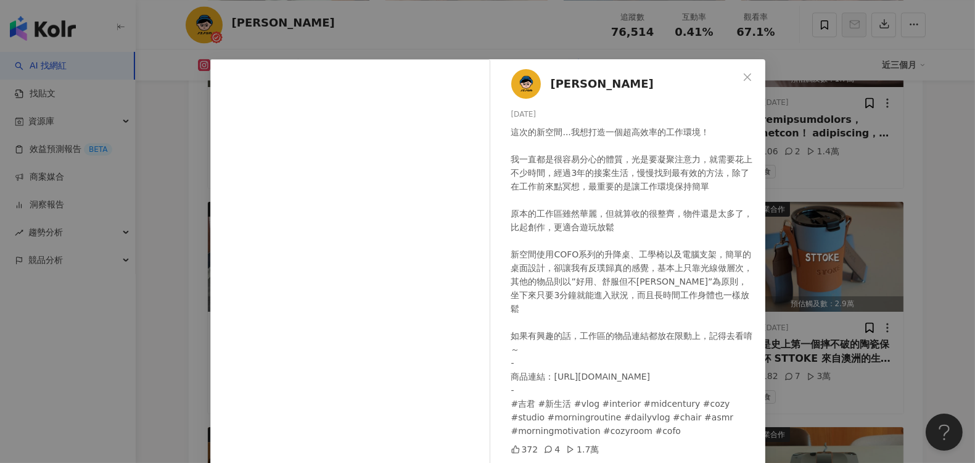
scroll to position [0, 0]
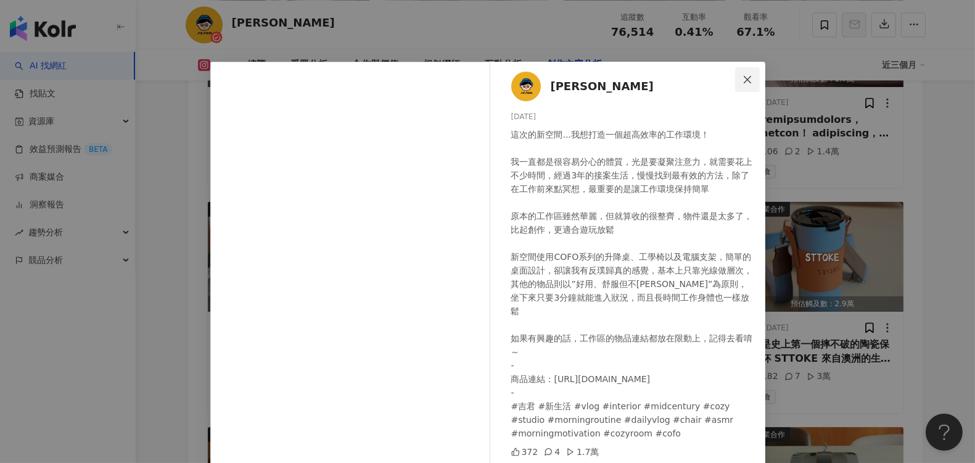
click at [743, 80] on icon "close" at bounding box center [748, 80] width 10 height 10
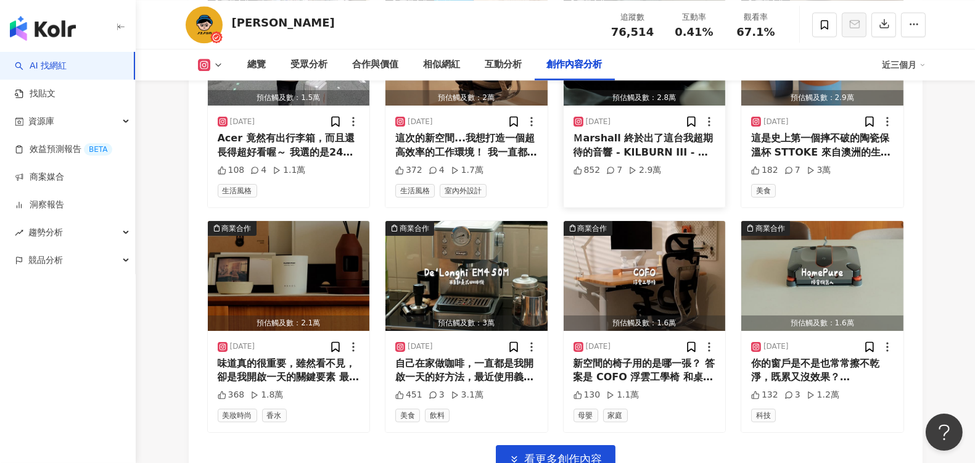
scroll to position [5687, 0]
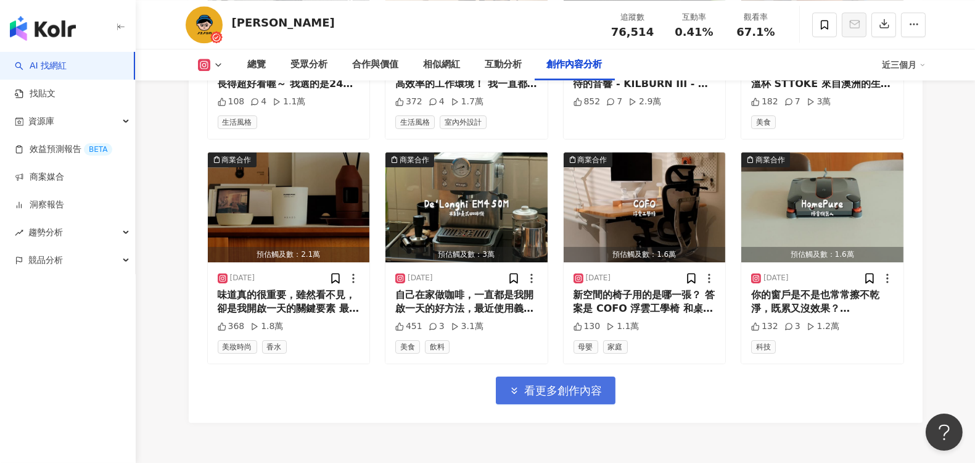
click at [577, 384] on span "看更多創作內容" at bounding box center [564, 391] width 78 height 14
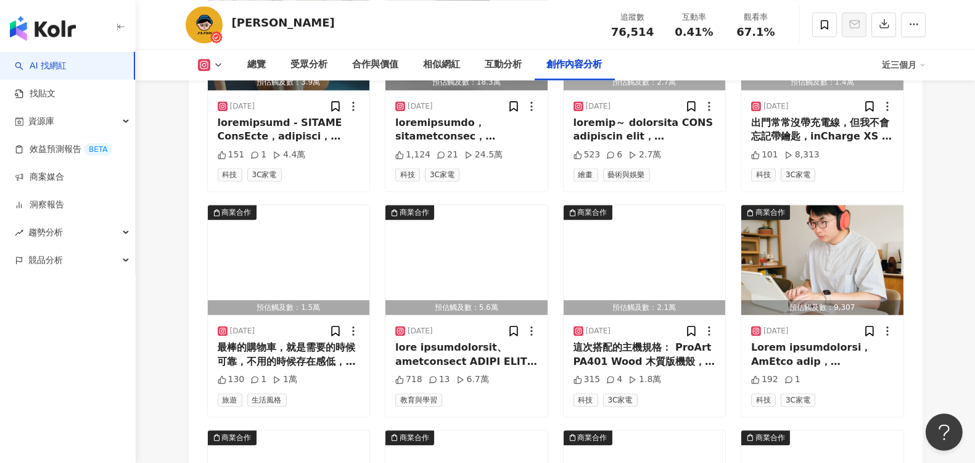
scroll to position [6098, 0]
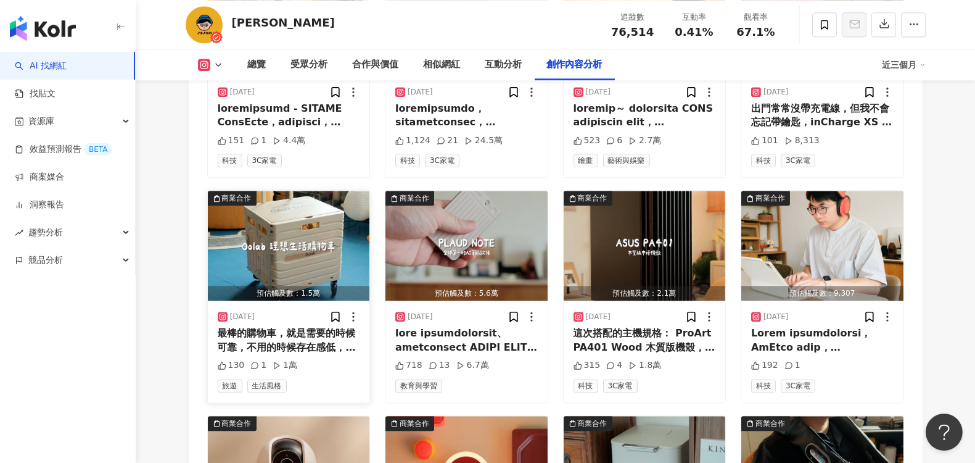
click at [276, 219] on img "button" at bounding box center [289, 246] width 162 height 110
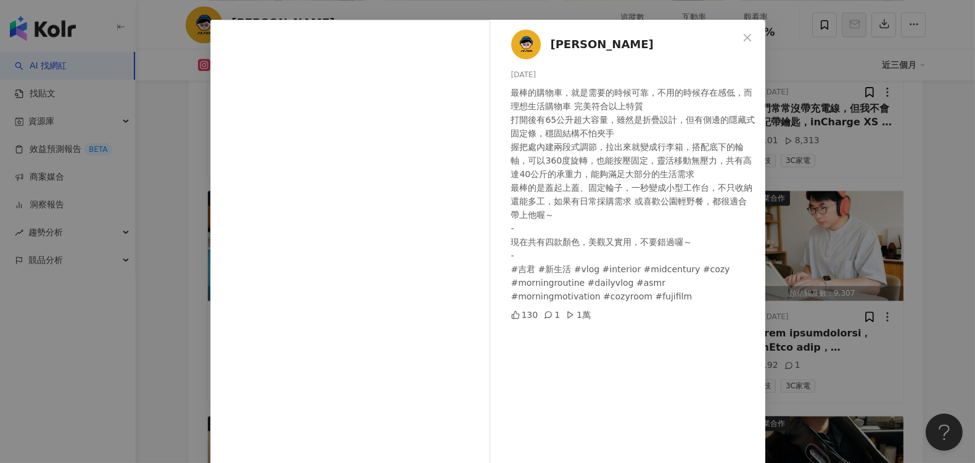
scroll to position [68, 0]
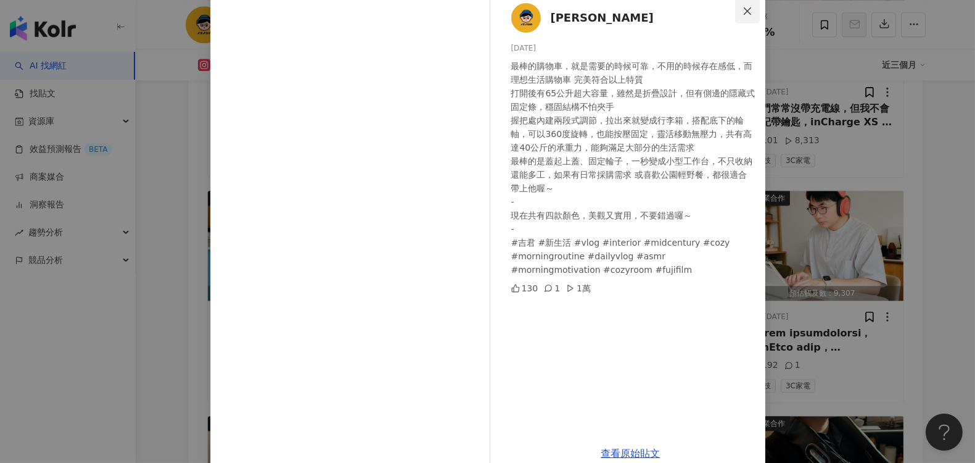
click at [744, 10] on icon "close" at bounding box center [747, 10] width 7 height 7
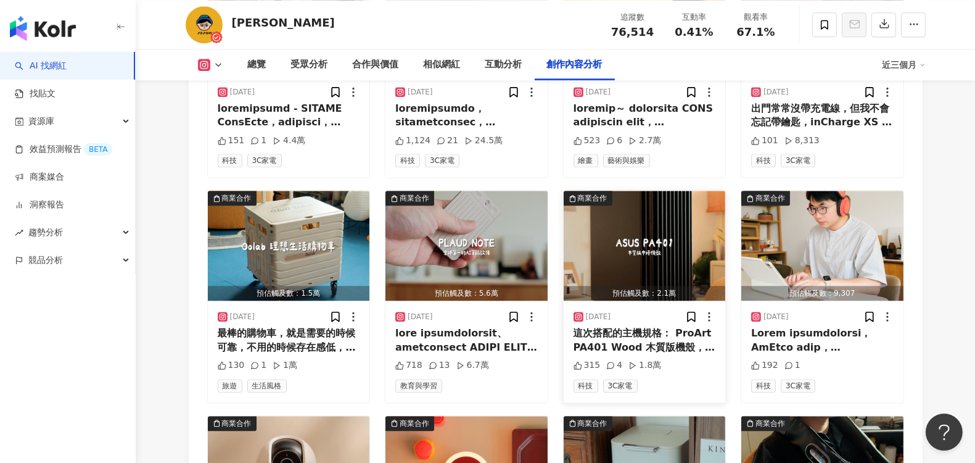
scroll to position [6304, 0]
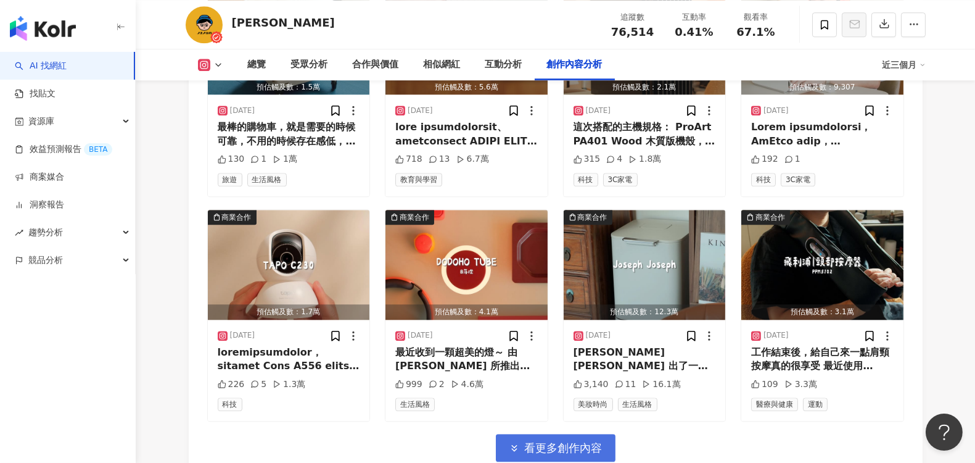
click at [551, 441] on span "看更多創作內容" at bounding box center [564, 448] width 78 height 14
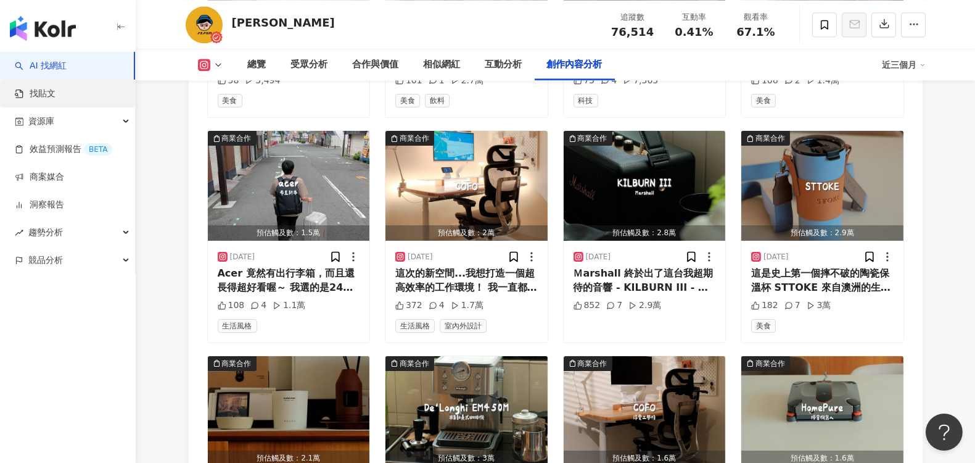
scroll to position [5481, 0]
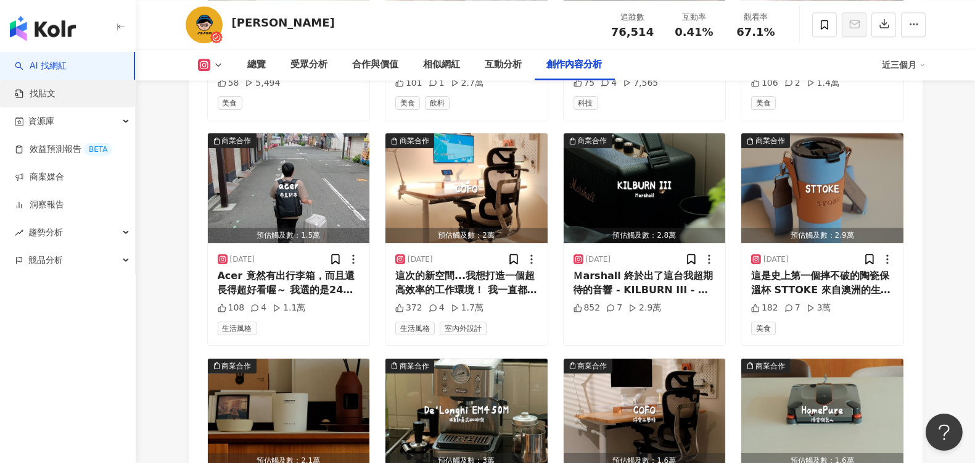
click at [47, 93] on link "找貼文" at bounding box center [35, 94] width 41 height 12
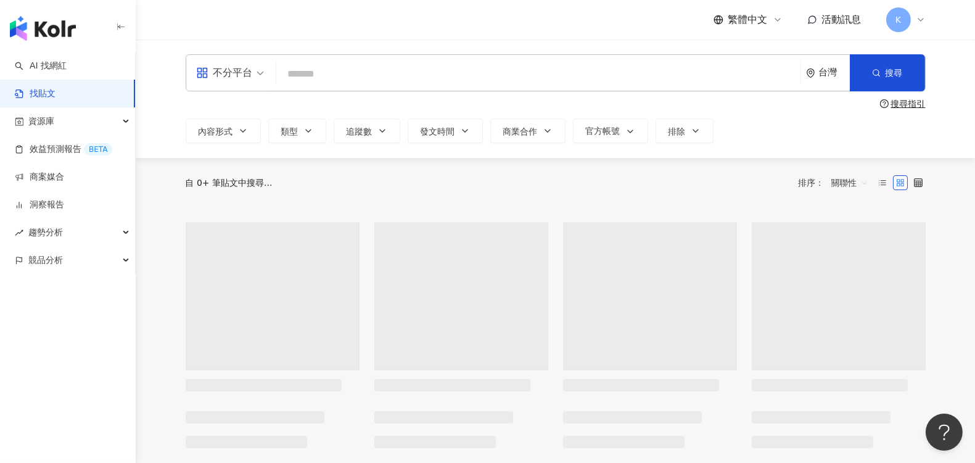
click at [311, 81] on input "search" at bounding box center [538, 73] width 514 height 27
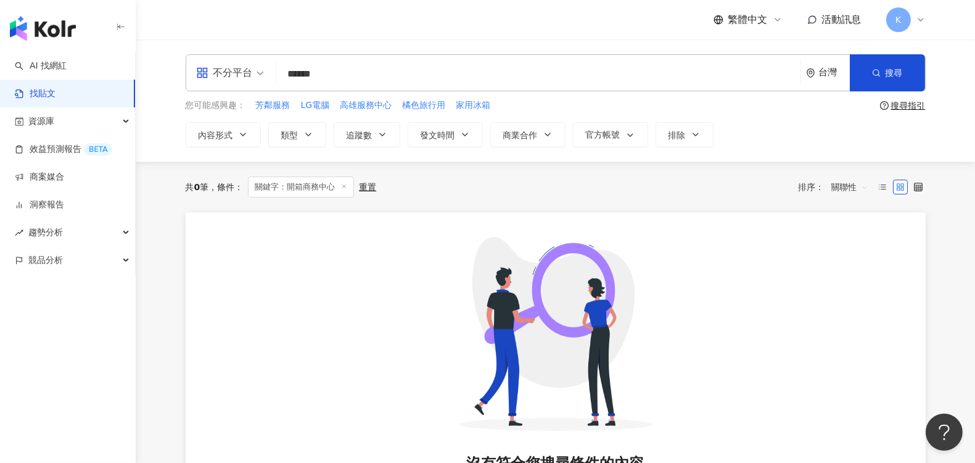
drag, startPoint x: 324, startPoint y: 70, endPoint x: 379, endPoint y: 70, distance: 54.3
click at [379, 70] on input "******" at bounding box center [538, 73] width 514 height 27
type input "****"
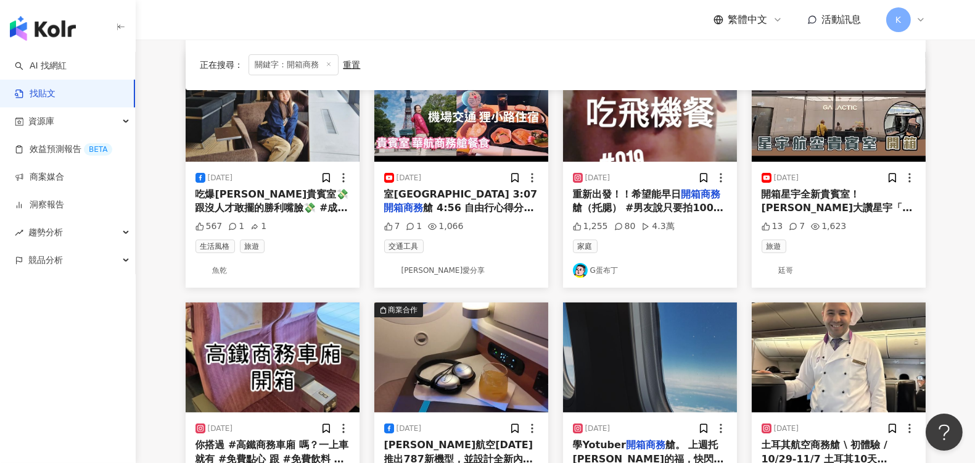
scroll to position [411, 0]
click at [783, 271] on link "廷哥" at bounding box center [839, 270] width 154 height 15
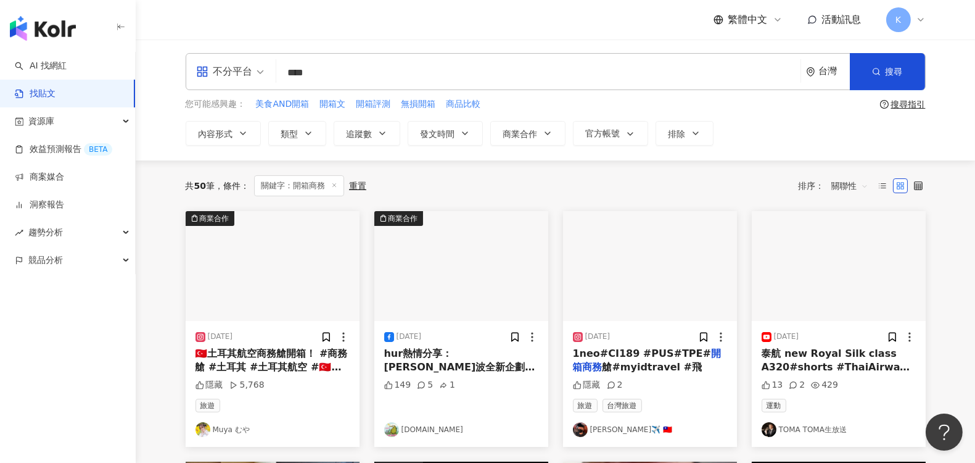
scroll to position [0, 0]
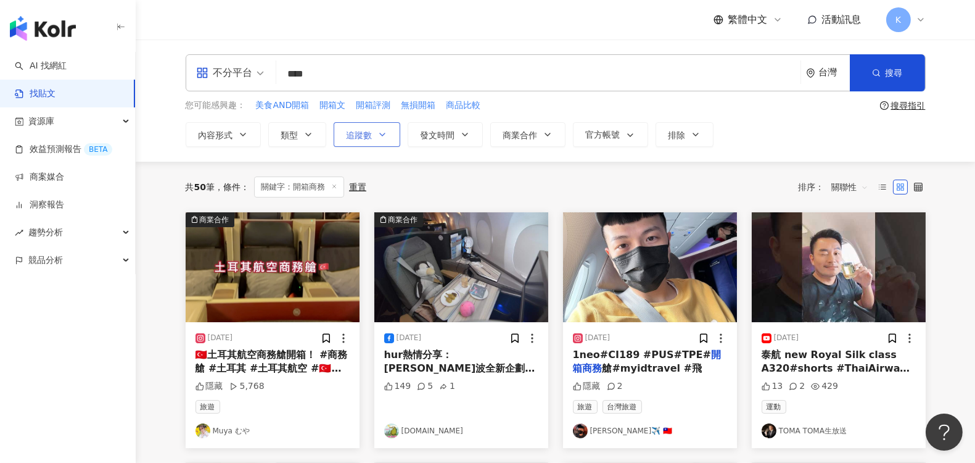
click at [377, 136] on icon "button" at bounding box center [382, 135] width 10 height 10
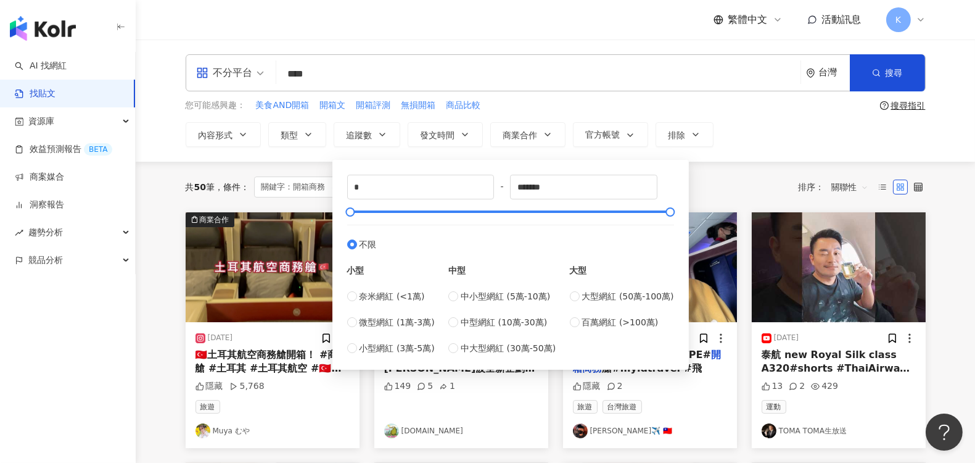
type input "*****"
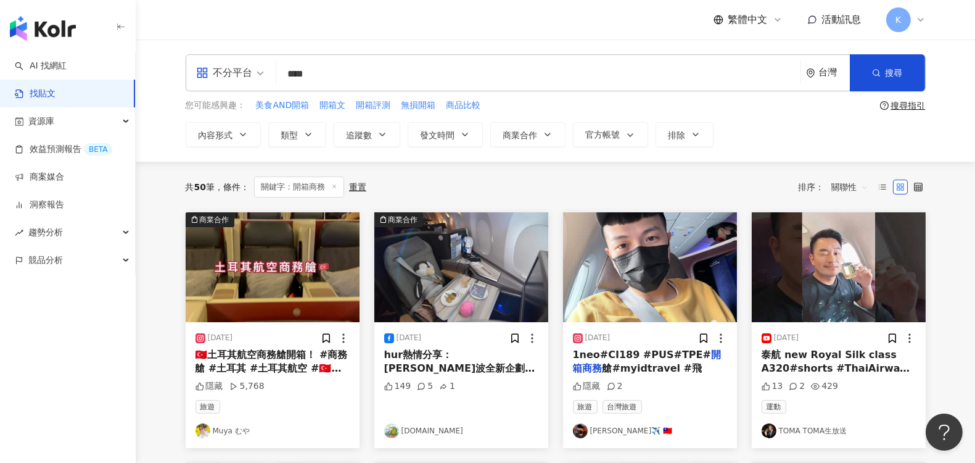
click at [774, 139] on div "內容形式 類型 追蹤數 發文時間 商業合作 官方帳號 排除 ***** - ***** 不限 小型 奈米網紅 (<1萬) 微型網紅 (1萬-3萬) 小型網紅 …" at bounding box center [556, 134] width 740 height 25
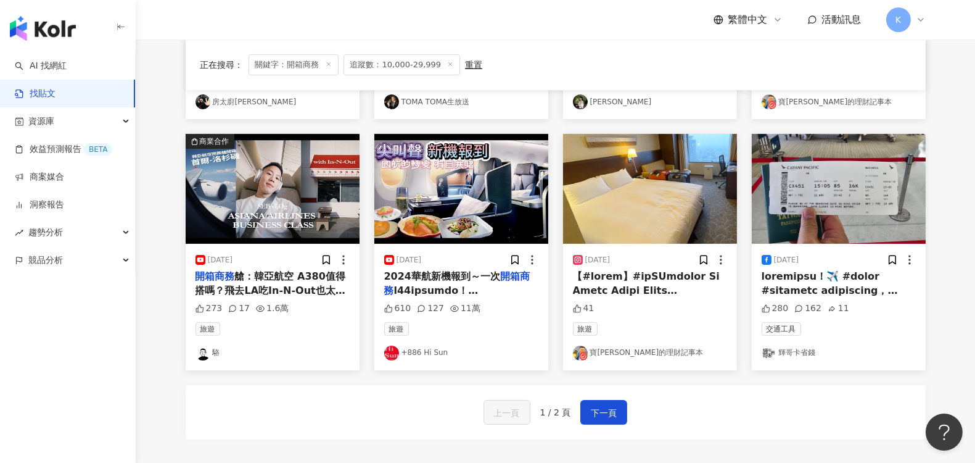
scroll to position [685, 0]
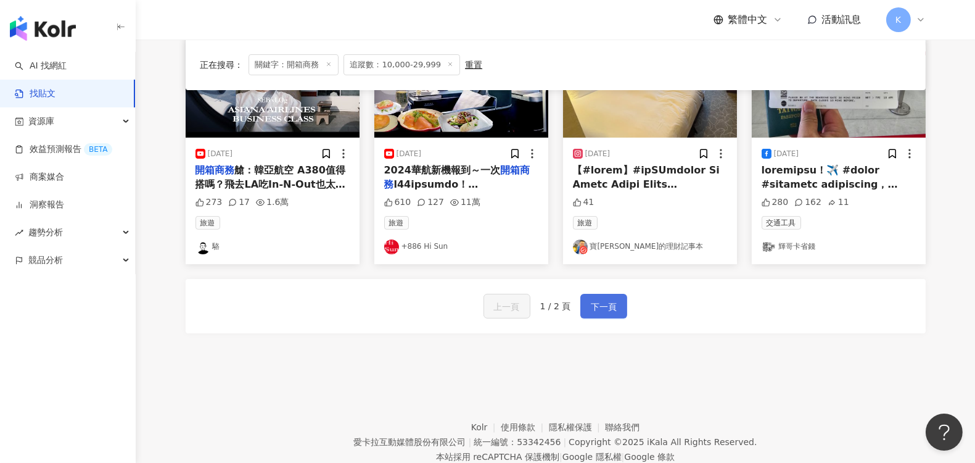
click at [604, 295] on button "下一頁" at bounding box center [603, 306] width 47 height 25
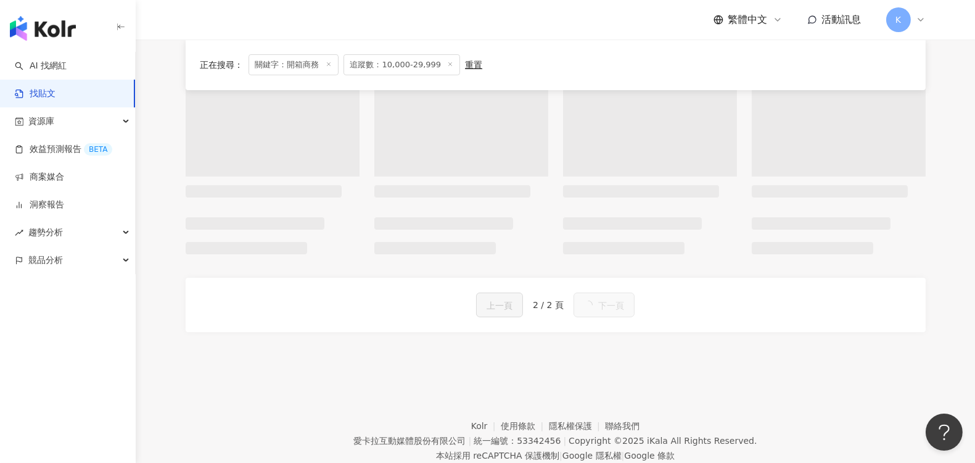
scroll to position [0, 0]
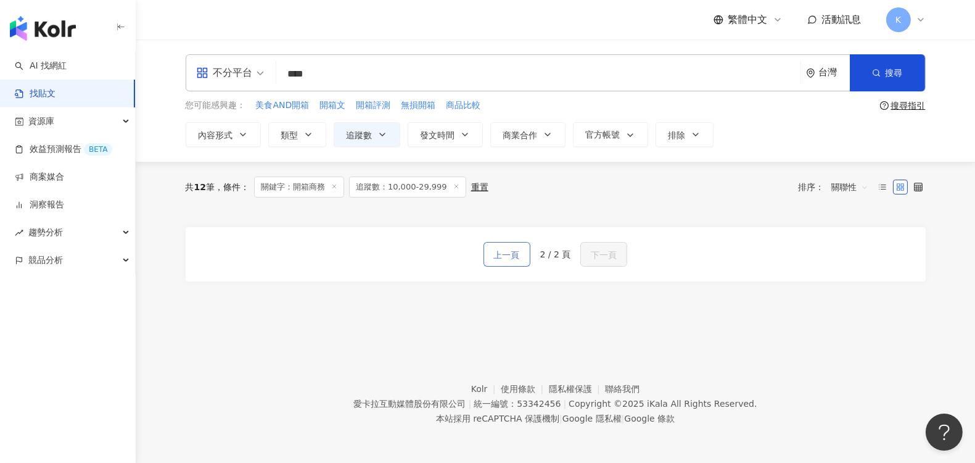
click at [495, 245] on button "上一頁" at bounding box center [506, 254] width 47 height 25
click at [302, 69] on input "****" at bounding box center [538, 73] width 514 height 27
drag, startPoint x: 305, startPoint y: 75, endPoint x: 245, endPoint y: 70, distance: 60.6
click at [245, 70] on div "不分平台 開箱商務 **** 台灣 搜尋" at bounding box center [556, 72] width 740 height 37
type input "****"
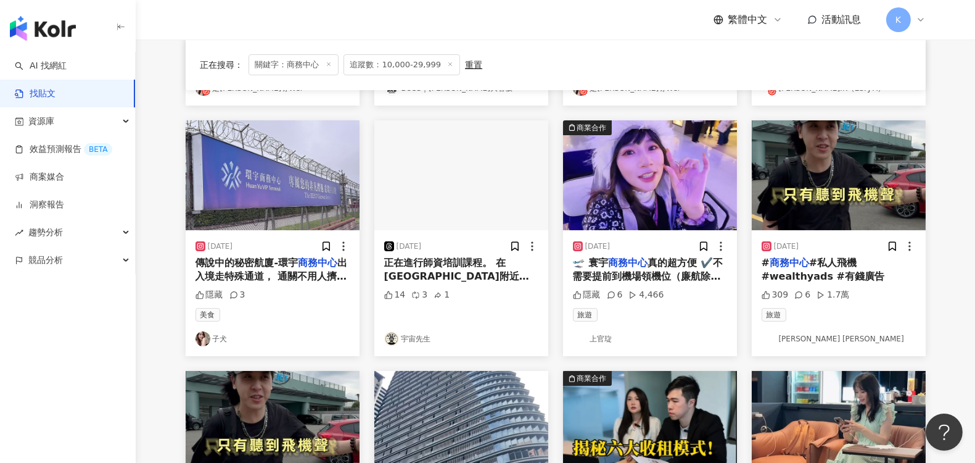
scroll to position [342, 0]
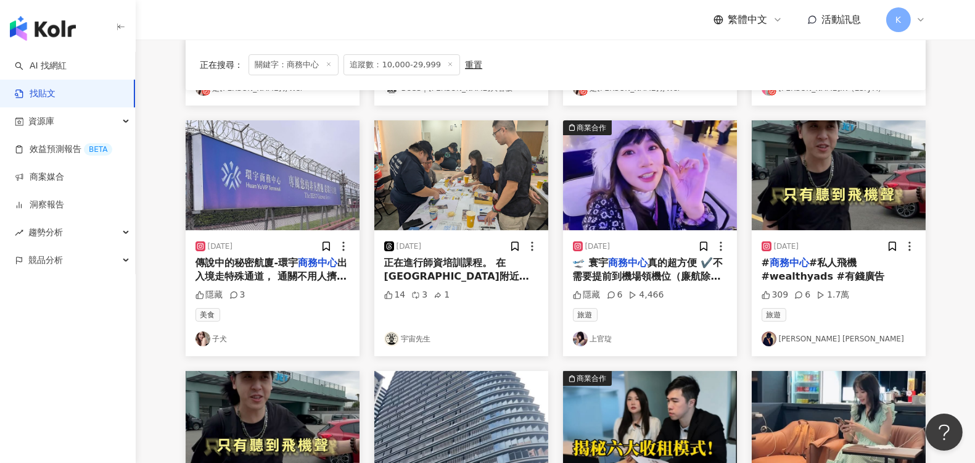
click at [807, 335] on link "Jason Lin" at bounding box center [839, 338] width 154 height 15
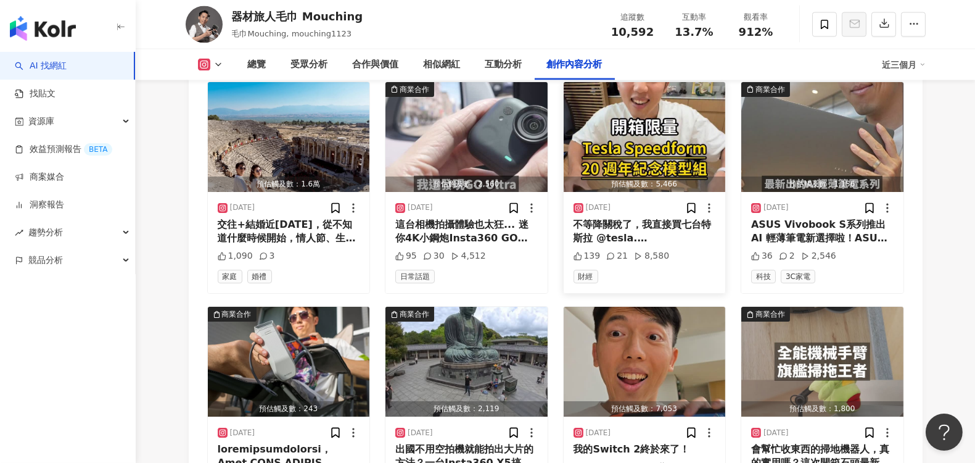
scroll to position [4248, 0]
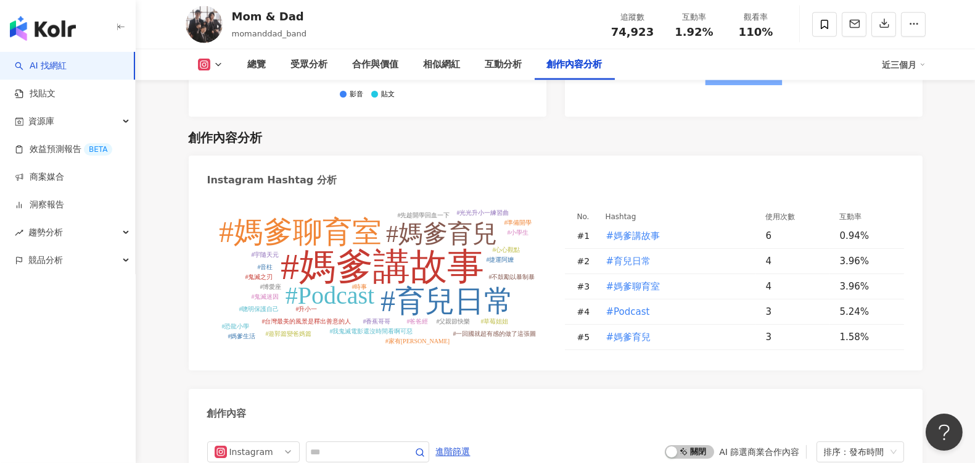
scroll to position [3494, 0]
